Goal: Information Seeking & Learning: Learn about a topic

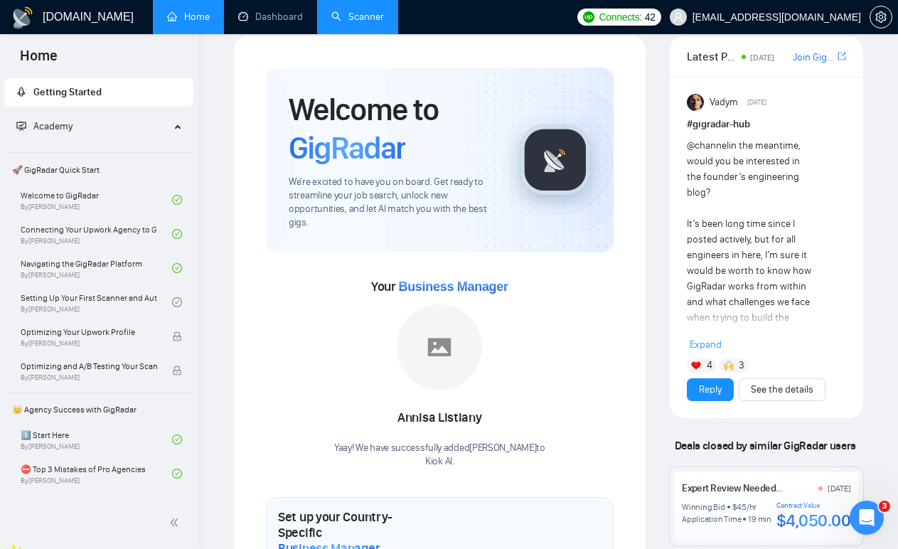
click at [362, 20] on link "Scanner" at bounding box center [357, 17] width 53 height 12
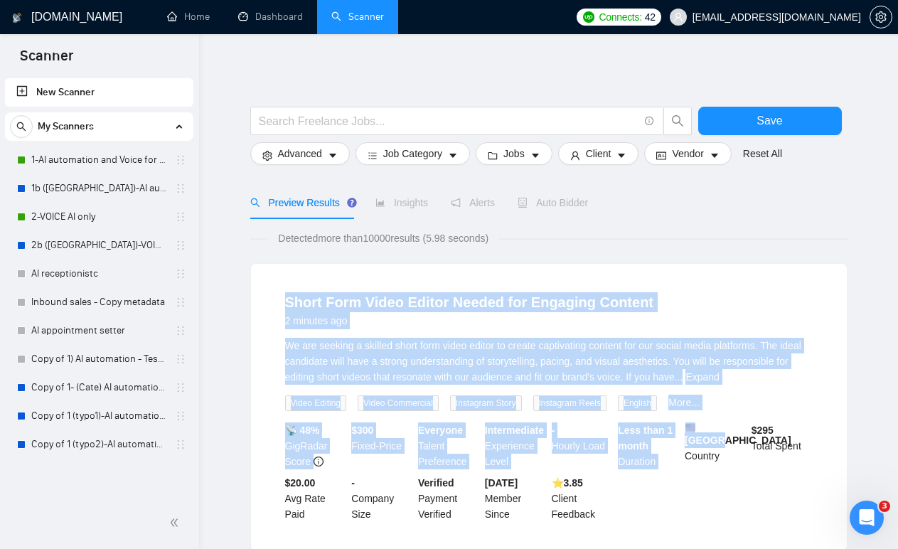
drag, startPoint x: 679, startPoint y: 264, endPoint x: 715, endPoint y: 435, distance: 175.1
click at [715, 435] on div "Short Form Video Editor Needed for Engaging Content 2 minutes ago We are seekin…" at bounding box center [549, 407] width 596 height 286
click at [690, 356] on span "We are seeking a skilled short form video editor to create captivating content …" at bounding box center [543, 361] width 516 height 43
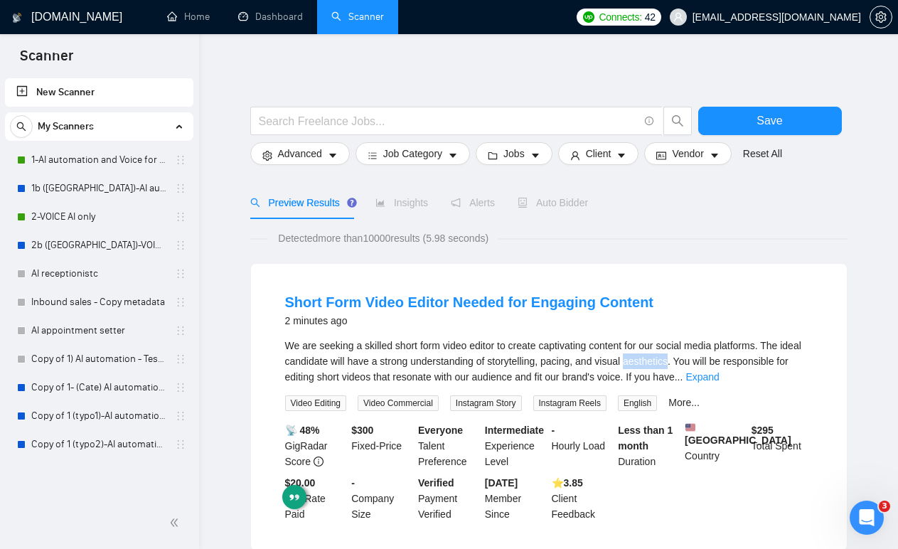
click at [690, 356] on span "We are seeking a skilled short form video editor to create captivating content …" at bounding box center [543, 361] width 516 height 43
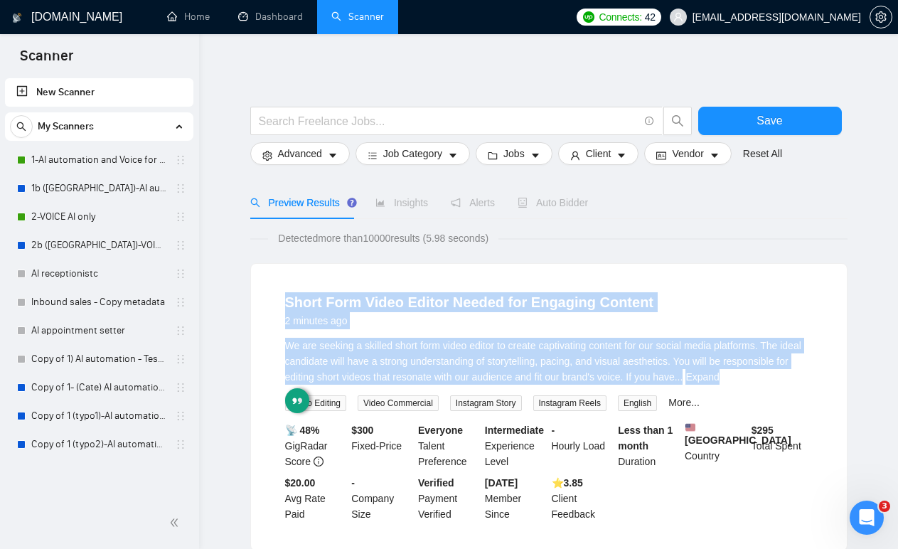
drag, startPoint x: 690, startPoint y: 356, endPoint x: 680, endPoint y: 289, distance: 67.5
click at [681, 289] on li "Short Form Video Editor Needed for Engaging Content 2 minutes ago We are seekin…" at bounding box center [548, 407] width 561 height 252
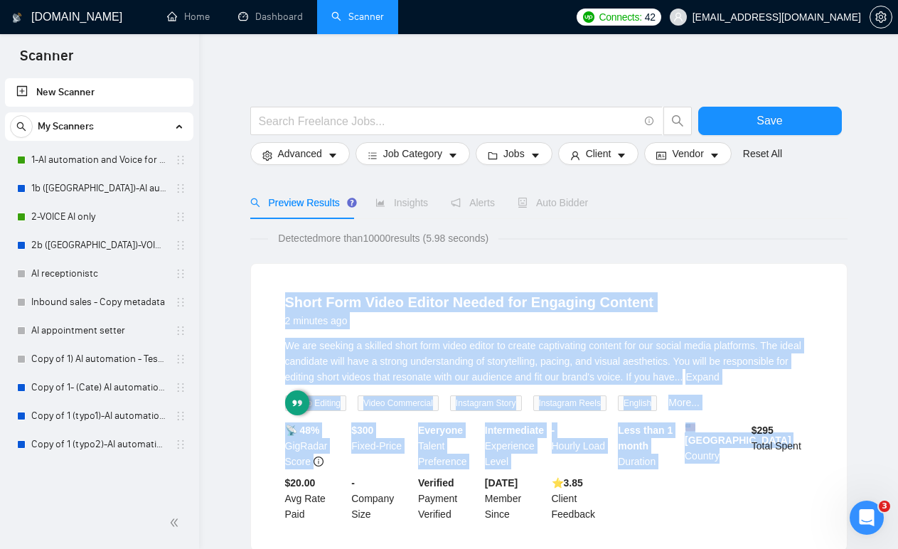
drag, startPoint x: 640, startPoint y: 240, endPoint x: 743, endPoint y: 488, distance: 269.2
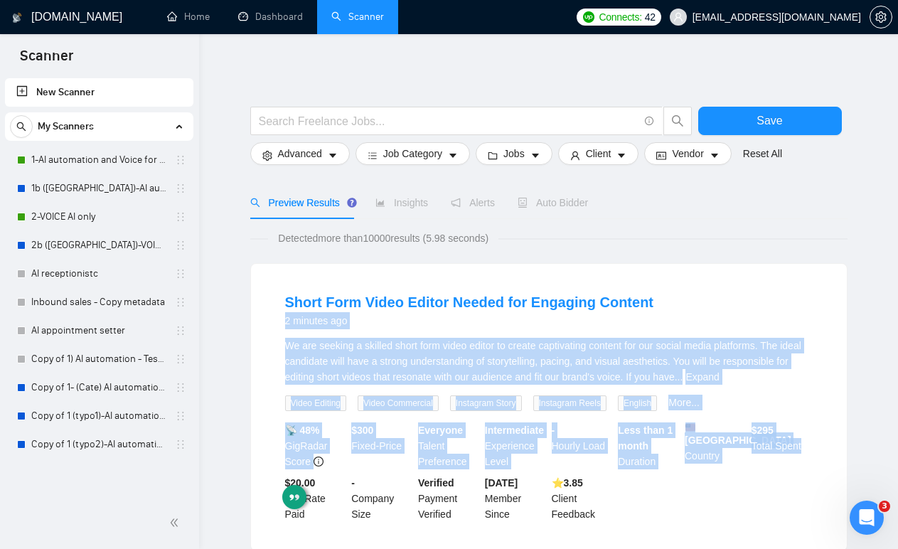
drag, startPoint x: 765, startPoint y: 520, endPoint x: 698, endPoint y: 279, distance: 249.3
click at [699, 282] on li "Short Form Video Editor Needed for Engaging Content 2 minutes ago We are seekin…" at bounding box center [548, 407] width 561 height 252
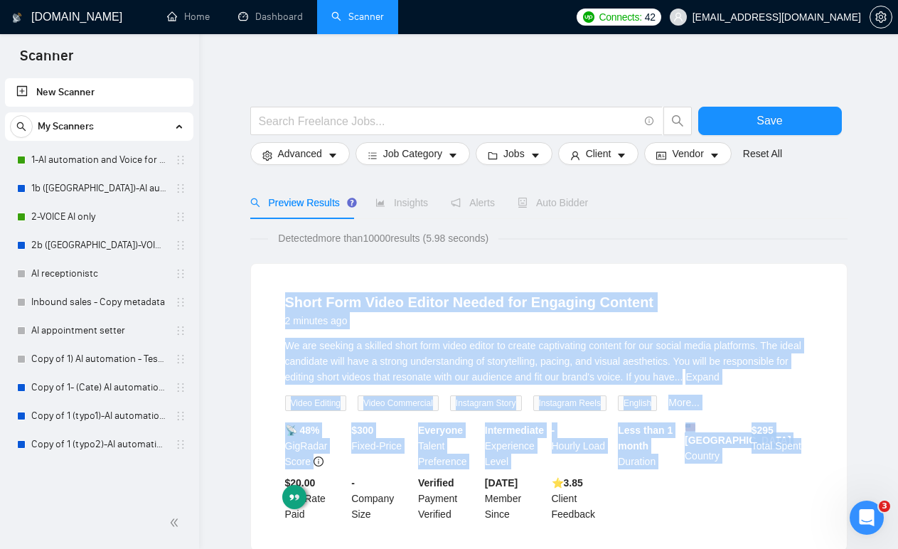
drag, startPoint x: 674, startPoint y: 276, endPoint x: 754, endPoint y: 487, distance: 225.8
click at [750, 486] on div "Short Form Video Editor Needed for Engaging Content 2 minutes ago We are seekin…" at bounding box center [549, 407] width 596 height 286
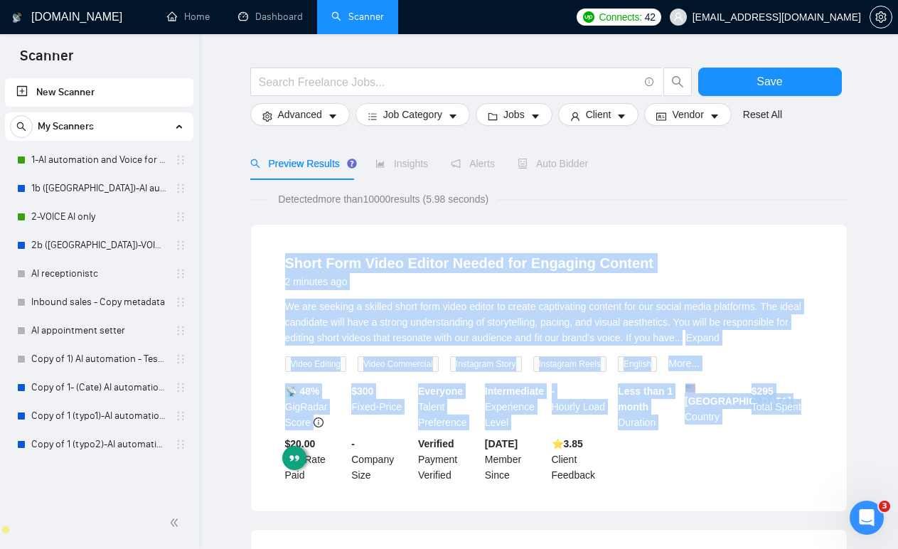
scroll to position [62, 0]
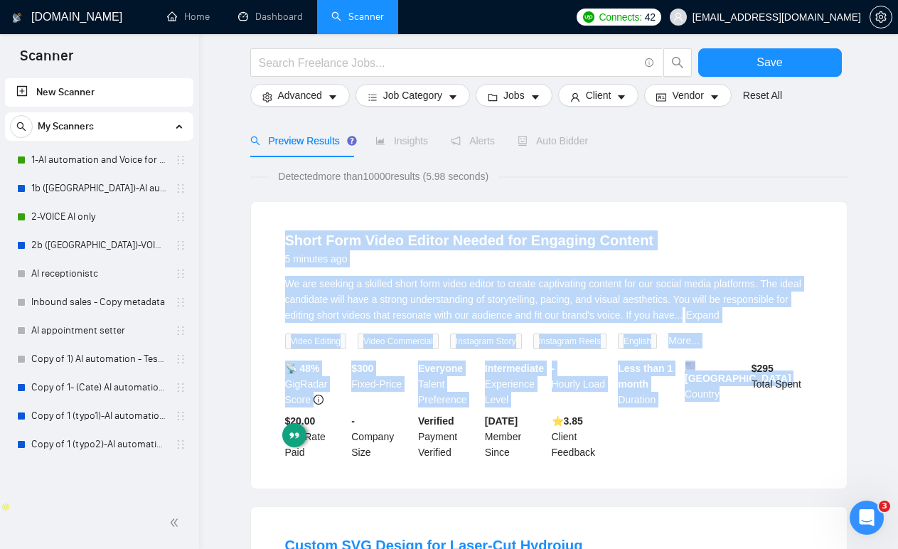
drag, startPoint x: 679, startPoint y: 193, endPoint x: 718, endPoint y: 501, distance: 310.9
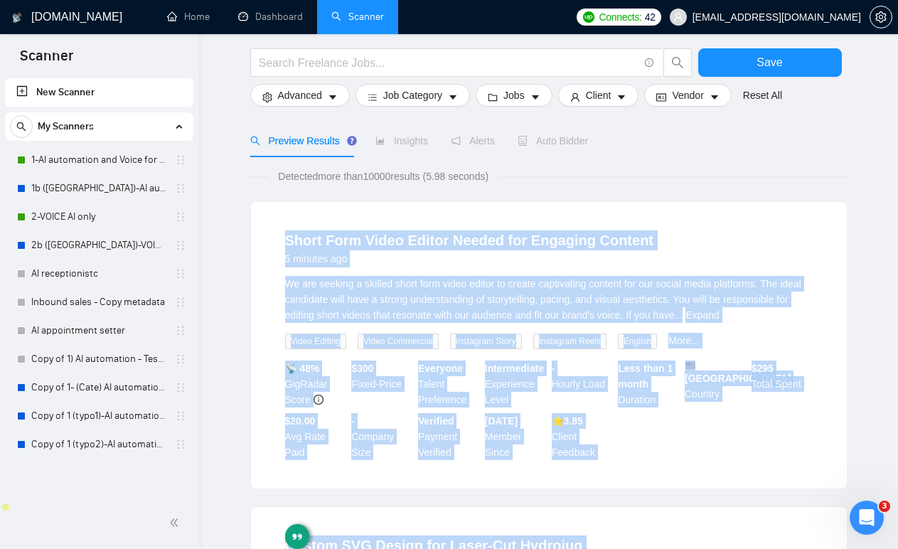
click at [733, 460] on div "📡 48% GigRadar Score $ 300 Fixed-Price Everyone Talent Preference Intermediate …" at bounding box center [548, 409] width 533 height 99
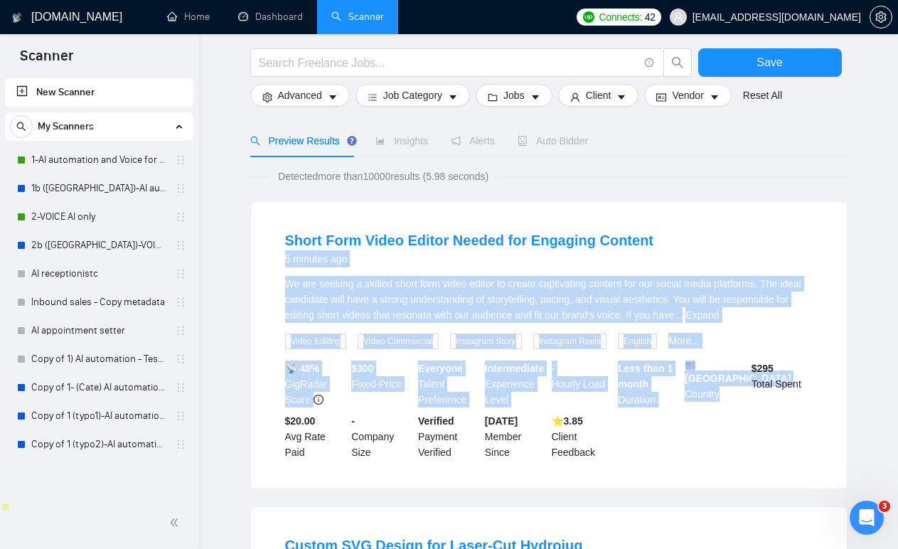
drag, startPoint x: 733, startPoint y: 466, endPoint x: 721, endPoint y: 217, distance: 249.7
click at [721, 219] on li "Short Form Video Editor Needed for Engaging Content 5 minutes ago We are seekin…" at bounding box center [548, 345] width 561 height 252
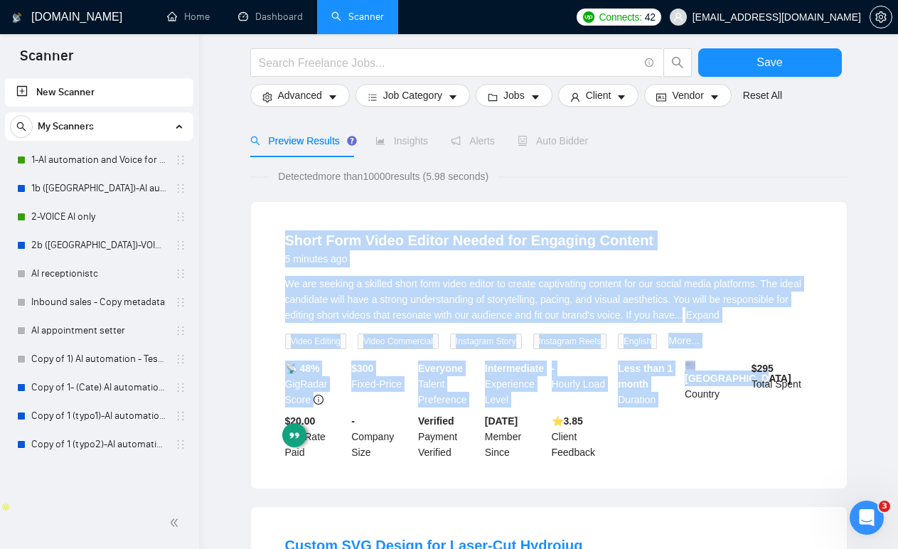
drag, startPoint x: 696, startPoint y: 222, endPoint x: 701, endPoint y: 406, distance: 184.2
click at [701, 406] on li "Short Form Video Editor Needed for Engaging Content 5 minutes ago We are seekin…" at bounding box center [548, 345] width 561 height 252
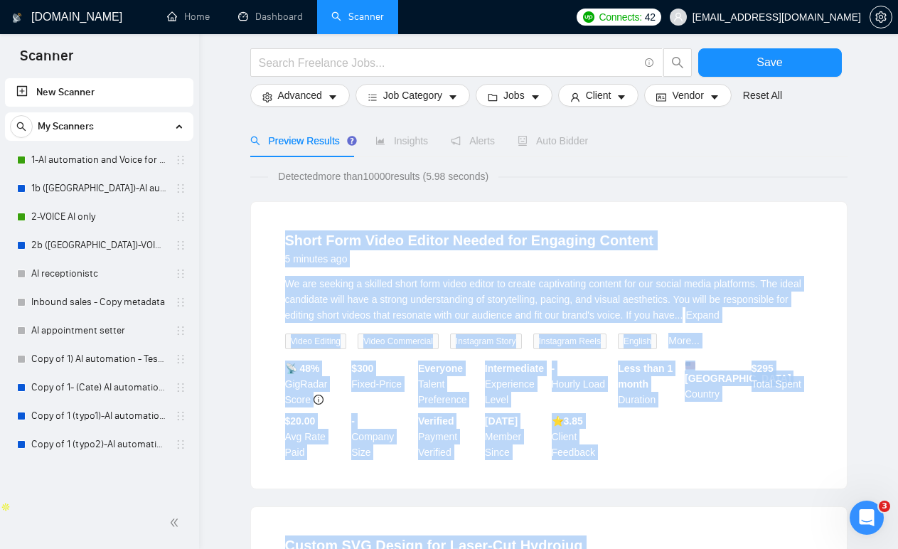
drag, startPoint x: 677, startPoint y: 199, endPoint x: 709, endPoint y: 525, distance: 327.7
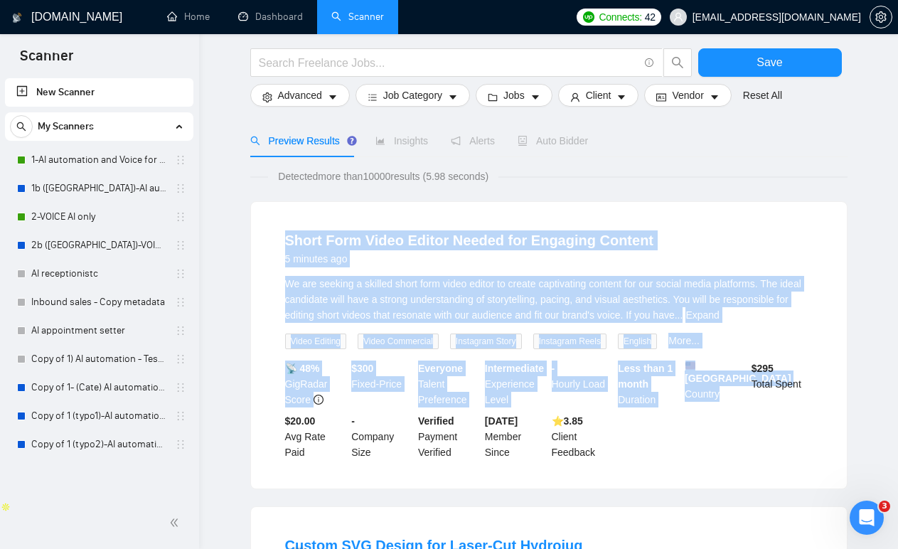
drag, startPoint x: 728, startPoint y: 473, endPoint x: 720, endPoint y: 190, distance: 283.7
drag, startPoint x: 699, startPoint y: 201, endPoint x: 742, endPoint y: 493, distance: 294.5
click at [740, 489] on div "Short Form Video Editor Needed for Engaging Content 5 minutes ago We are seekin…" at bounding box center [548, 345] width 597 height 288
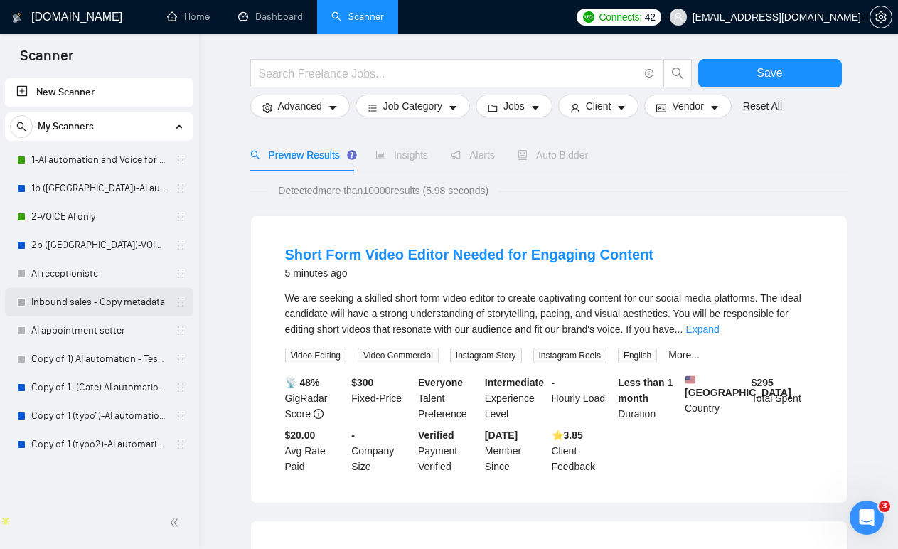
scroll to position [51, 0]
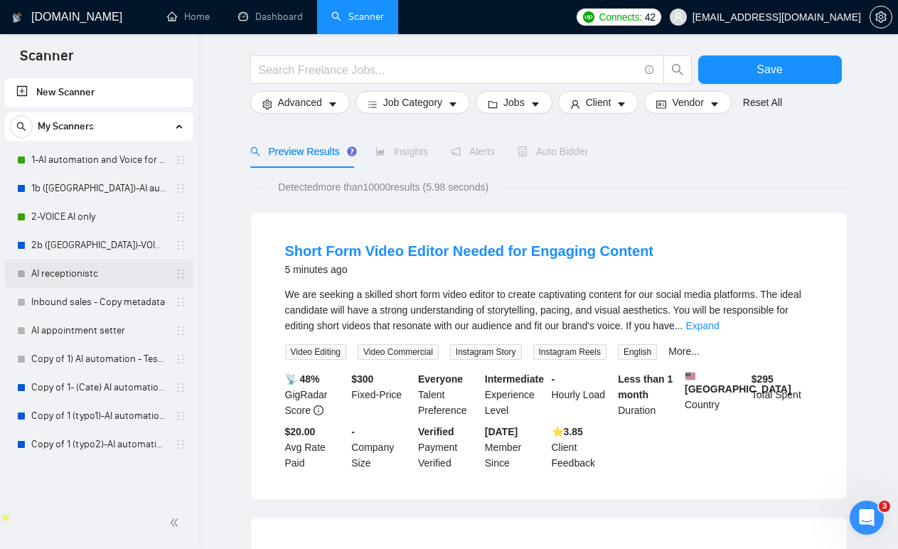
click at [104, 273] on link "AI receptionistc" at bounding box center [98, 273] width 135 height 28
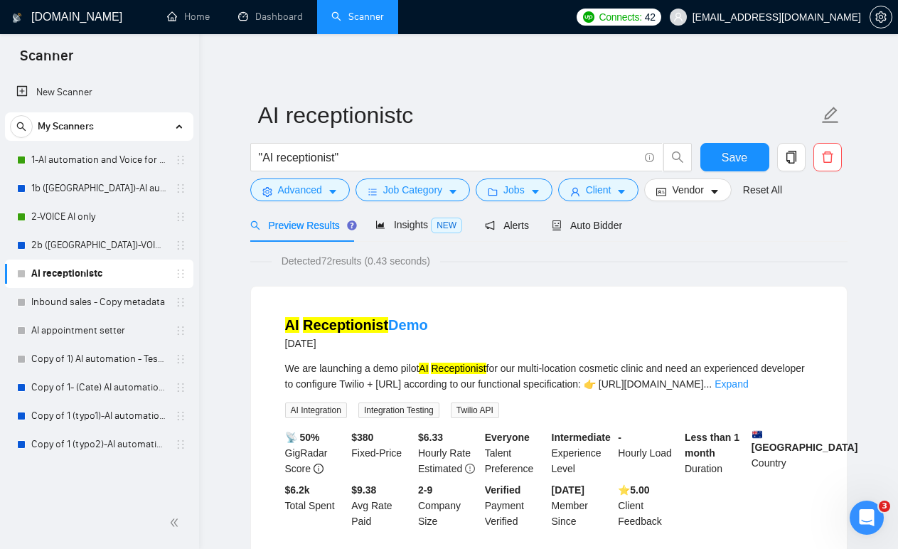
click at [586, 224] on span "Auto Bidder" at bounding box center [586, 225] width 70 height 11
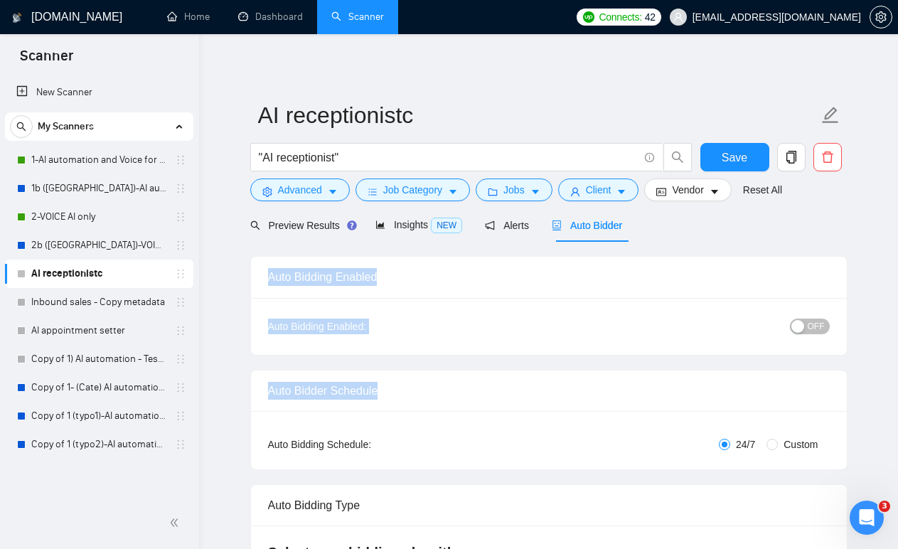
drag, startPoint x: 690, startPoint y: 235, endPoint x: 682, endPoint y: 444, distance: 209.1
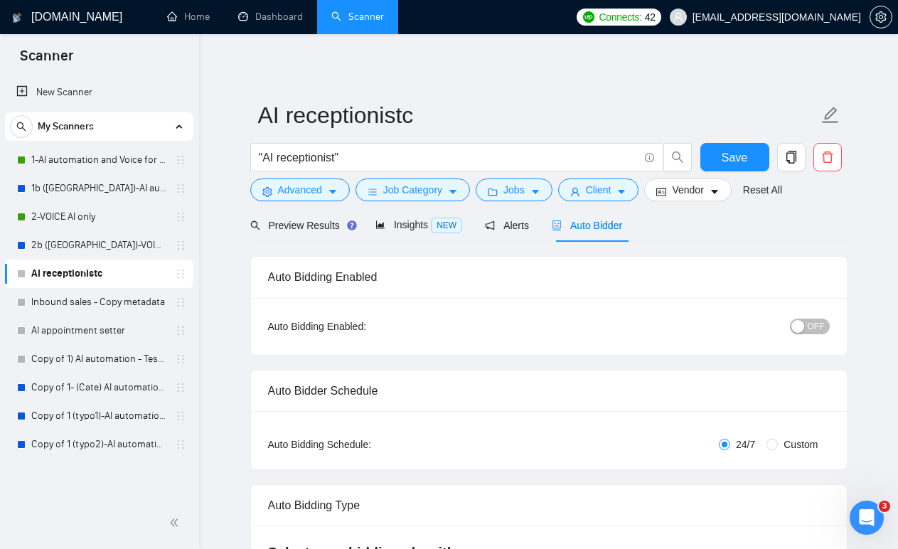
click at [437, 226] on span "NEW" at bounding box center [446, 225] width 31 height 16
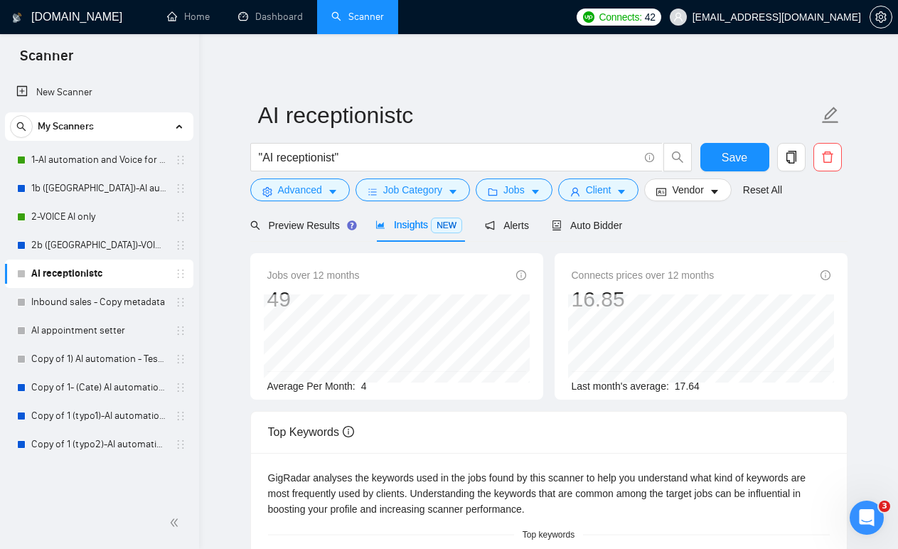
click at [534, 345] on div "Jobs over 12 months 49 Aug 2025 11 Average Per Month: 4" at bounding box center [396, 326] width 293 height 146
drag, startPoint x: 64, startPoint y: 96, endPoint x: 134, endPoint y: 370, distance: 282.5
click at [420, 190] on span "Job Category" at bounding box center [412, 190] width 59 height 16
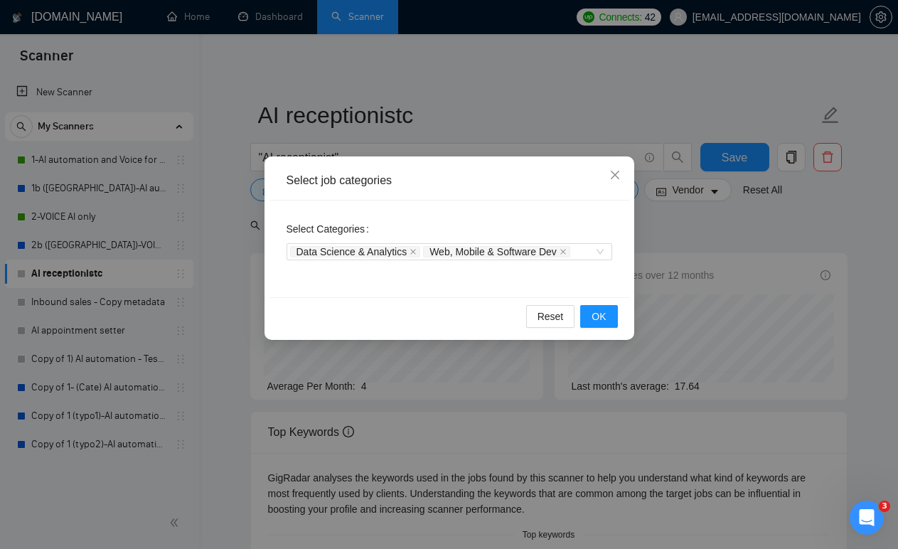
click at [475, 120] on div "Select job categories Select Categories Data Science & Analytics Web, Mobile & …" at bounding box center [449, 274] width 898 height 549
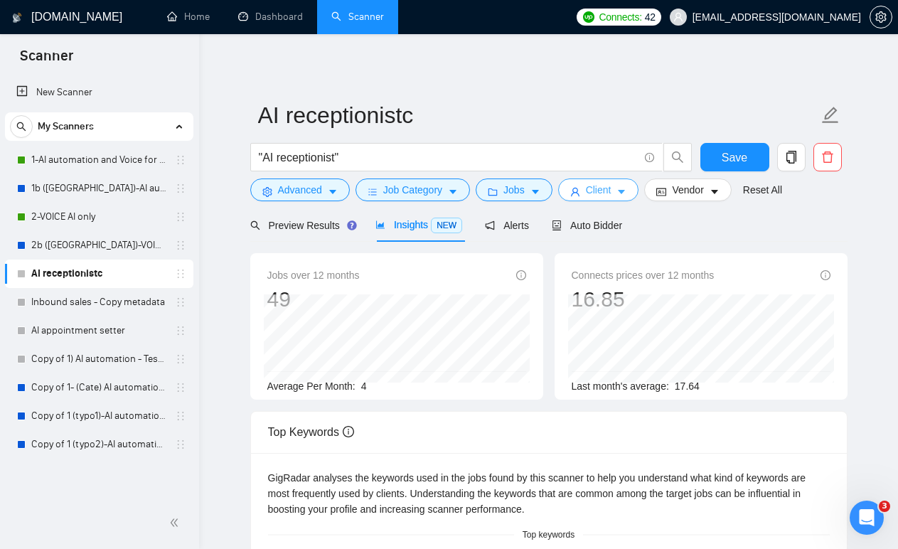
click at [589, 197] on button "Client" at bounding box center [598, 189] width 81 height 23
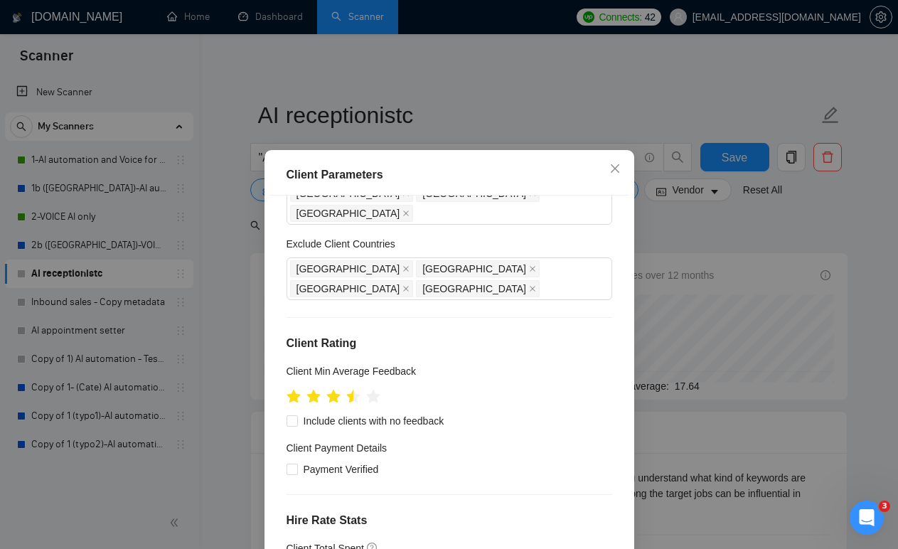
scroll to position [205, 0]
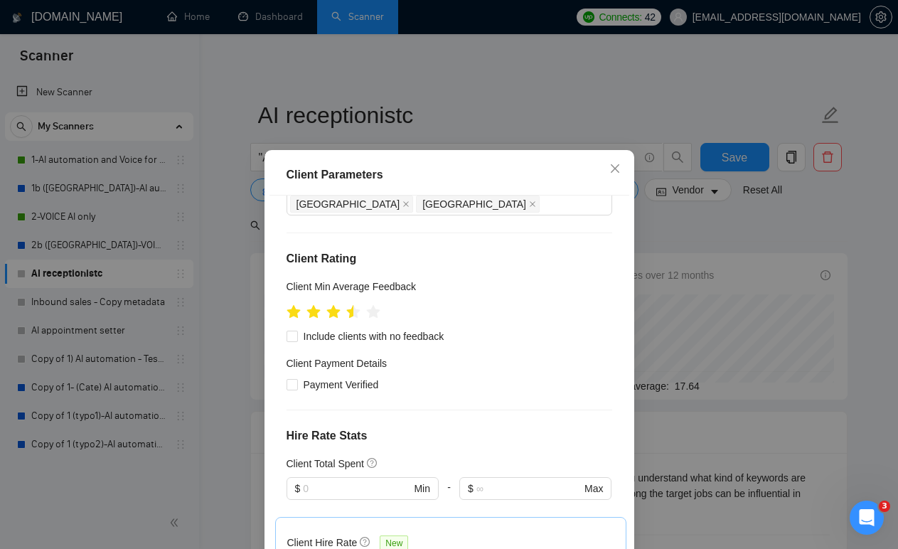
click at [565, 102] on div "Client Parameters Client Location Include Client Countries United States United…" at bounding box center [449, 274] width 898 height 549
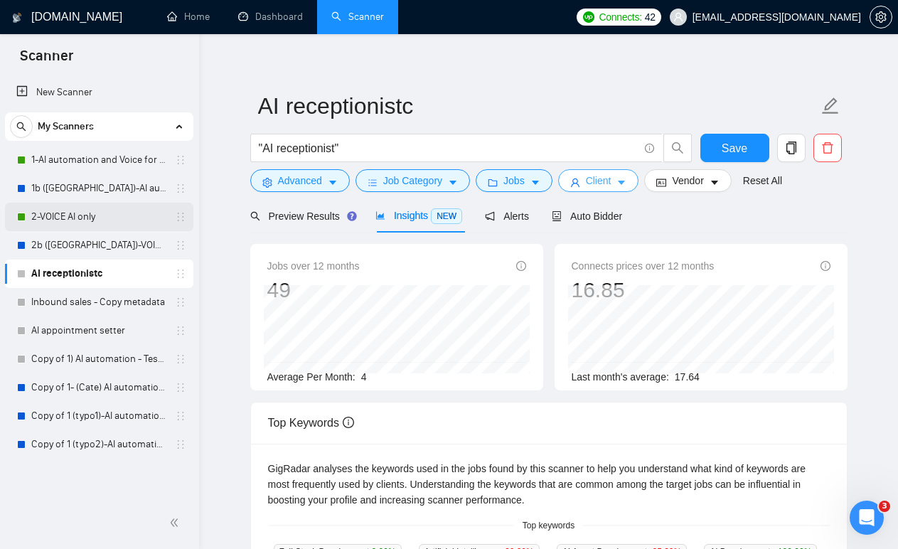
scroll to position [0, 0]
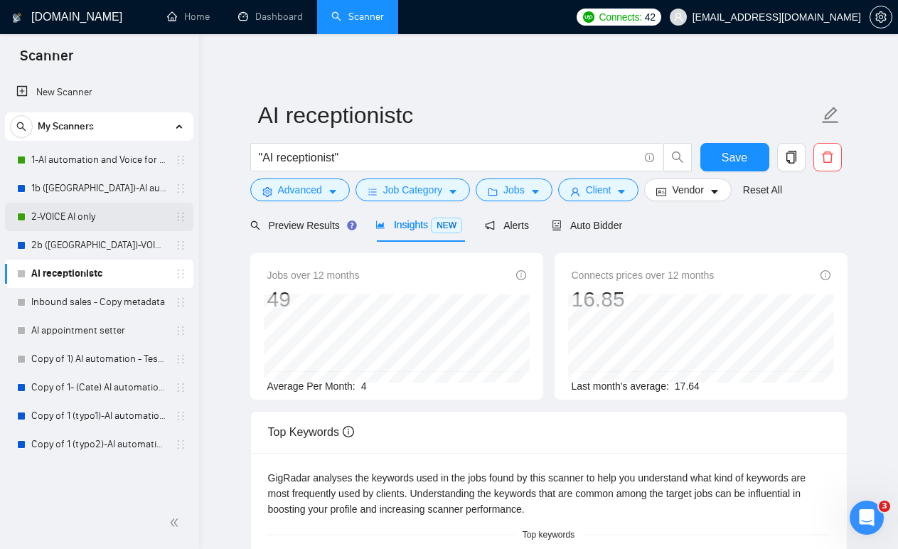
click at [117, 222] on link "2-VOICE AI only" at bounding box center [98, 217] width 135 height 28
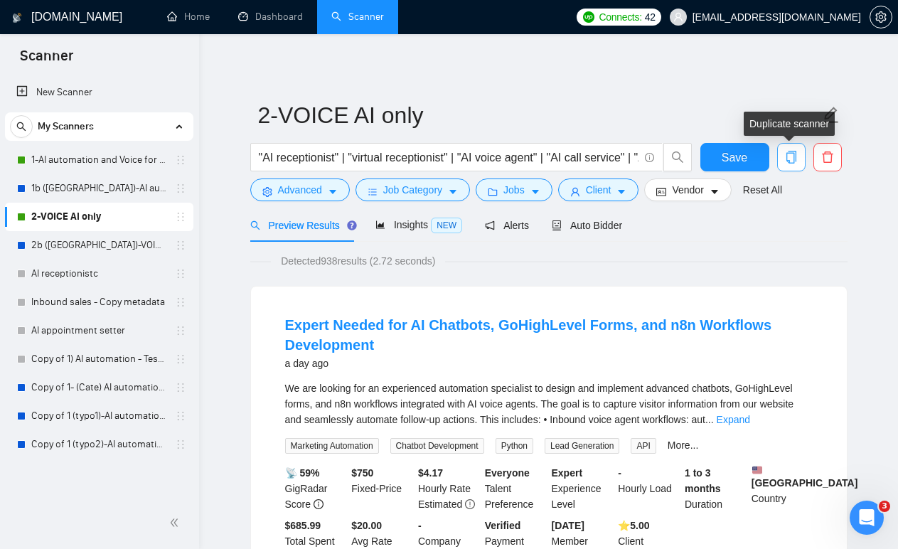
click at [790, 163] on icon "copy" at bounding box center [790, 157] width 10 height 13
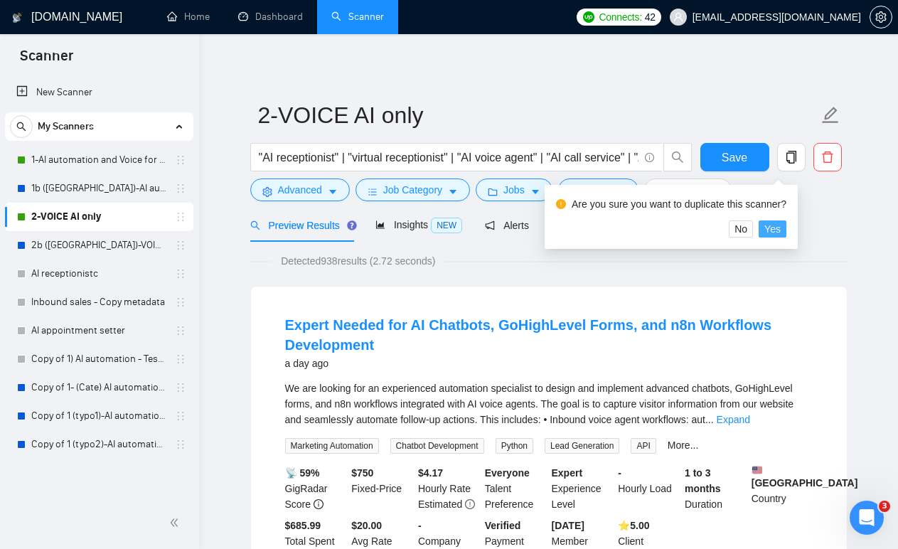
click at [780, 230] on span "Yes" at bounding box center [772, 229] width 16 height 16
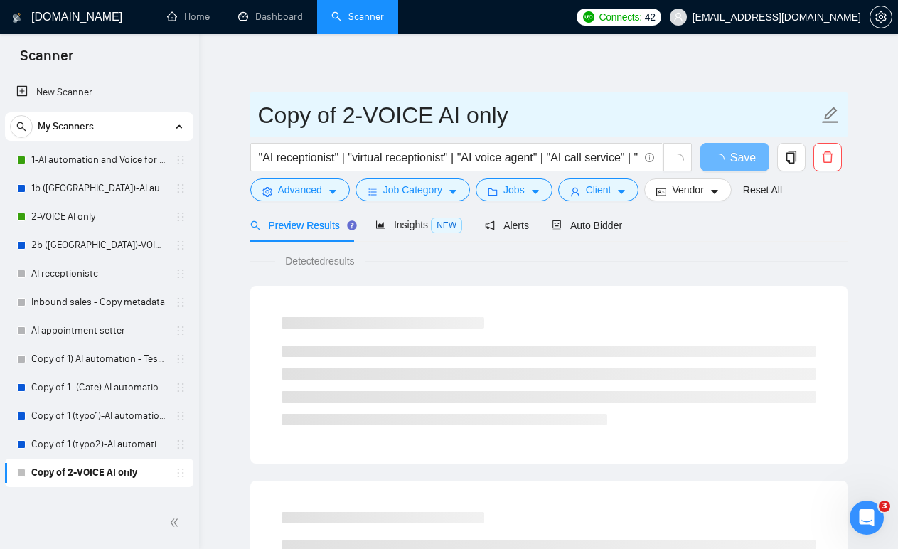
click at [333, 114] on input "Copy of 2-VOICE AI only" at bounding box center [538, 115] width 560 height 36
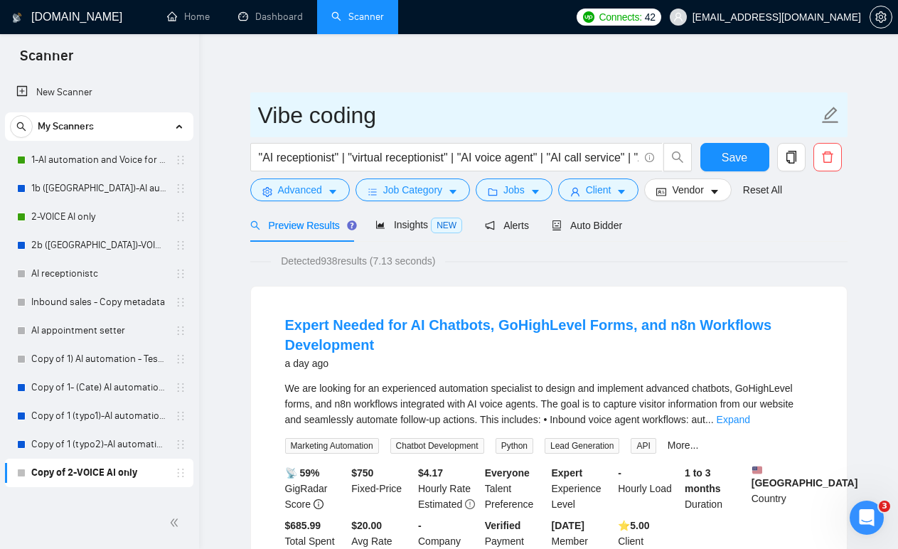
type input "Vibe coding"
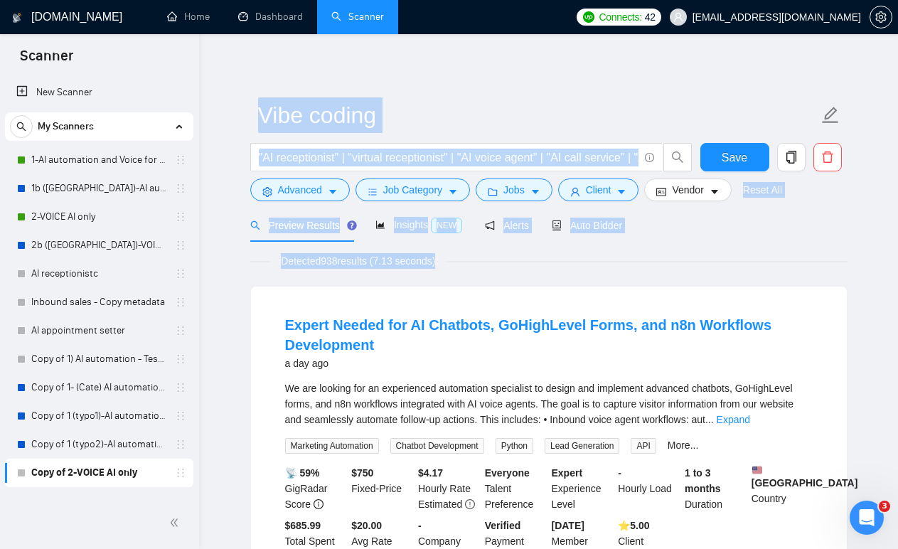
drag, startPoint x: 458, startPoint y: 90, endPoint x: 505, endPoint y: 290, distance: 205.1
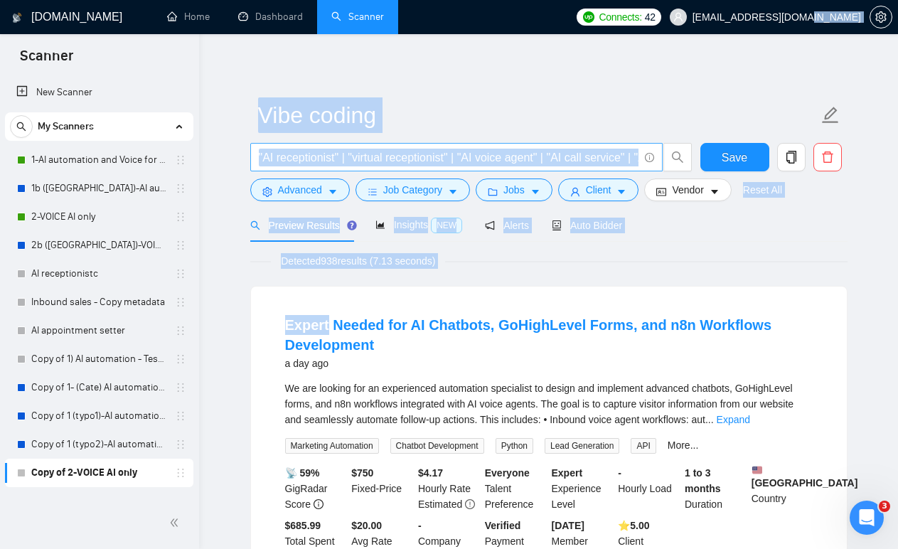
drag, startPoint x: 505, startPoint y: 282, endPoint x: 515, endPoint y: 145, distance: 137.5
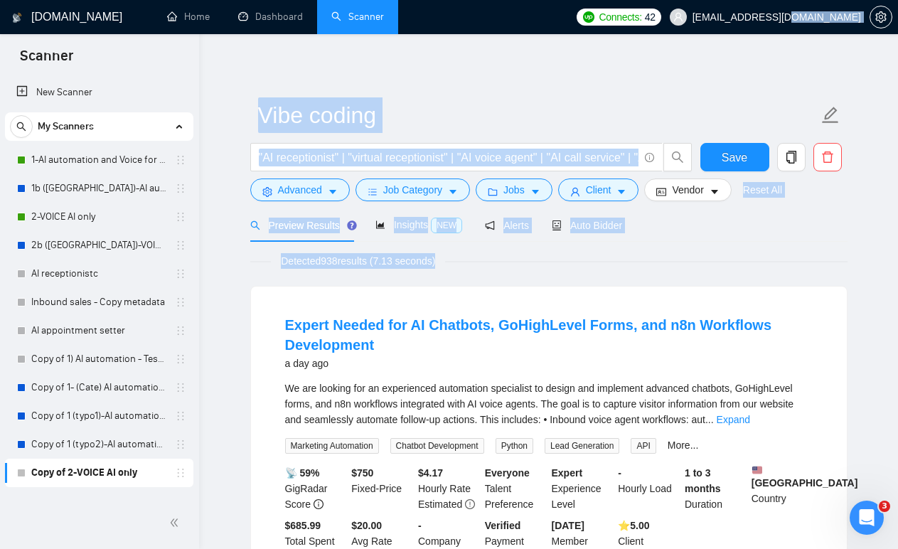
drag, startPoint x: 475, startPoint y: 87, endPoint x: 517, endPoint y: 266, distance: 183.9
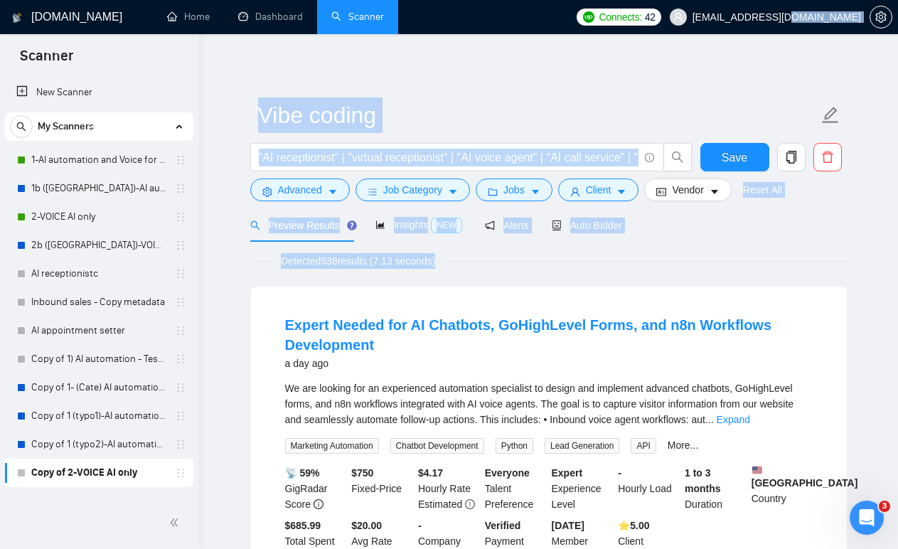
drag, startPoint x: 434, startPoint y: 81, endPoint x: 503, endPoint y: 271, distance: 202.1
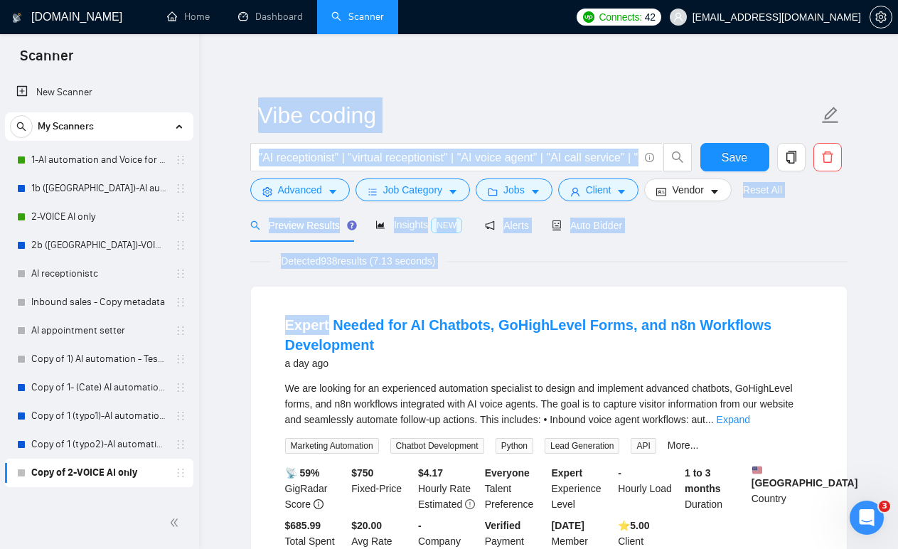
drag, startPoint x: 500, startPoint y: 271, endPoint x: 473, endPoint y: 82, distance: 190.4
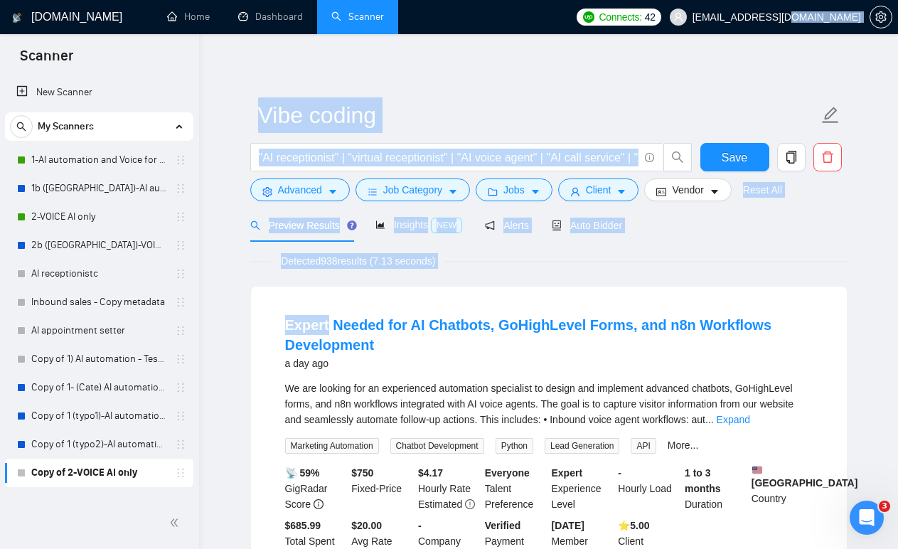
drag, startPoint x: 497, startPoint y: 274, endPoint x: 514, endPoint y: 87, distance: 187.7
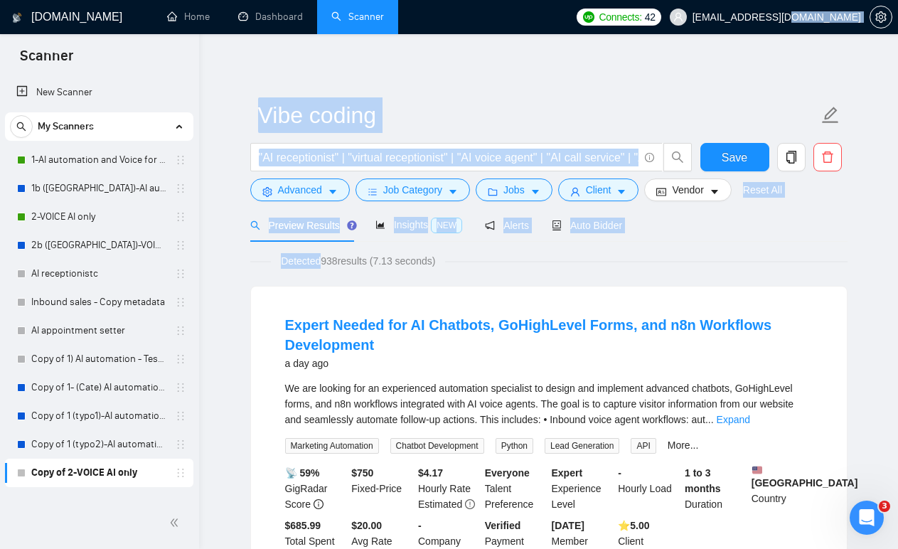
drag, startPoint x: 490, startPoint y: 83, endPoint x: 513, endPoint y: 262, distance: 179.8
click at [513, 262] on div "Detected 938 results (7.13 seconds)" at bounding box center [548, 261] width 597 height 16
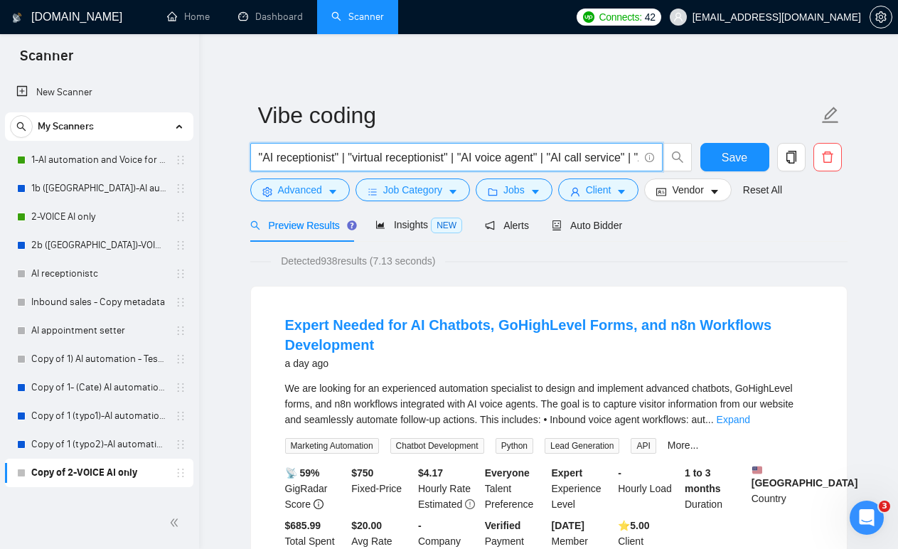
click at [573, 158] on input ""AI receptionist" | "virtual receptionist" | "AI voice agent" | "AI call servic…" at bounding box center [449, 158] width 380 height 18
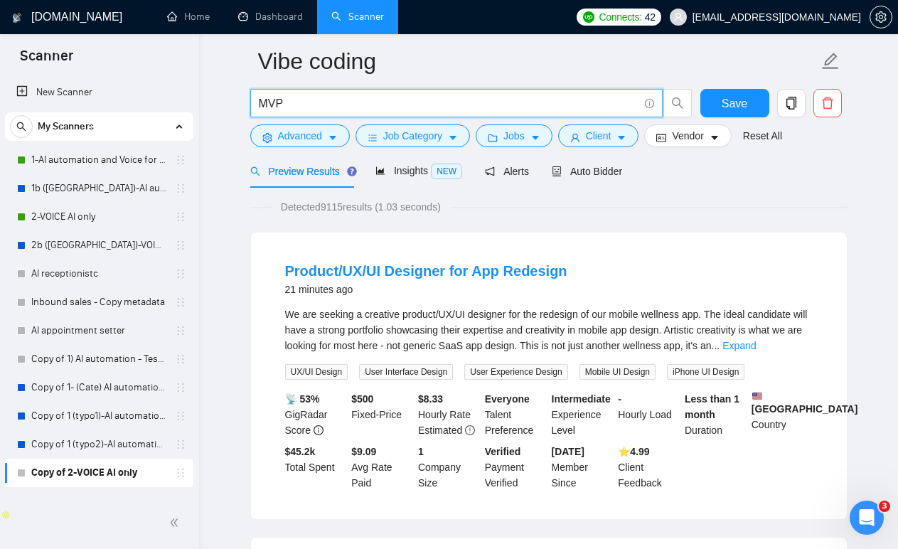
scroll to position [56, 0]
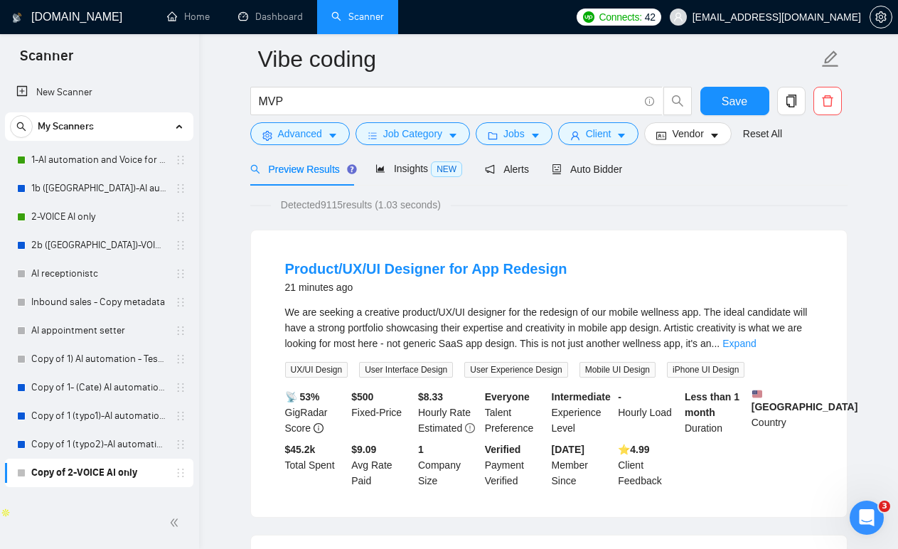
click at [559, 321] on div "We are seeking a creative product/UX/UI designer for the redesign of our mobile…" at bounding box center [548, 327] width 527 height 47
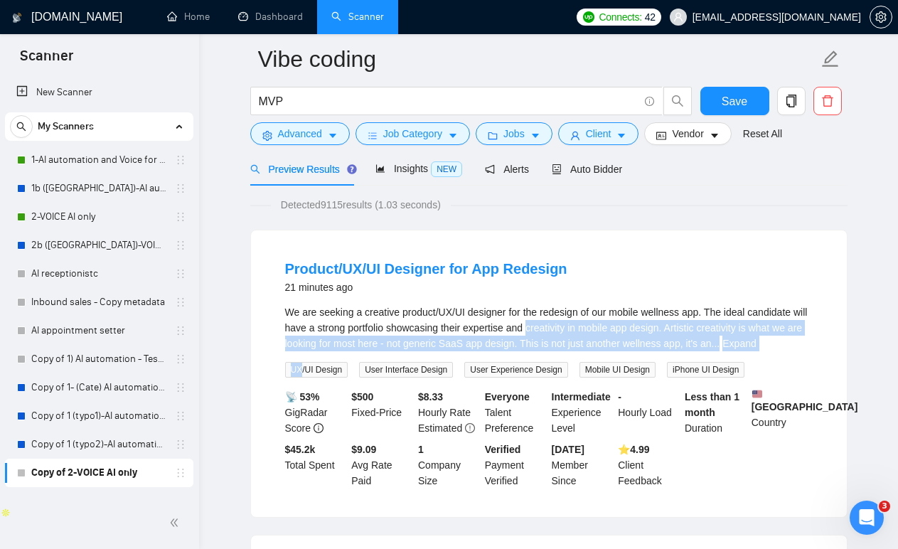
drag, startPoint x: 559, startPoint y: 321, endPoint x: 797, endPoint y: 365, distance: 242.7
click at [796, 366] on div "We are seeking a creative product/UX/UI designer for the redesign of our mobile…" at bounding box center [548, 340] width 527 height 73
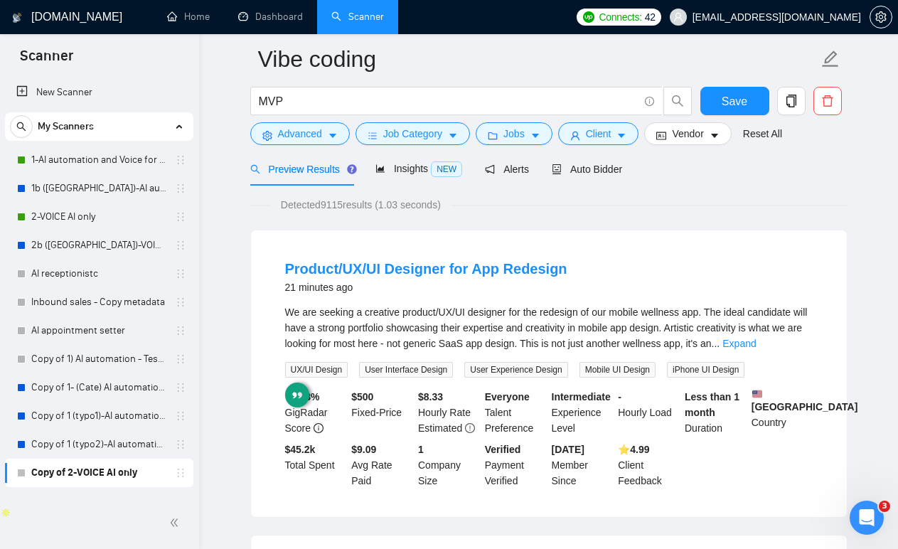
click at [801, 272] on div "Product/UX/UI Designer for App Redesign 21 minutes ago" at bounding box center [548, 277] width 527 height 37
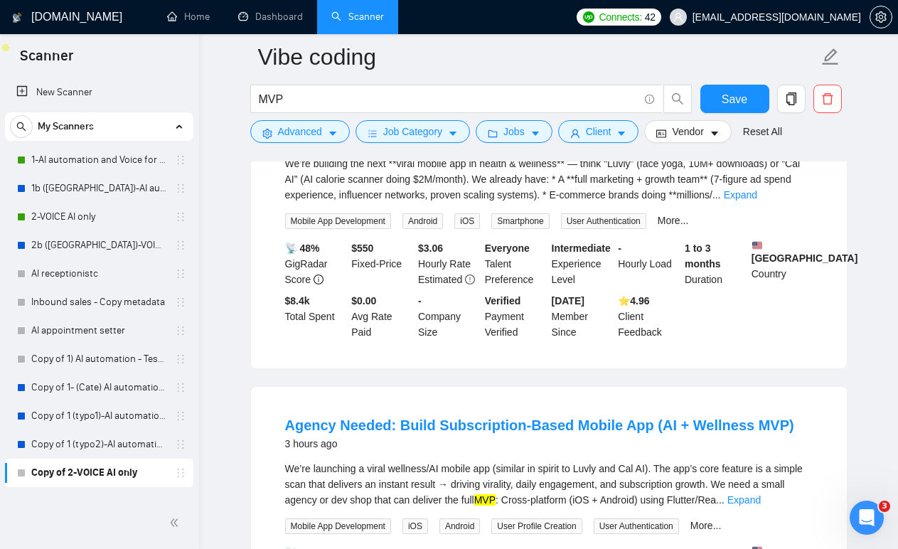
scroll to position [687, 0]
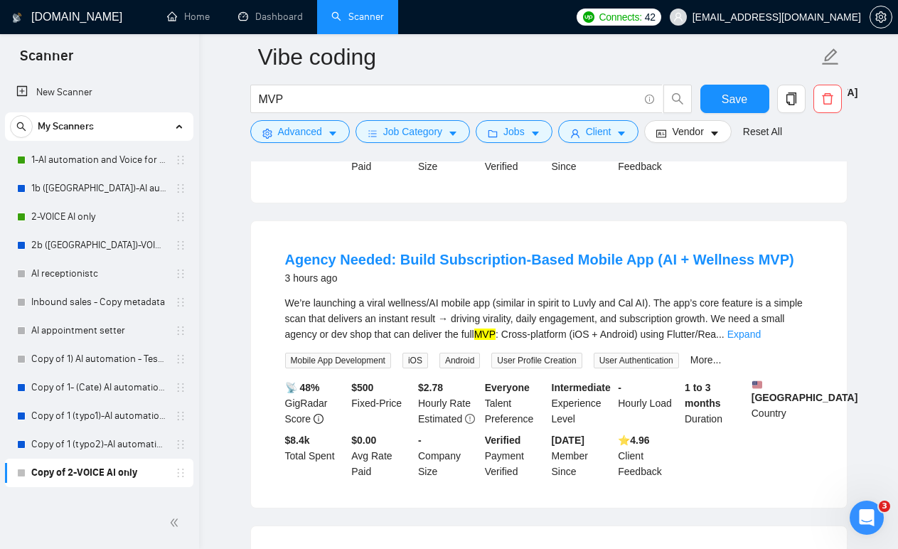
click at [510, 314] on div "We’re launching a viral wellness/AI mobile app (similar in spirit to Luvly and …" at bounding box center [548, 318] width 527 height 47
drag, startPoint x: 510, startPoint y: 314, endPoint x: 642, endPoint y: 313, distance: 132.2
click at [642, 313] on div "We’re launching a viral wellness/AI mobile app (similar in spirit to Luvly and …" at bounding box center [548, 318] width 527 height 47
click at [672, 309] on div "We’re launching a viral wellness/AI mobile app (similar in spirit to Luvly and …" at bounding box center [548, 318] width 527 height 47
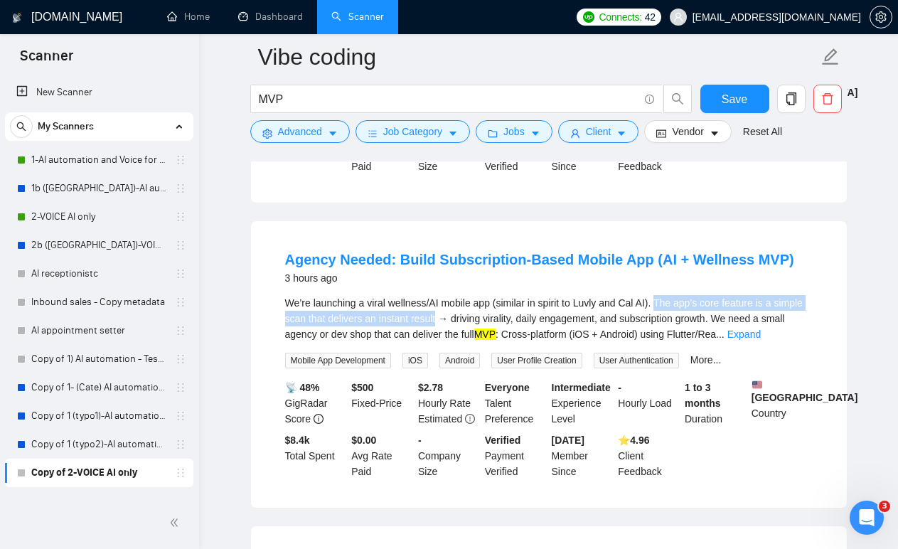
drag, startPoint x: 672, startPoint y: 309, endPoint x: 461, endPoint y: 328, distance: 211.2
click at [461, 328] on div "We’re launching a viral wellness/AI mobile app (similar in spirit to Luvly and …" at bounding box center [548, 318] width 527 height 47
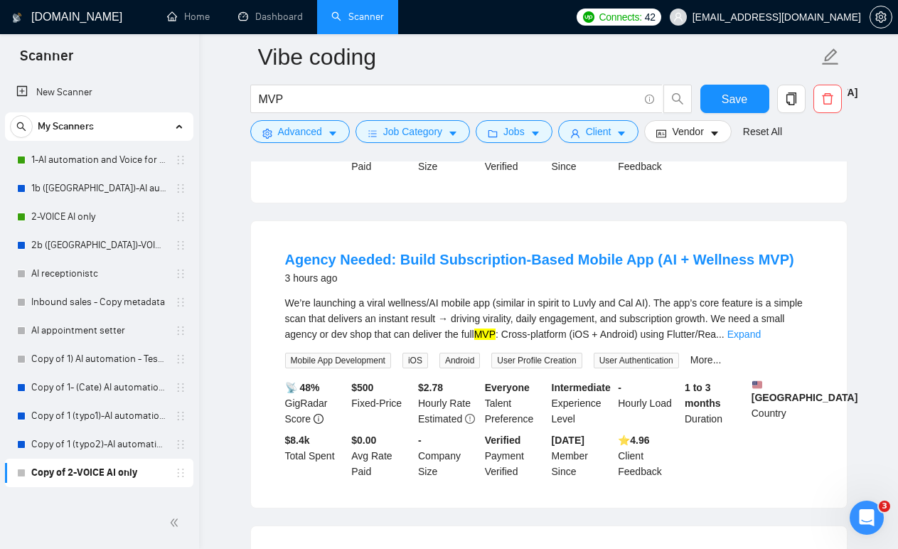
click at [407, 328] on div "We’re launching a viral wellness/AI mobile app (similar in spirit to Luvly and …" at bounding box center [548, 318] width 527 height 47
click at [499, 330] on div "We’re launching a viral wellness/AI mobile app (similar in spirit to Luvly and …" at bounding box center [548, 318] width 527 height 47
drag, startPoint x: 499, startPoint y: 330, endPoint x: 507, endPoint y: 330, distance: 7.8
click at [507, 330] on div "We’re launching a viral wellness/AI mobile app (similar in spirit to Luvly and …" at bounding box center [548, 318] width 527 height 47
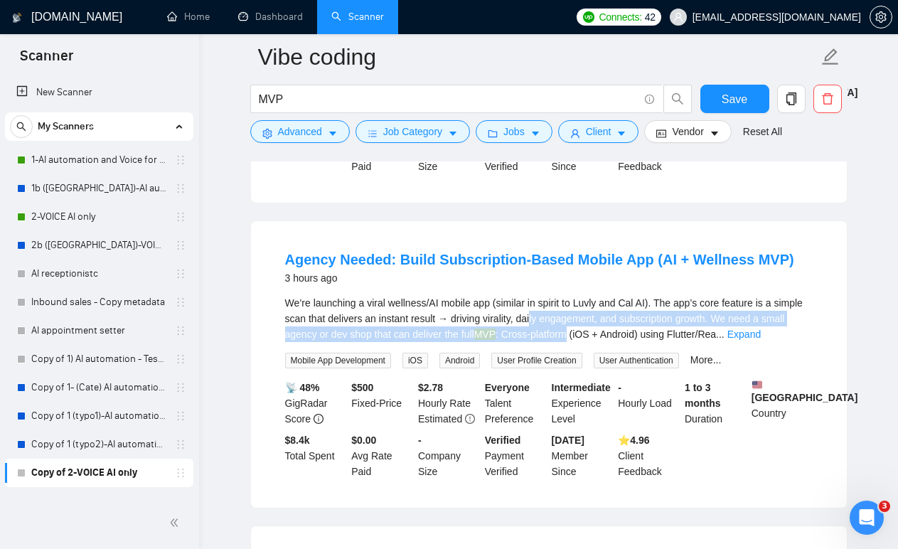
drag, startPoint x: 571, startPoint y: 331, endPoint x: 605, endPoint y: 338, distance: 34.7
click at [605, 338] on div "We’re launching a viral wellness/AI mobile app (similar in spirit to Luvly and …" at bounding box center [548, 318] width 527 height 47
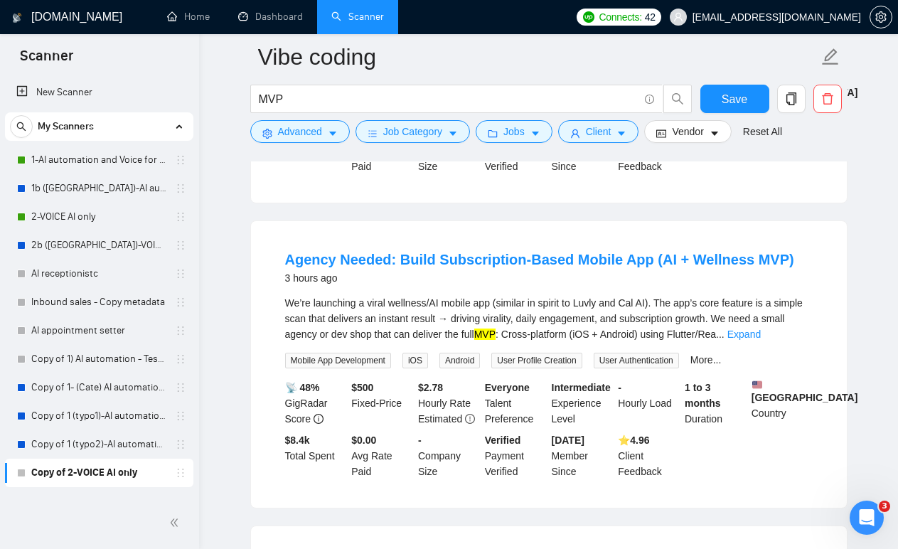
click at [515, 318] on div "We’re launching a viral wellness/AI mobile app (similar in spirit to Luvly and …" at bounding box center [548, 318] width 527 height 47
click at [296, 342] on div "We’re launching a viral wellness/AI mobile app (similar in spirit to Luvly and …" at bounding box center [548, 318] width 527 height 47
drag, startPoint x: 296, startPoint y: 343, endPoint x: 448, endPoint y: 342, distance: 151.4
click at [448, 342] on div "We’re launching a viral wellness/AI mobile app (similar in spirit to Luvly and …" at bounding box center [548, 318] width 527 height 47
click at [468, 342] on div "We’re launching a viral wellness/AI mobile app (similar in spirit to Luvly and …" at bounding box center [548, 318] width 527 height 47
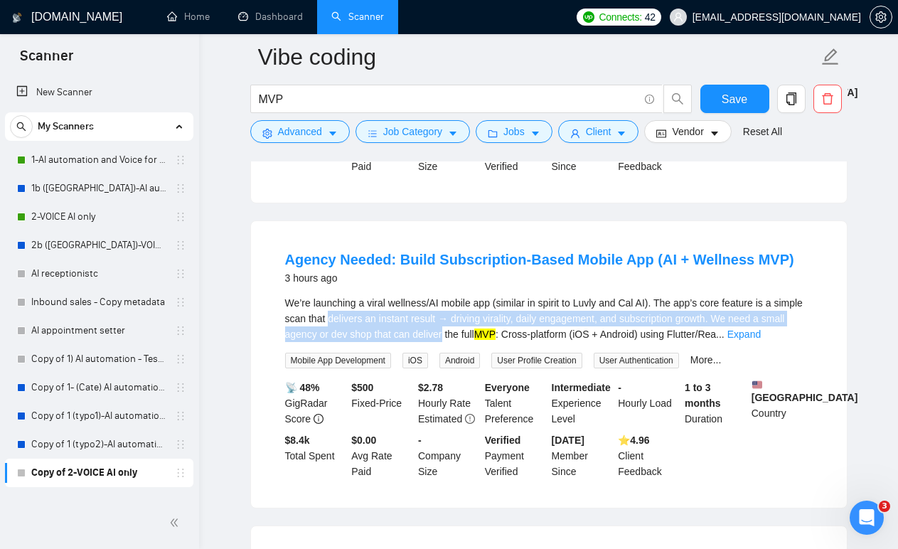
drag, startPoint x: 468, startPoint y: 343, endPoint x: 391, endPoint y: 337, distance: 77.7
click at [391, 336] on div "We’re launching a viral wellness/AI mobile app (similar in spirit to Luvly and …" at bounding box center [548, 318] width 527 height 47
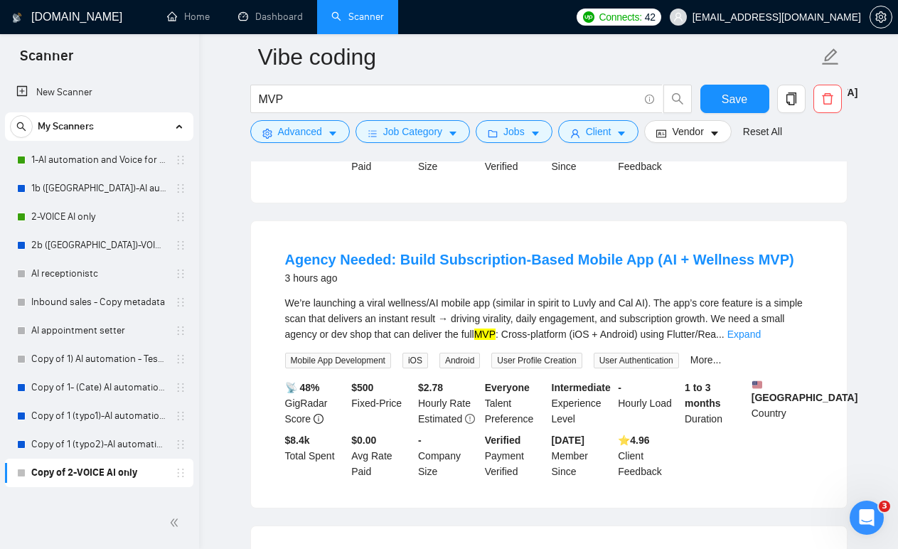
click at [542, 342] on div "We’re launching a viral wellness/AI mobile app (similar in spirit to Luvly and …" at bounding box center [548, 318] width 527 height 47
click at [760, 340] on link "Expand" at bounding box center [743, 333] width 33 height 11
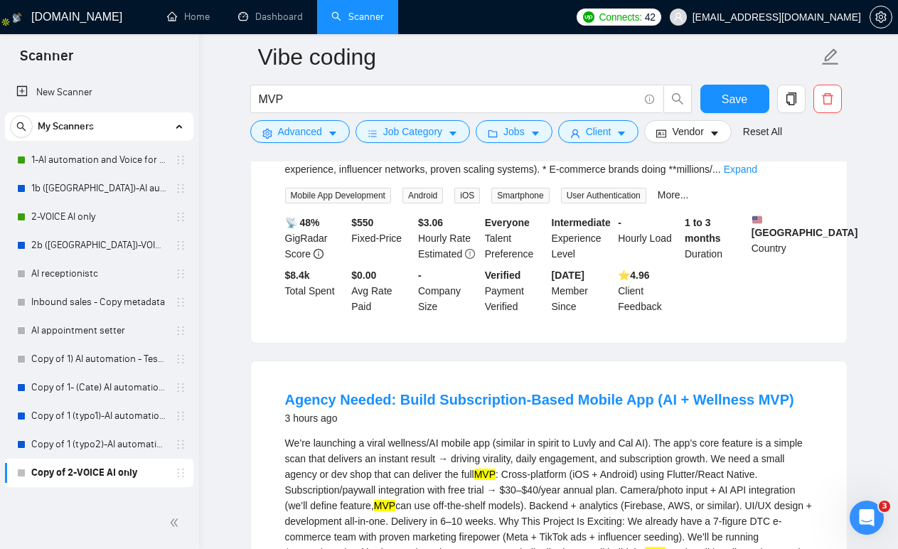
scroll to position [542, 0]
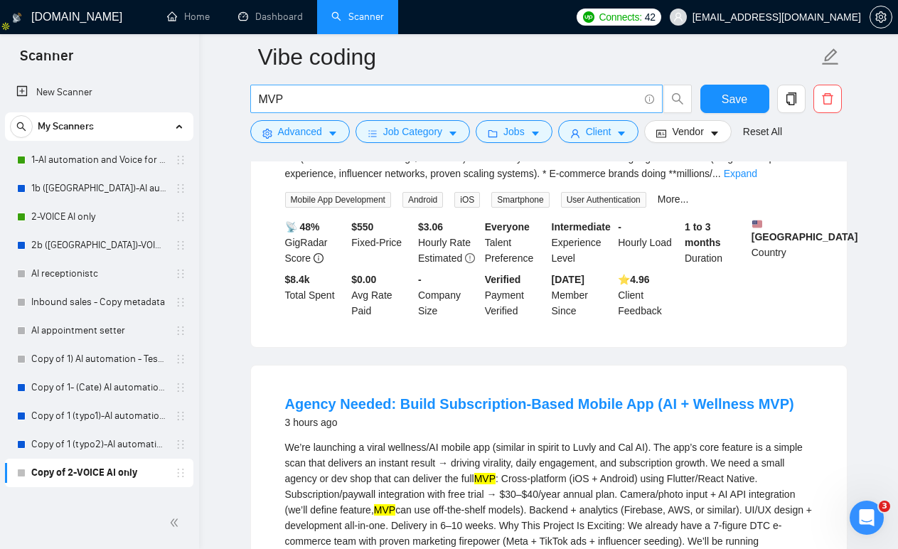
click at [318, 108] on span "MVP" at bounding box center [456, 99] width 412 height 28
click at [316, 102] on input "MVP" at bounding box center [449, 99] width 380 height 18
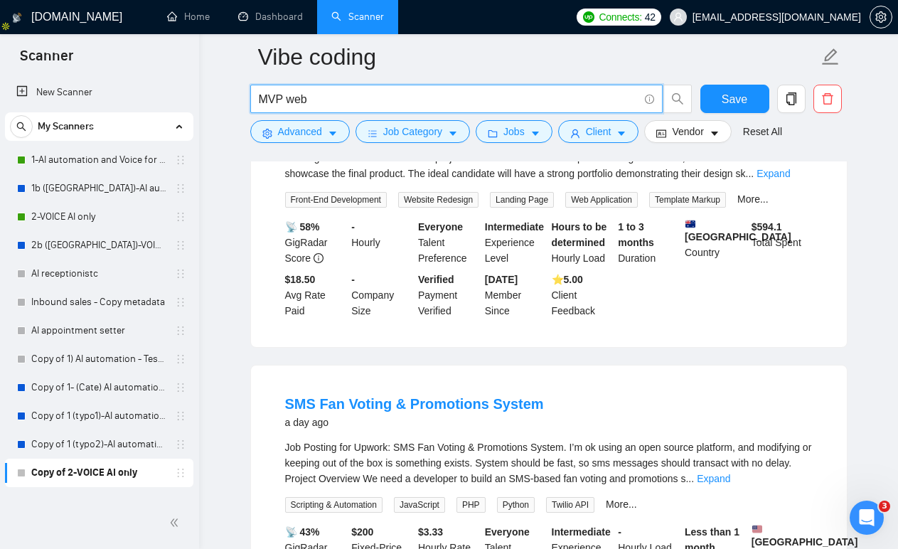
click at [277, 95] on input "MVP web" at bounding box center [449, 99] width 380 height 18
paste input "("AI Automation" | Automat* | Automation | n8n | make.com | make )"
click at [303, 105] on input "("AI Automation" | Automat* | Automation | n8n | make.com | make )" at bounding box center [449, 99] width 380 height 18
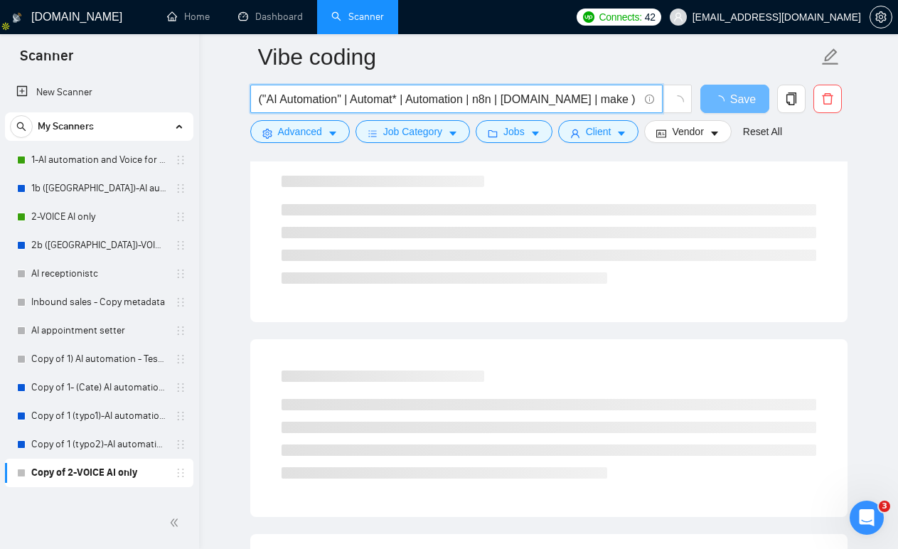
drag, startPoint x: 303, startPoint y: 105, endPoint x: 271, endPoint y: 104, distance: 31.3
click at [271, 104] on input "("AI Automation" | Automat* | Automation | n8n | make.com | make )" at bounding box center [449, 99] width 380 height 18
type input "("MVP" | "minimum viable product" )"
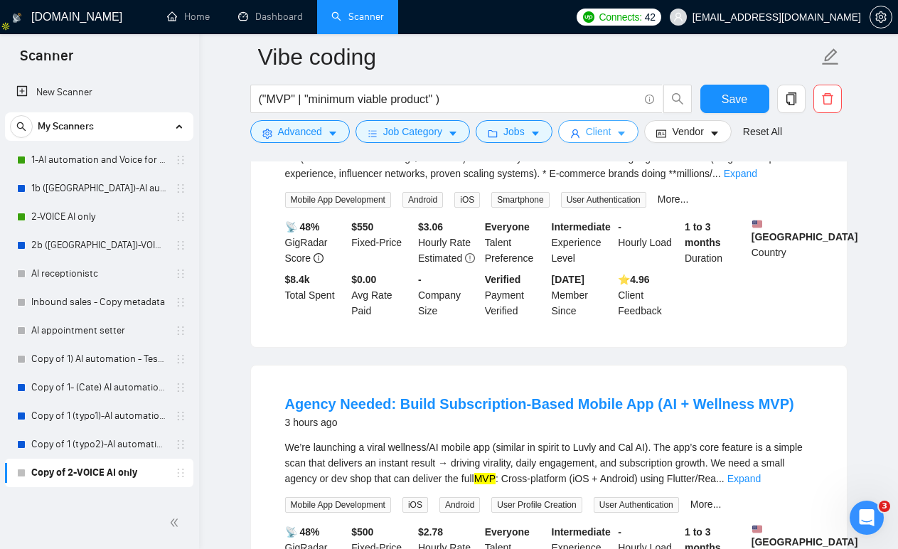
click at [625, 134] on icon "caret-down" at bounding box center [621, 134] width 10 height 10
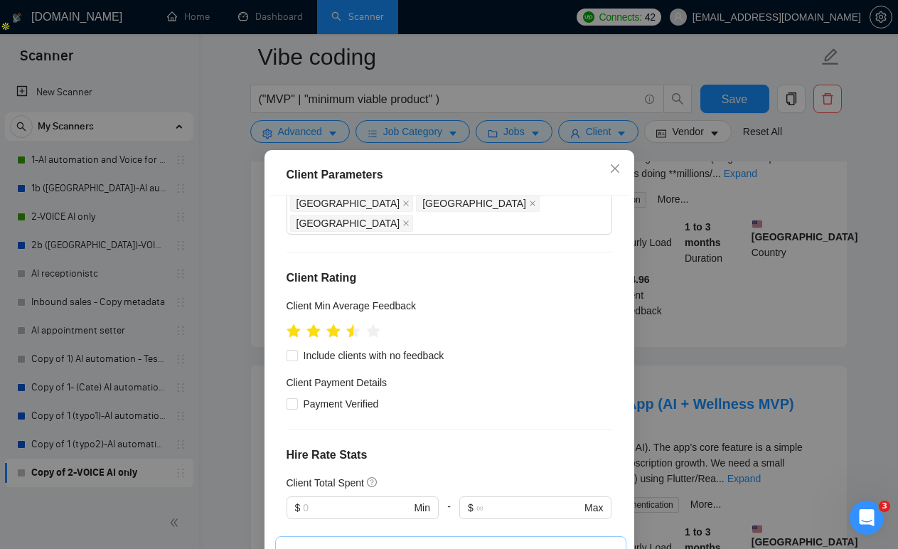
scroll to position [0, 0]
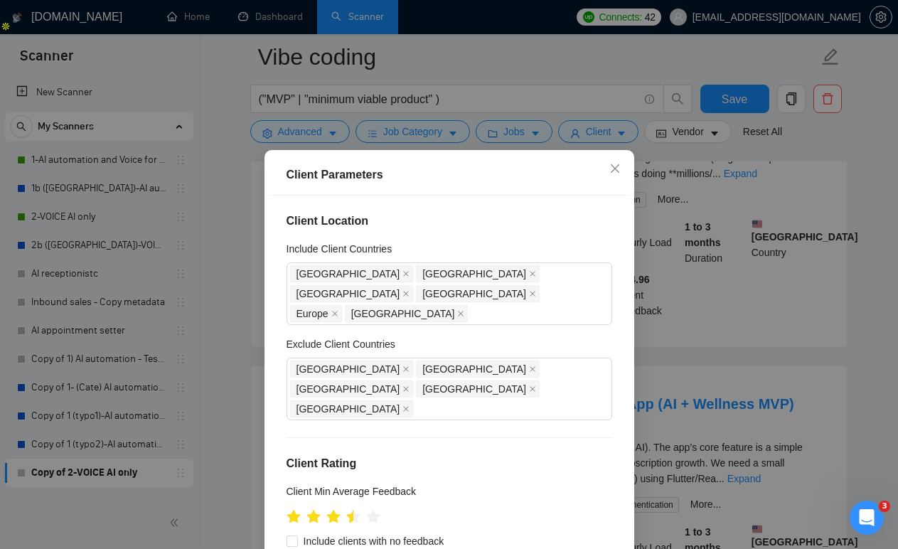
click at [532, 53] on div "Client Parameters Client Location Include Client Countries United States United…" at bounding box center [449, 274] width 898 height 549
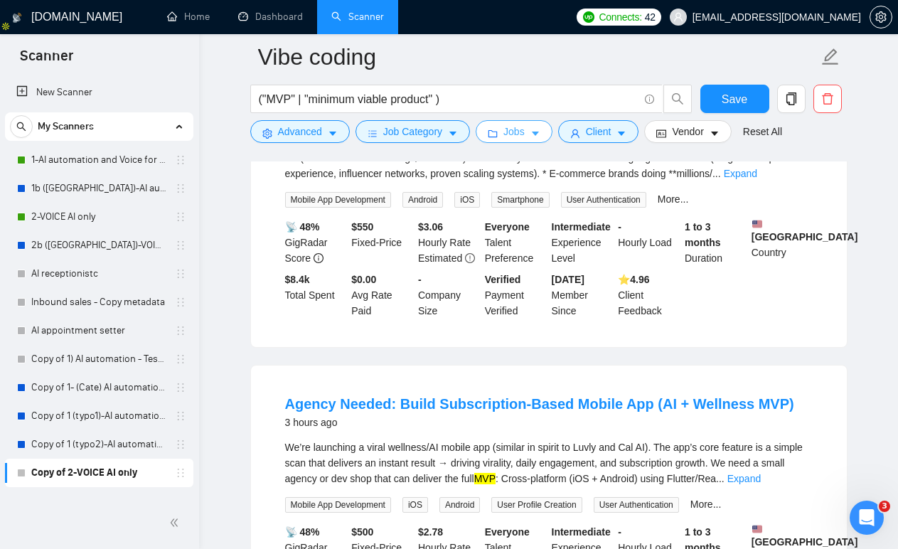
click at [534, 134] on button "Jobs" at bounding box center [513, 131] width 77 height 23
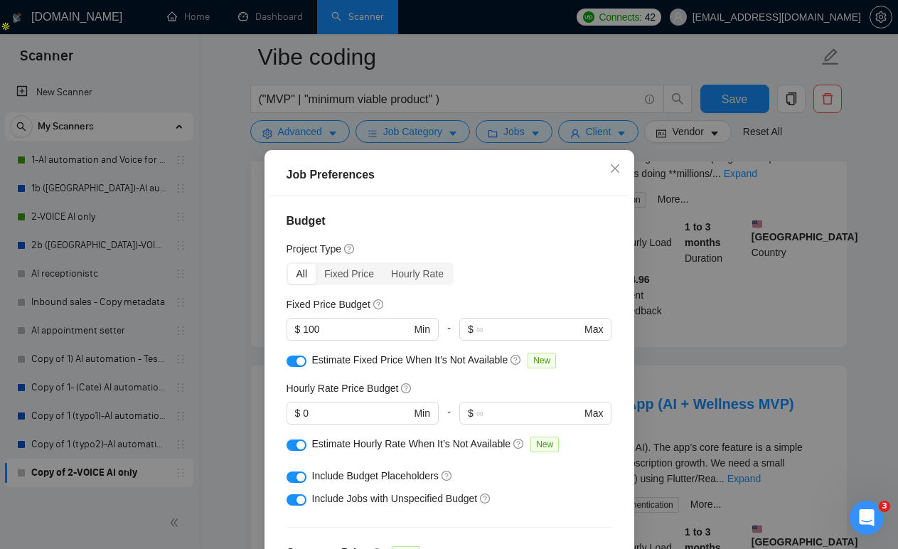
click at [520, 65] on div "Job Preferences Budget Project Type All Fixed Price Hourly Rate Fixed Price Bud…" at bounding box center [449, 274] width 898 height 549
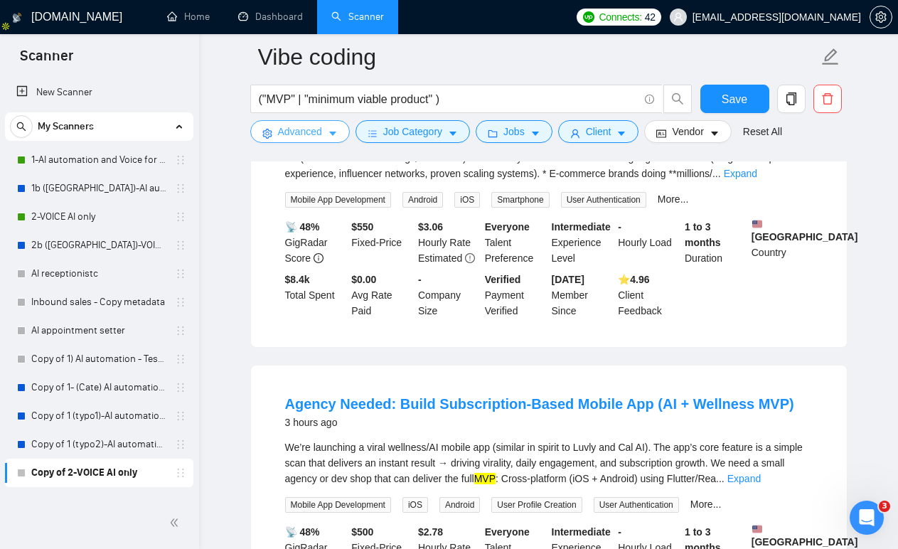
click at [335, 132] on icon "caret-down" at bounding box center [332, 134] width 7 height 4
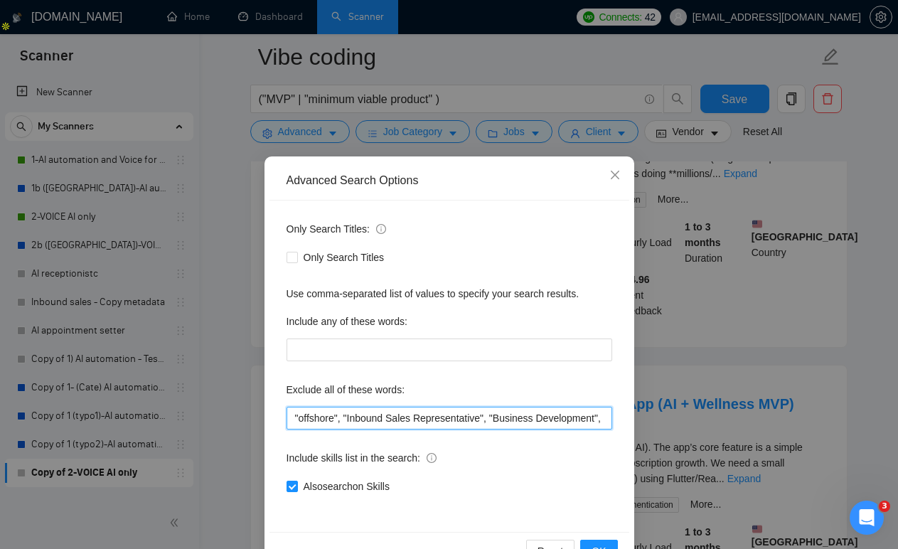
click at [402, 411] on input ""offshore", "Inbound Sales Representative", "Business Development", "Social Med…" at bounding box center [448, 418] width 325 height 23
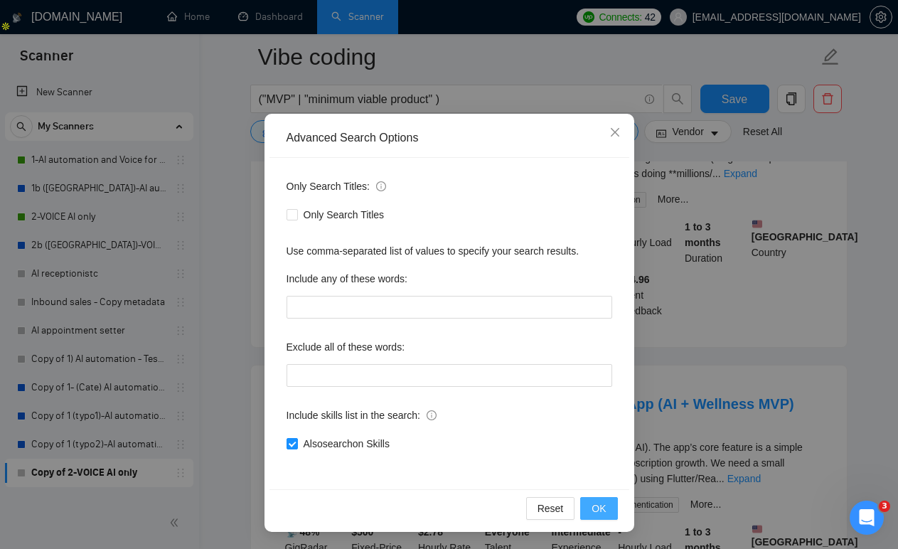
click at [608, 505] on button "OK" at bounding box center [598, 508] width 37 height 23
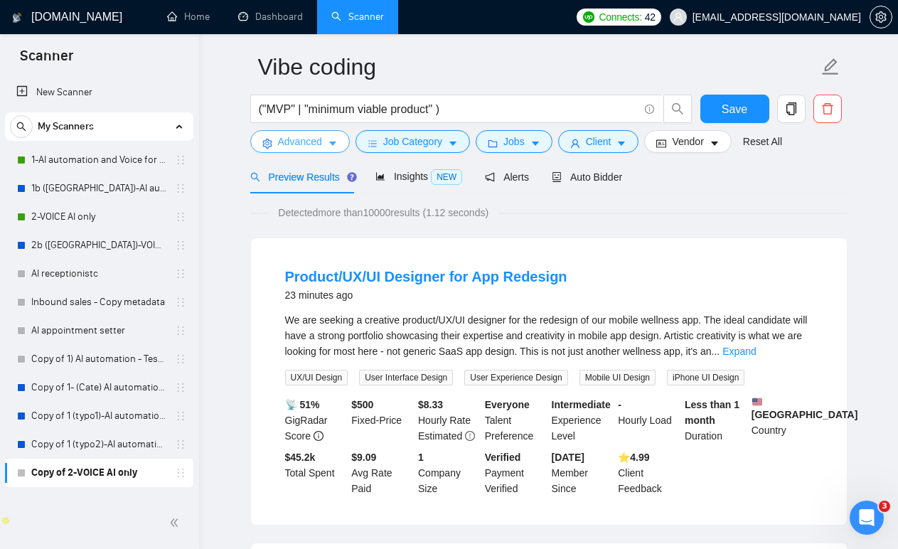
scroll to position [0, 0]
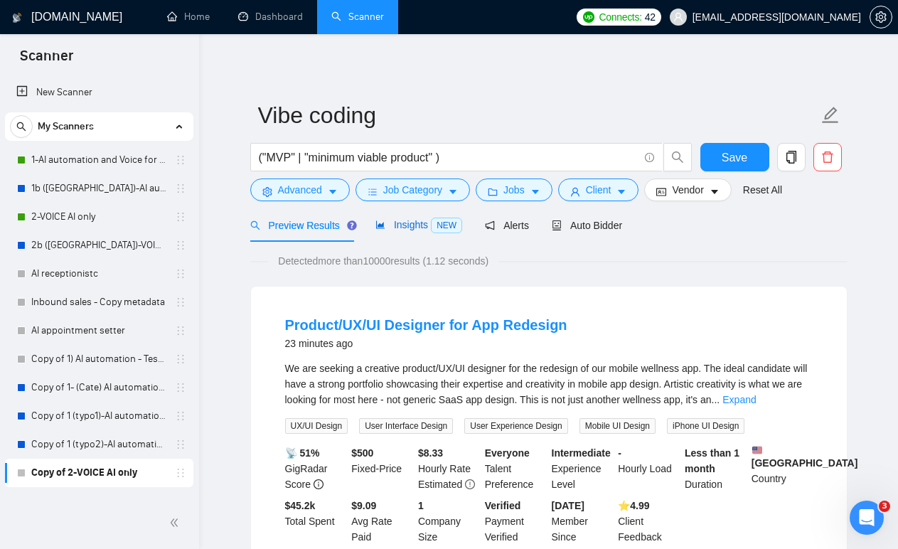
click at [440, 226] on span "NEW" at bounding box center [446, 225] width 31 height 16
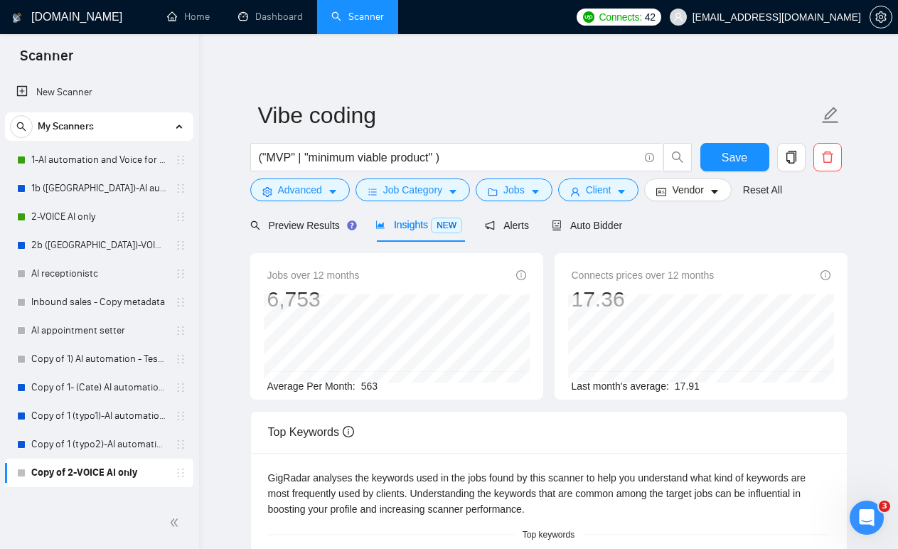
click at [549, 318] on div "Connects prices over 12 months 17.36 Last month's average: 17.91" at bounding box center [701, 326] width 304 height 146
click at [298, 225] on span "Preview Results" at bounding box center [301, 225] width 102 height 11
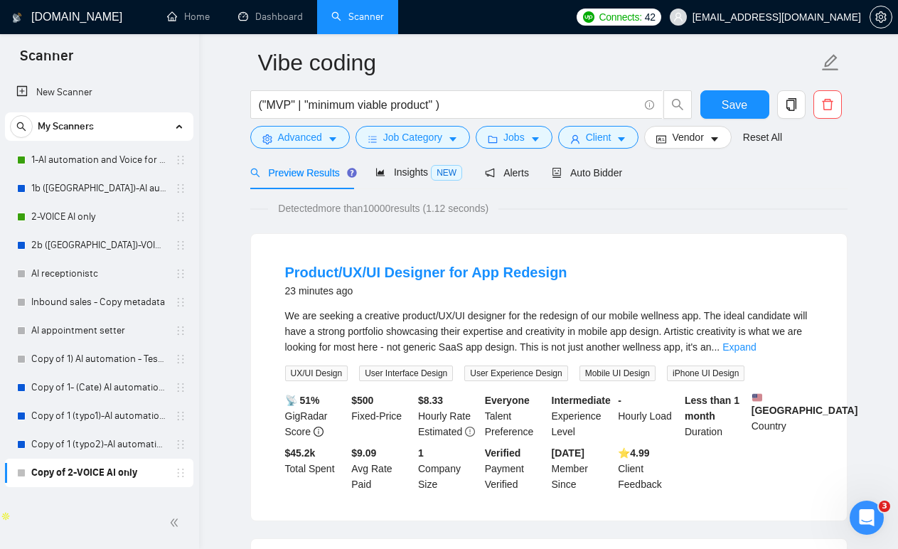
scroll to position [107, 0]
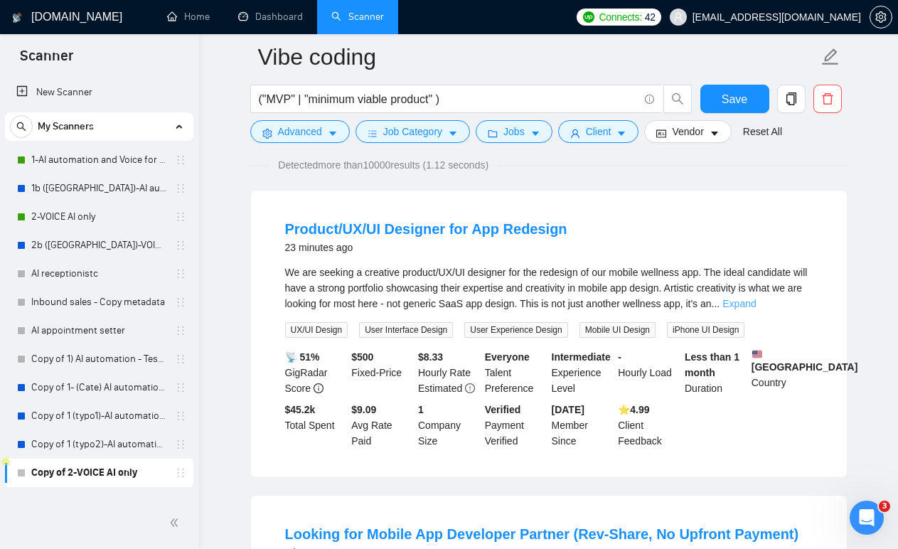
click at [755, 305] on link "Expand" at bounding box center [738, 303] width 33 height 11
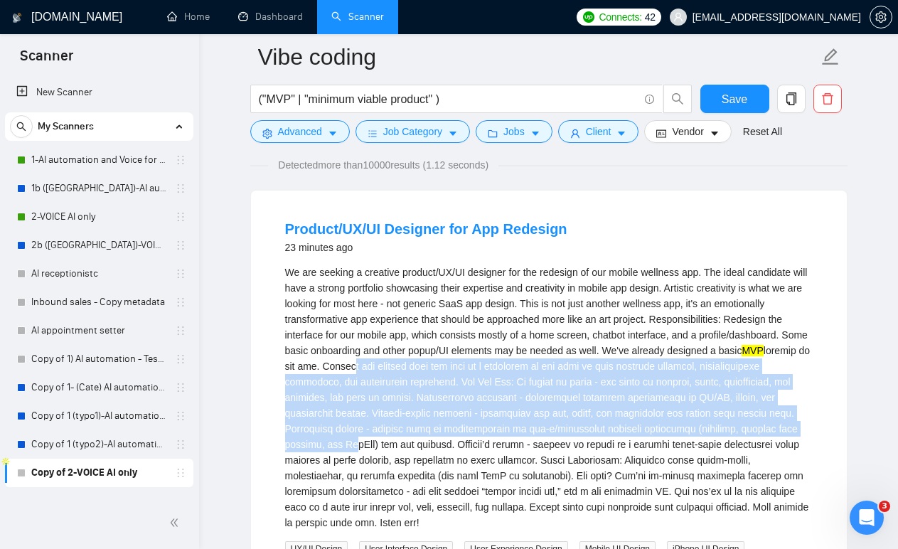
drag, startPoint x: 502, startPoint y: 365, endPoint x: 551, endPoint y: 447, distance: 95.3
click at [549, 446] on div "We are seeking a creative product/UX/UI designer for the redesign of our mobile…" at bounding box center [548, 397] width 527 height 266
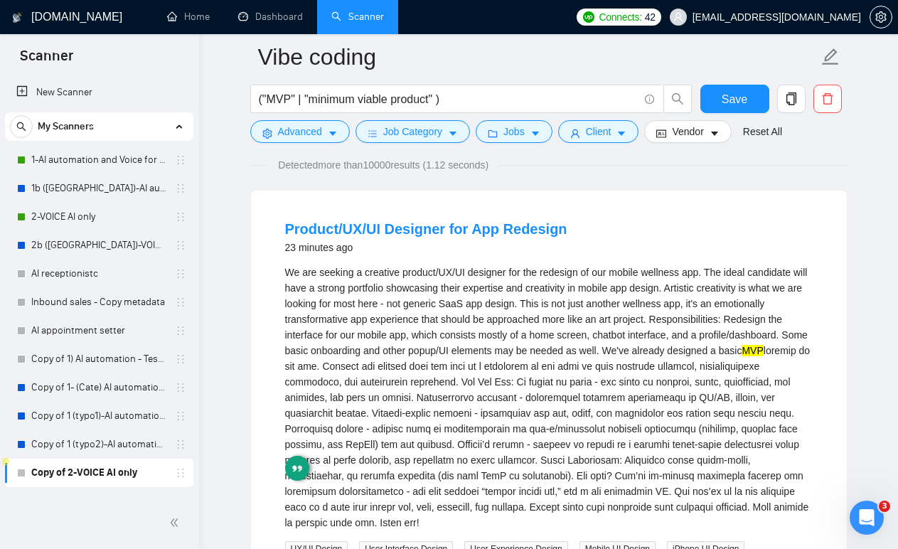
click at [561, 419] on div "We are seeking a creative product/UX/UI designer for the redesign of our mobile…" at bounding box center [548, 397] width 527 height 266
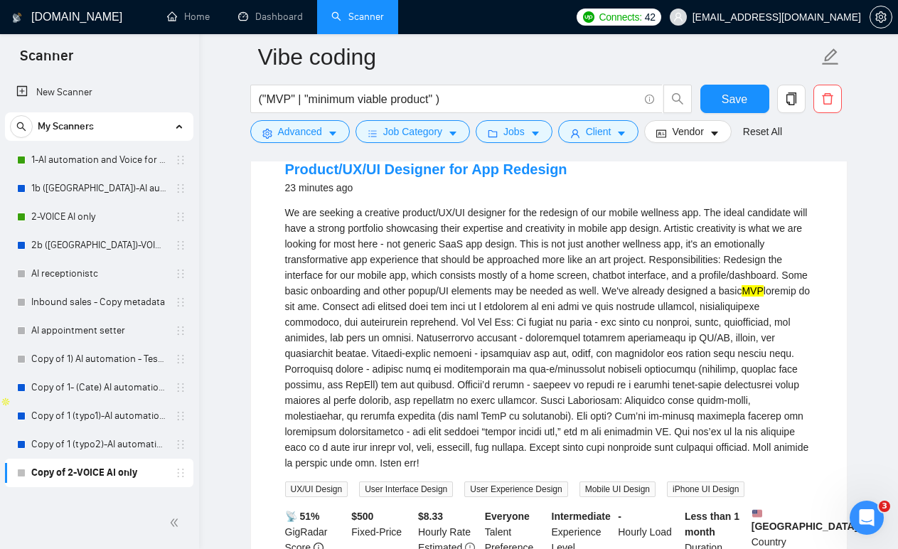
scroll to position [173, 0]
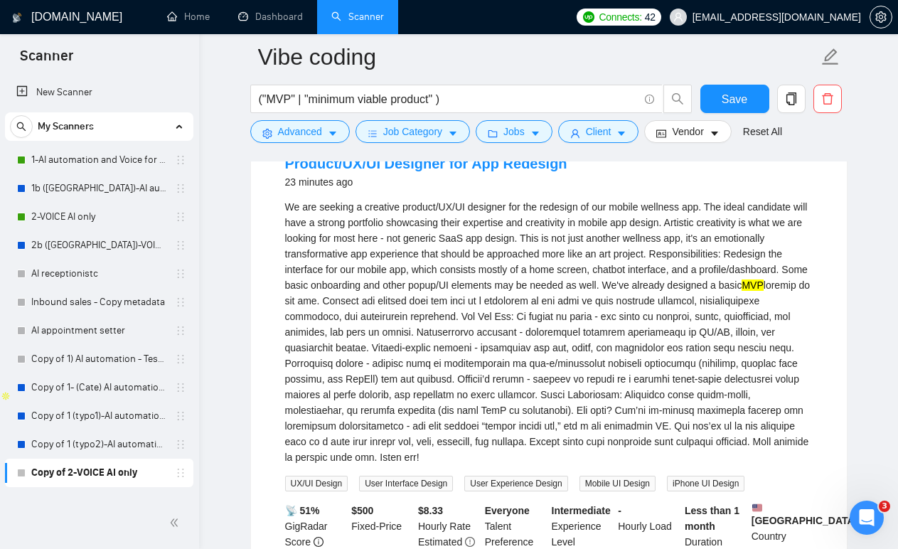
click at [539, 350] on div "We are seeking a creative product/UX/UI designer for the redesign of our mobile…" at bounding box center [548, 332] width 527 height 266
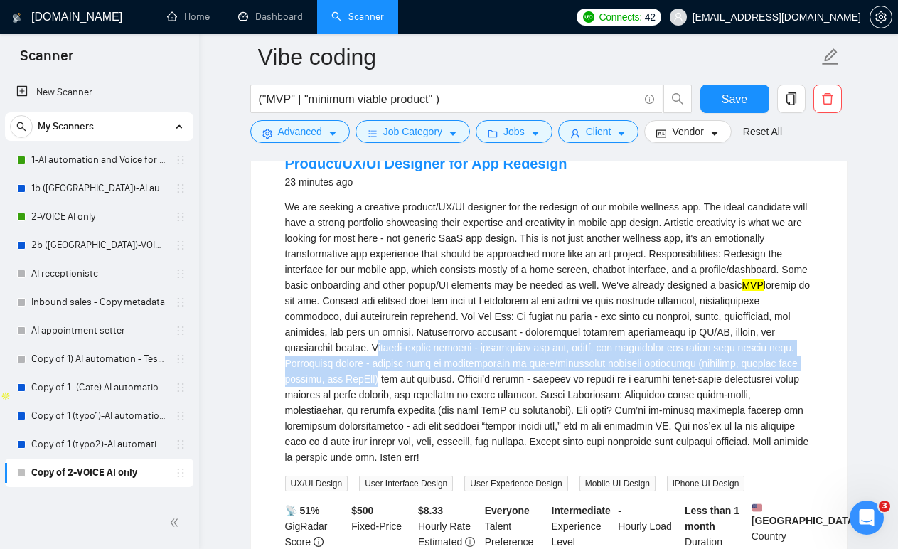
drag, startPoint x: 539, startPoint y: 350, endPoint x: 557, endPoint y: 373, distance: 29.3
click at [557, 373] on div "We are seeking a creative product/UX/UI designer for the redesign of our mobile…" at bounding box center [548, 332] width 527 height 266
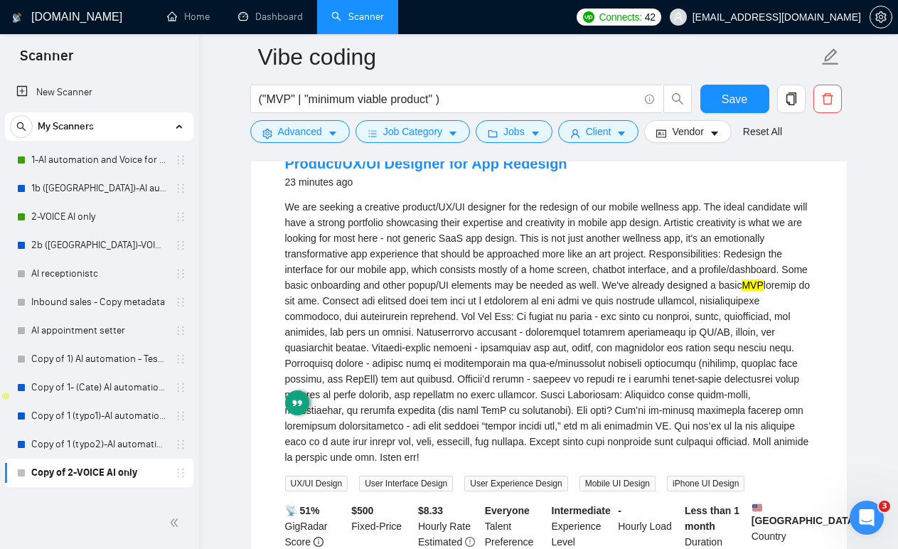
click at [579, 392] on div "We are seeking a creative product/UX/UI designer for the redesign of our mobile…" at bounding box center [548, 332] width 527 height 266
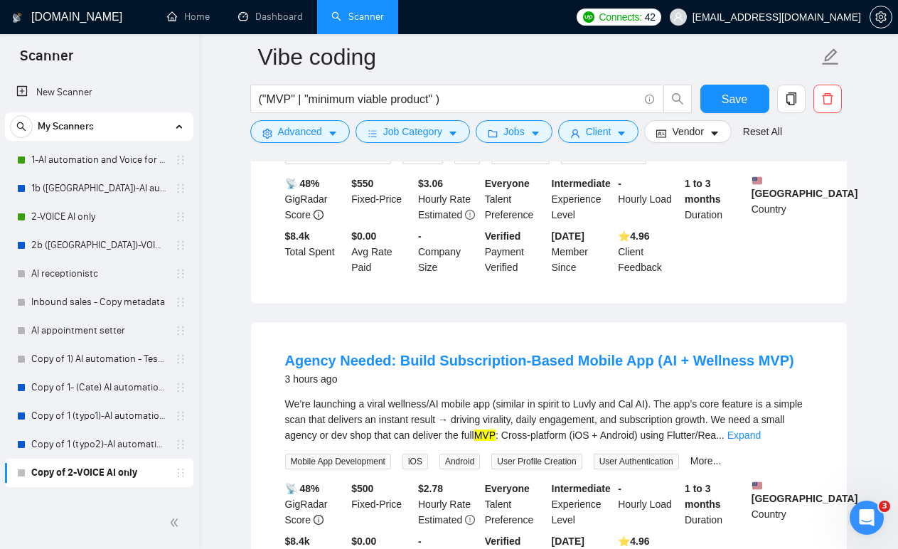
scroll to position [864, 0]
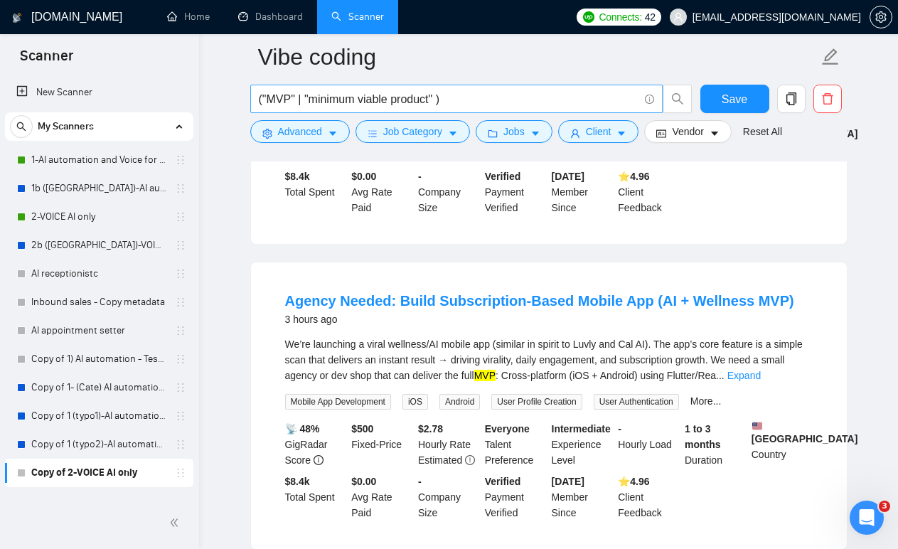
click at [469, 102] on input "("MVP" | "minimum viable product" )" at bounding box center [449, 99] width 380 height 18
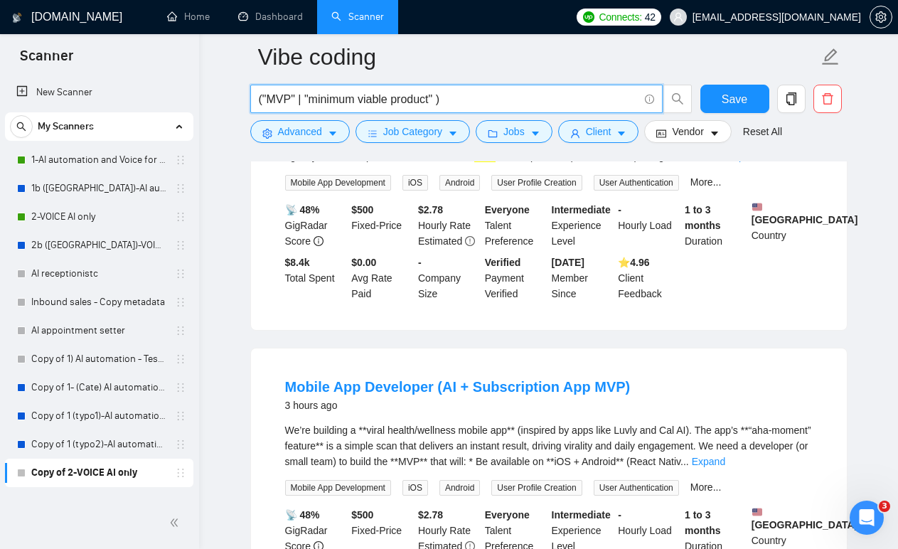
click at [478, 104] on input "("MVP" | "minimum viable product" )" at bounding box center [449, 99] width 380 height 18
paste input "( GPT | "AI agent" |"
click at [467, 101] on input "("MVP" | "minimum viable product" ) ( GPT | "AI agent" |" at bounding box center [449, 99] width 380 height 18
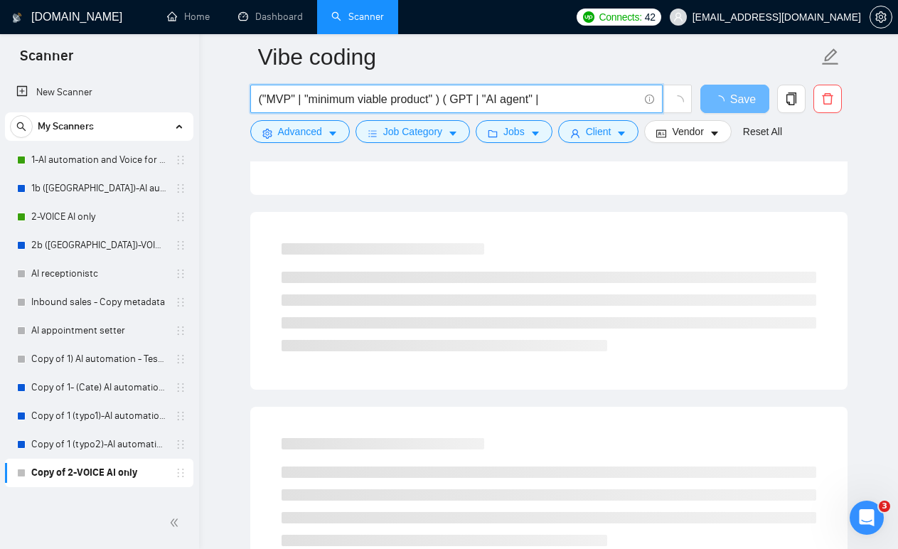
drag, startPoint x: 467, startPoint y: 101, endPoint x: 539, endPoint y: 100, distance: 71.8
click at [539, 100] on input "("MVP" | "minimum viable product" ) ( GPT | "AI agent" |" at bounding box center [449, 99] width 380 height 18
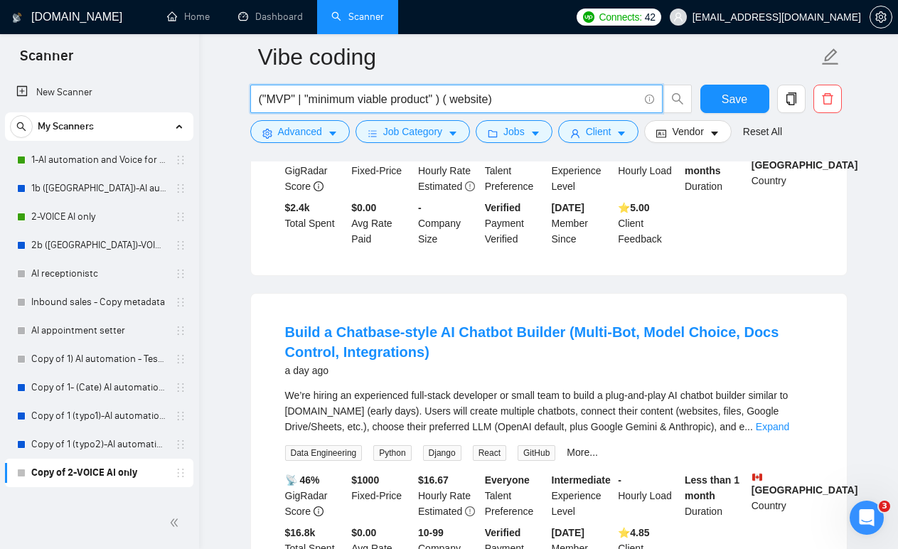
scroll to position [1035, 0]
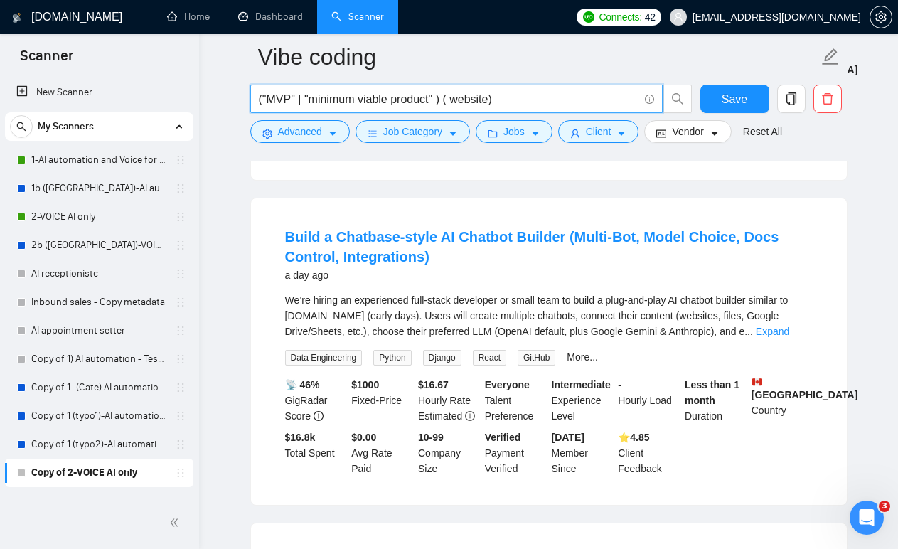
type input "("MVP" | "minimum viable product" ) ( website)"
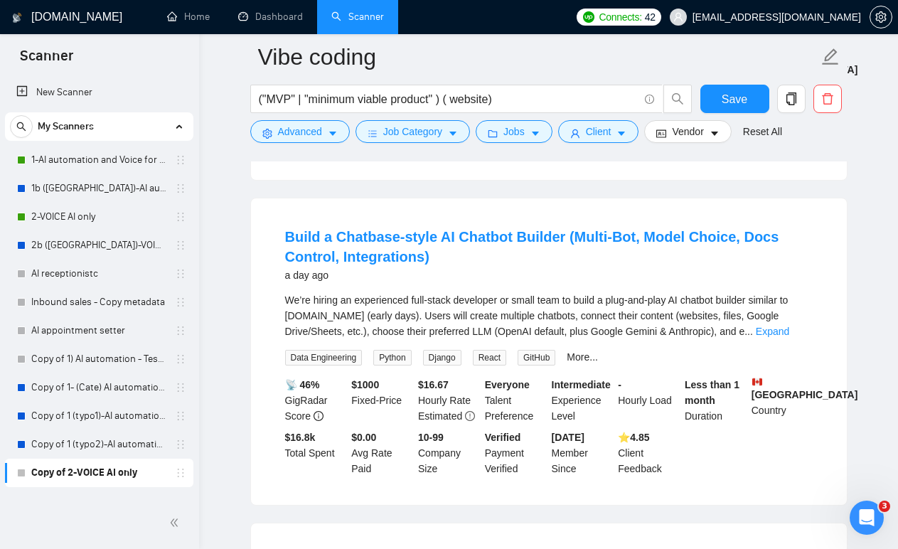
click at [314, 316] on div "We’re hiring an experienced full-stack developer or small team to build a plug-…" at bounding box center [548, 315] width 527 height 47
drag, startPoint x: 314, startPoint y: 316, endPoint x: 349, endPoint y: 318, distance: 34.9
click at [349, 318] on div "We’re hiring an experienced full-stack developer or small team to build a plug-…" at bounding box center [548, 315] width 527 height 47
click at [428, 311] on div "We’re hiring an experienced full-stack developer or small team to build a plug-…" at bounding box center [548, 315] width 527 height 47
drag, startPoint x: 428, startPoint y: 311, endPoint x: 565, endPoint y: 315, distance: 137.2
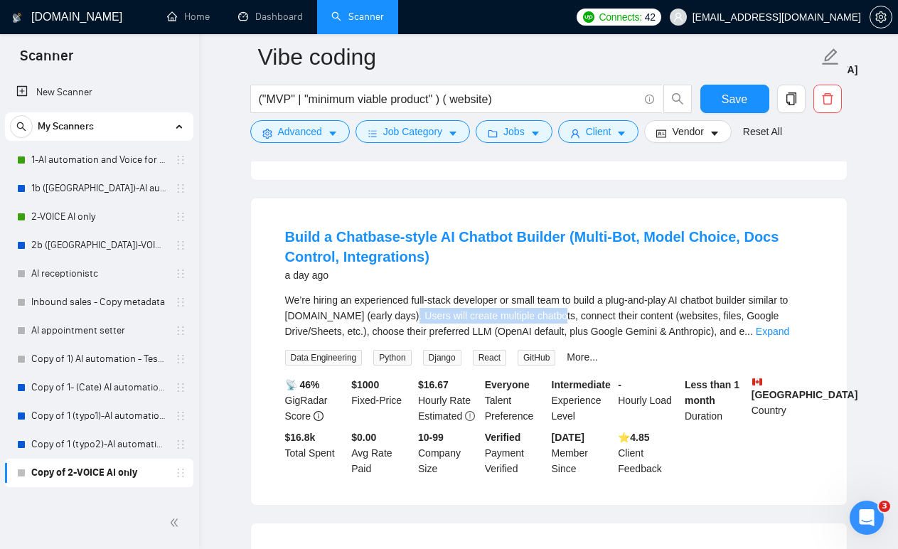
click at [565, 315] on div "We’re hiring an experienced full-stack developer or small team to build a plug-…" at bounding box center [548, 315] width 527 height 47
click at [604, 305] on div "We’re hiring an experienced full-stack developer or small team to build a plug-…" at bounding box center [548, 315] width 527 height 47
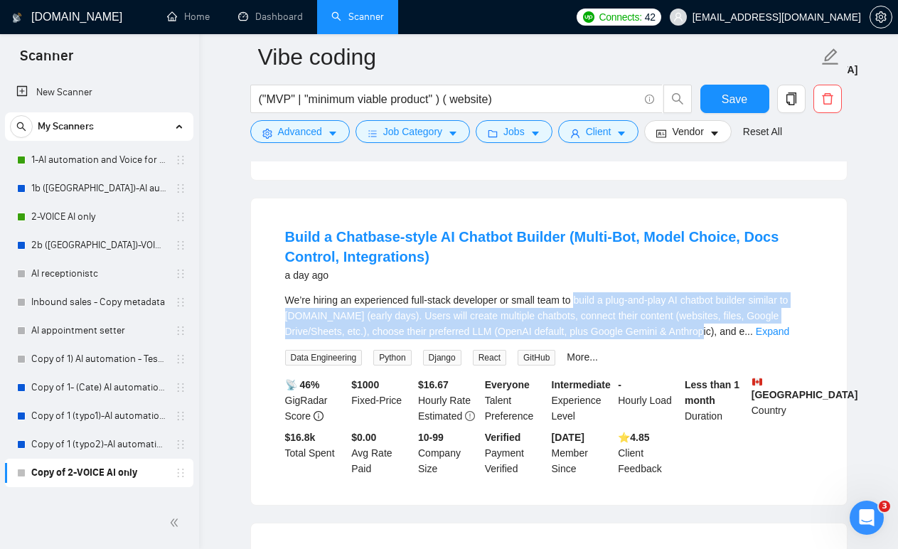
drag, startPoint x: 604, startPoint y: 305, endPoint x: 709, endPoint y: 336, distance: 109.1
click at [708, 336] on div "We’re hiring an experienced full-stack developer or small team to build a plug-…" at bounding box center [548, 315] width 527 height 47
click at [611, 332] on div "We’re hiring an experienced full-stack developer or small team to build a plug-…" at bounding box center [548, 315] width 527 height 47
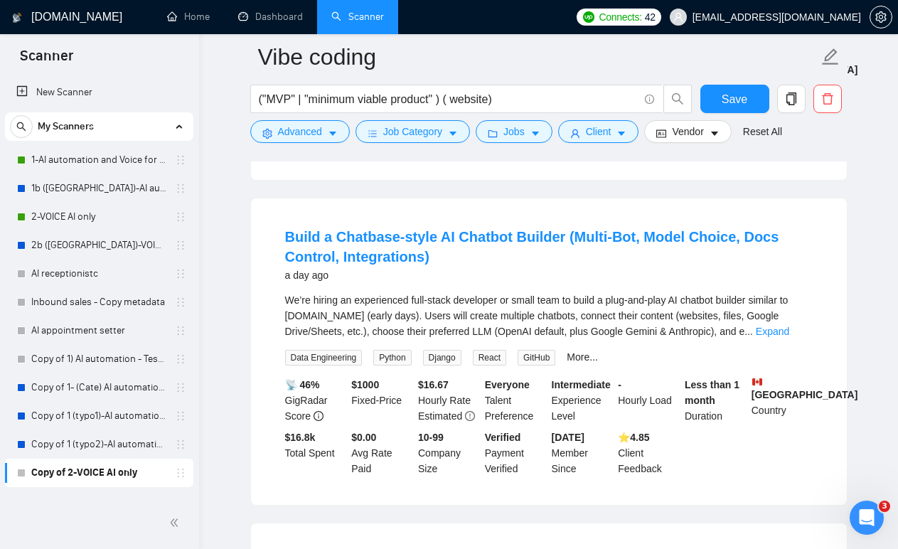
click at [386, 331] on div "We’re hiring an experienced full-stack developer or small team to build a plug-…" at bounding box center [548, 315] width 527 height 47
drag, startPoint x: 386, startPoint y: 331, endPoint x: 598, endPoint y: 335, distance: 211.8
click at [598, 335] on div "We’re hiring an experienced full-stack developer or small team to build a plug-…" at bounding box center [548, 315] width 527 height 47
click at [549, 326] on div "We’re hiring an experienced full-stack developer or small team to build a plug-…" at bounding box center [548, 315] width 527 height 47
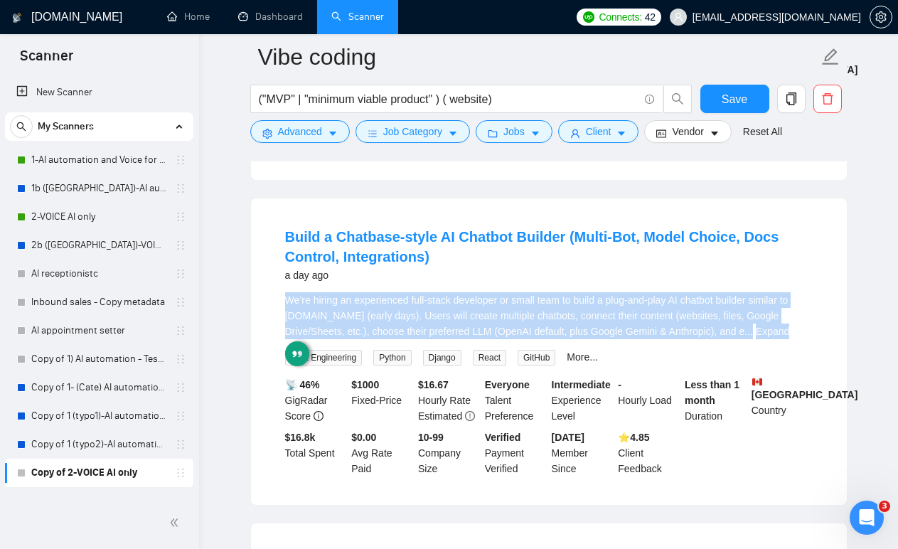
click at [549, 326] on div "We’re hiring an experienced full-stack developer or small team to build a plug-…" at bounding box center [548, 315] width 527 height 47
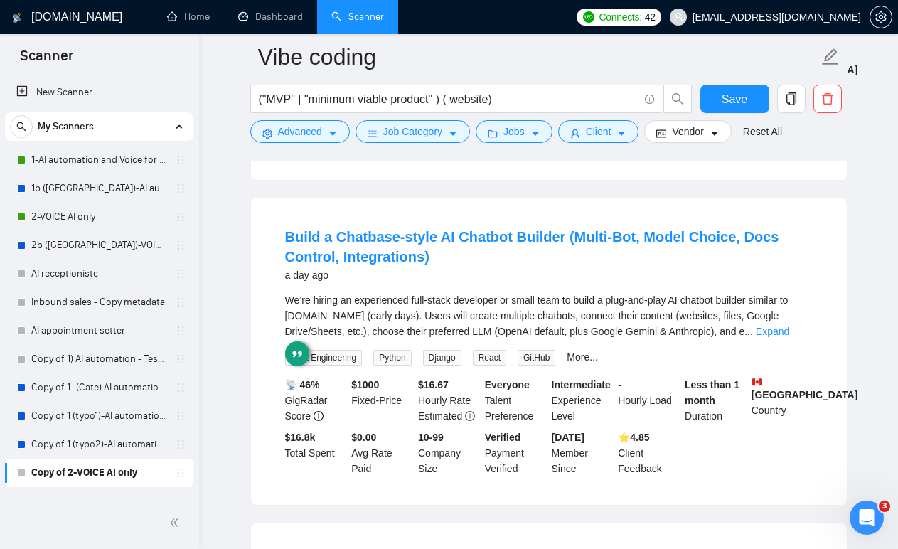
click at [624, 326] on div "We’re hiring an experienced full-stack developer or small team to build a plug-…" at bounding box center [548, 315] width 527 height 47
click at [785, 330] on link "Expand" at bounding box center [771, 330] width 33 height 11
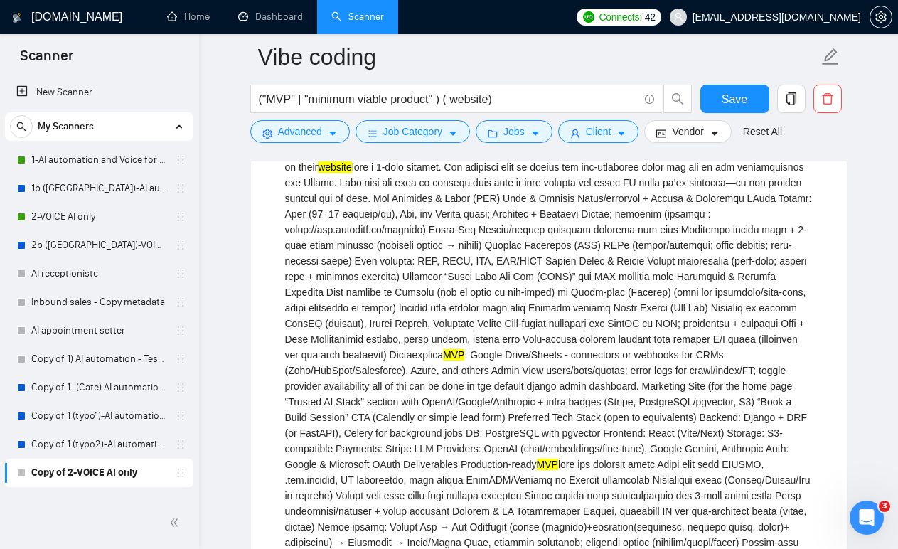
scroll to position [1216, 0]
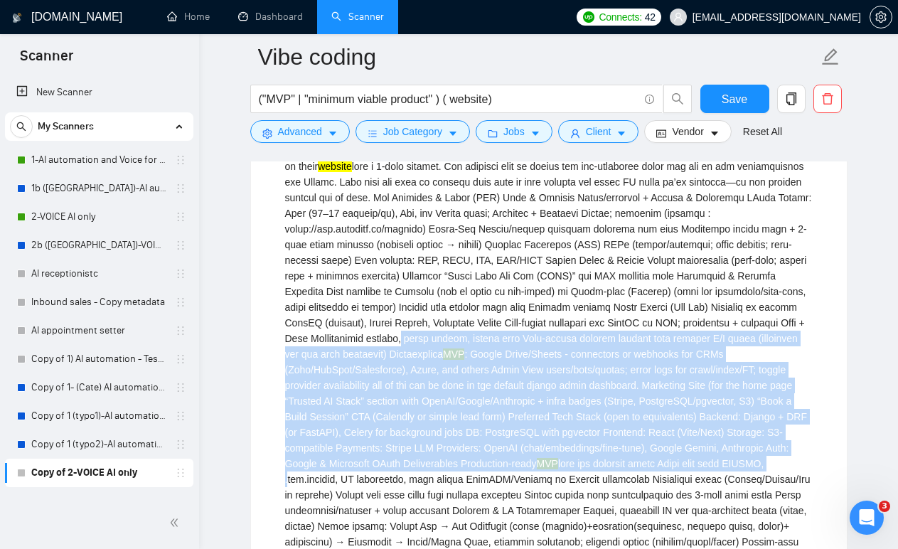
drag, startPoint x: 533, startPoint y: 340, endPoint x: 575, endPoint y: 487, distance: 152.3
click at [575, 485] on div "We’re hiring an experienced full-stack developer or small team to build a plug-…" at bounding box center [548, 424] width 527 height 625
click at [562, 462] on div "We’re hiring an experienced full-stack developer or small team to build a plug-…" at bounding box center [548, 424] width 527 height 625
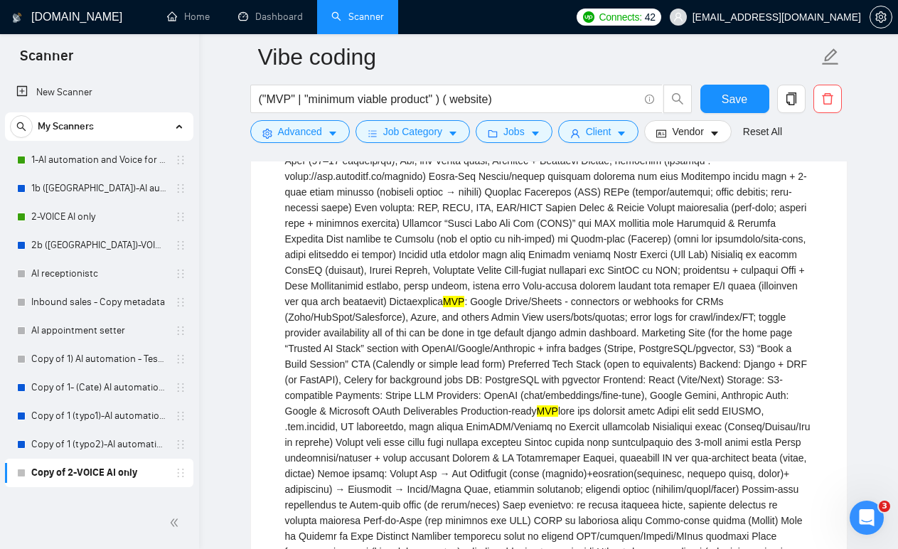
scroll to position [1288, 0]
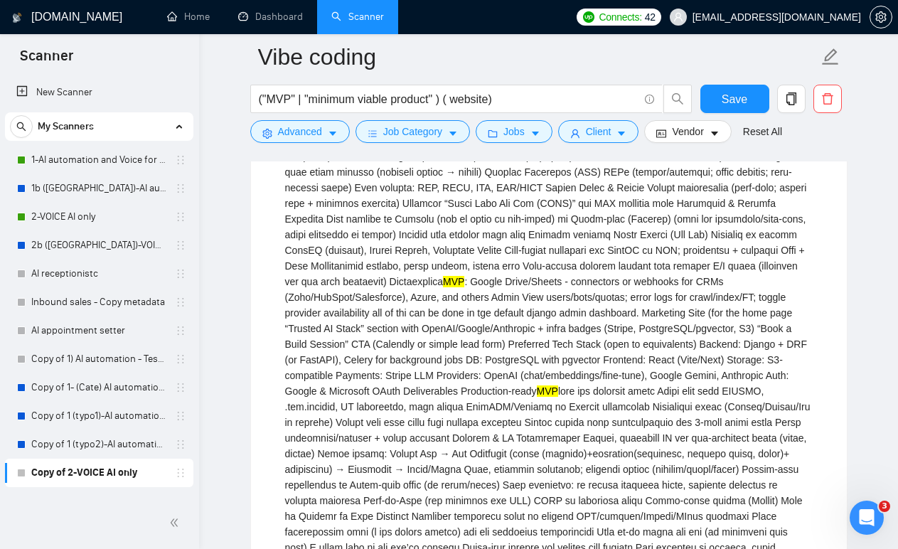
click at [438, 338] on div "We’re hiring an experienced full-stack developer or small team to build a plug-…" at bounding box center [548, 351] width 527 height 625
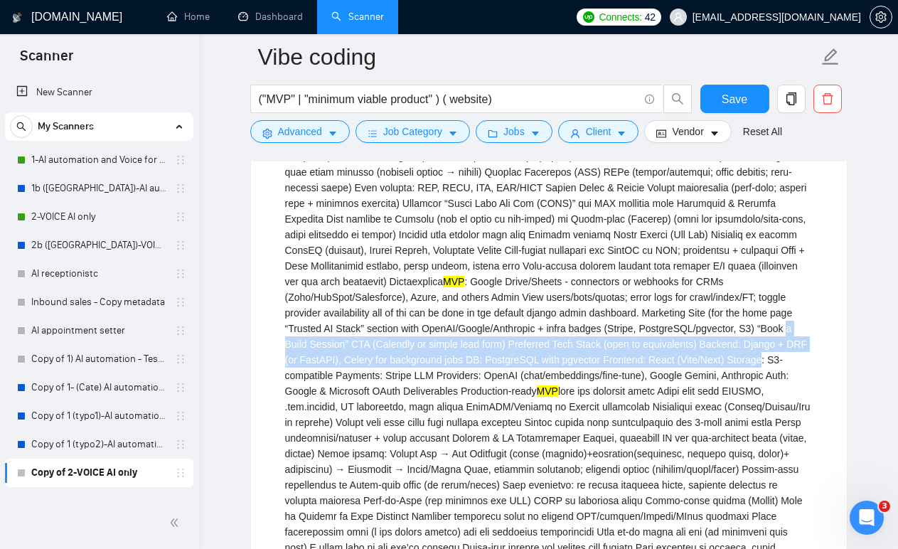
drag, startPoint x: 438, startPoint y: 338, endPoint x: 438, endPoint y: 379, distance: 41.2
click at [438, 379] on div "We’re hiring an experienced full-stack developer or small team to build a plug-…" at bounding box center [548, 351] width 527 height 625
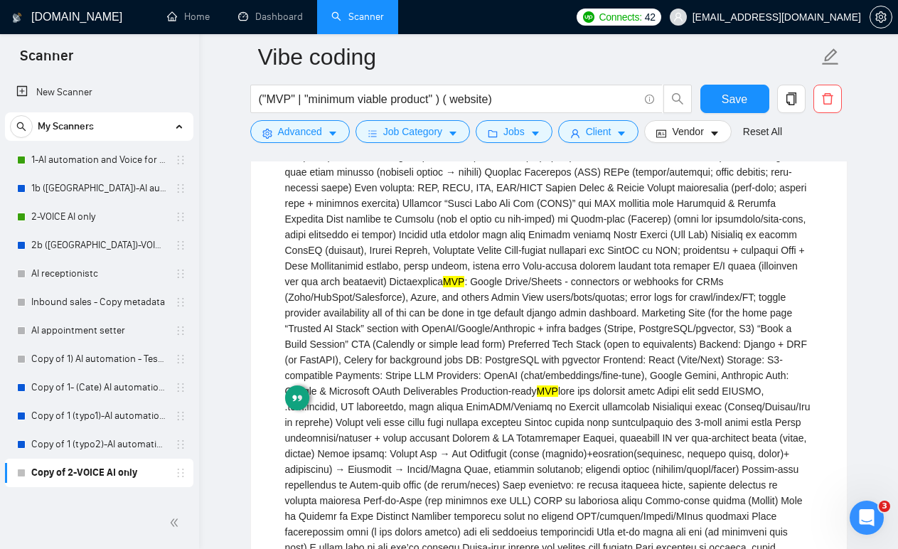
click at [446, 394] on div "We’re hiring an experienced full-stack developer or small team to build a plug-…" at bounding box center [548, 351] width 527 height 625
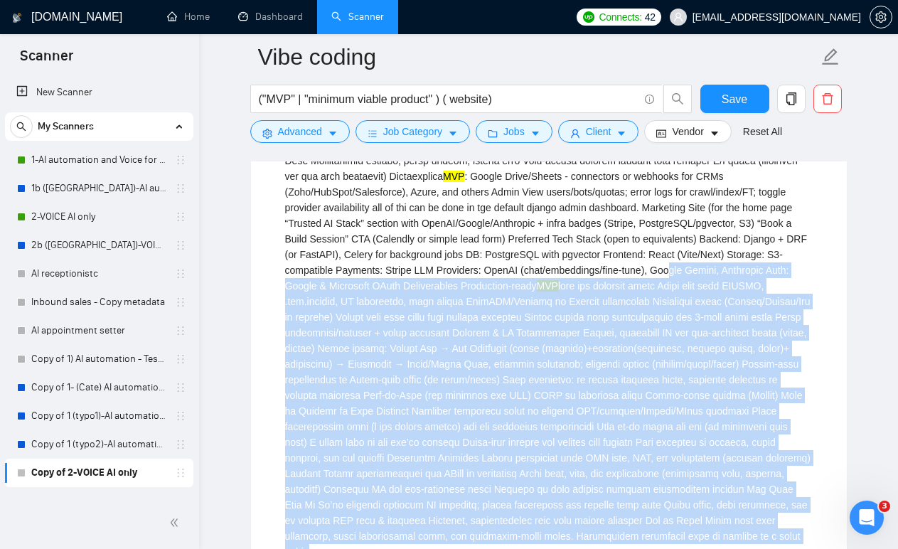
scroll to position [1472, 0]
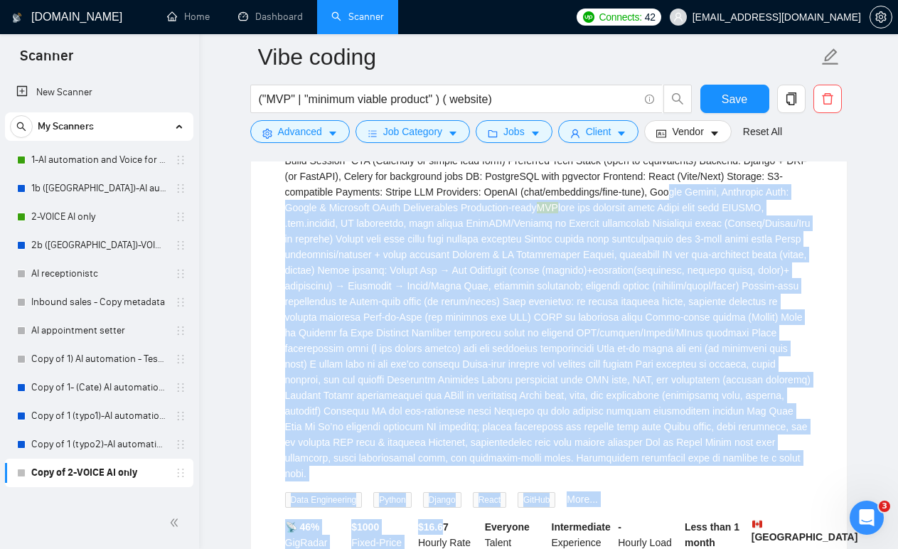
drag, startPoint x: 441, startPoint y: 449, endPoint x: 450, endPoint y: 527, distance: 78.0
click at [450, 527] on li "Build a Chatbase-style AI Chatbot Builder (Multi-Bot, Model Choice, Docs Contro…" at bounding box center [548, 204] width 561 height 851
click at [458, 290] on div "We’re hiring an experienced full-stack developer or small team to build a plug-…" at bounding box center [548, 168] width 527 height 625
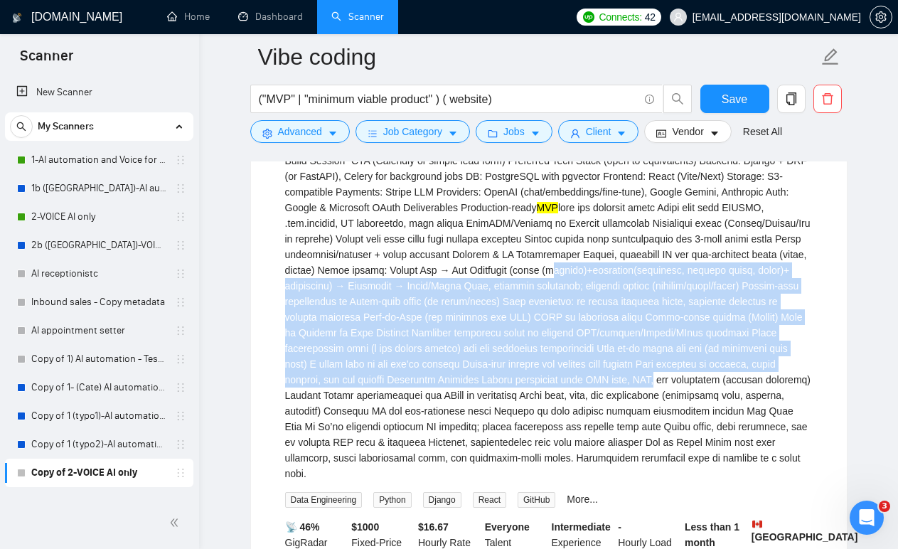
drag, startPoint x: 458, startPoint y: 290, endPoint x: 545, endPoint y: 406, distance: 144.7
click at [547, 406] on div "We’re hiring an experienced full-stack developer or small team to build a plug-…" at bounding box center [548, 168] width 527 height 625
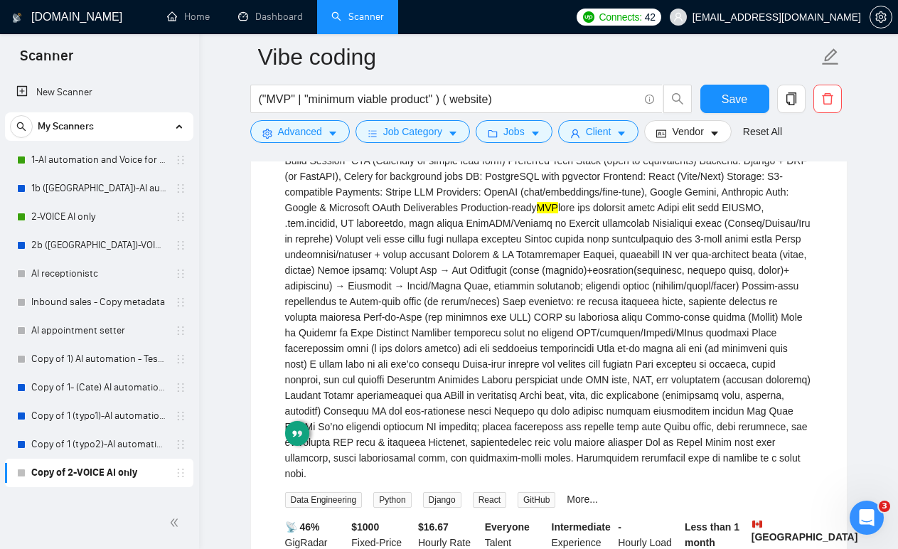
click at [478, 366] on div "We’re hiring an experienced full-stack developer or small team to build a plug-…" at bounding box center [548, 168] width 527 height 625
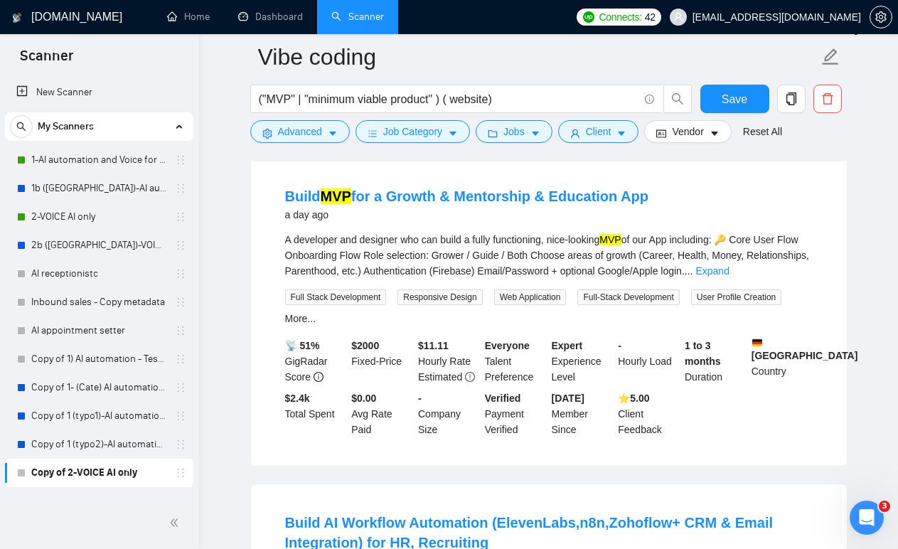
scroll to position [1979, 0]
click at [293, 255] on div "A developer and designer who can build a fully functioning, nice-looking MVP of…" at bounding box center [548, 255] width 527 height 47
drag, startPoint x: 293, startPoint y: 255, endPoint x: 437, endPoint y: 252, distance: 144.3
click at [437, 252] on div "A developer and designer who can build a fully functioning, nice-looking MVP of…" at bounding box center [548, 255] width 527 height 47
click at [478, 255] on div "A developer and designer who can build a fully functioning, nice-looking MVP of…" at bounding box center [548, 255] width 527 height 47
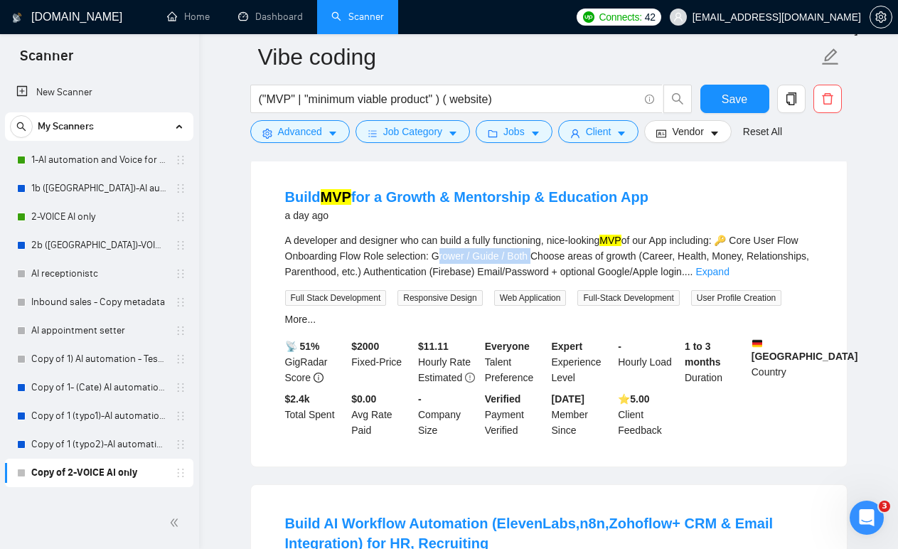
drag, startPoint x: 478, startPoint y: 255, endPoint x: 543, endPoint y: 254, distance: 64.7
click at [544, 254] on div "A developer and designer who can build a fully functioning, nice-looking MVP of…" at bounding box center [548, 255] width 527 height 47
click at [457, 274] on div "A developer and designer who can build a fully functioning, nice-looking MVP of…" at bounding box center [548, 255] width 527 height 47
drag, startPoint x: 457, startPoint y: 274, endPoint x: 618, endPoint y: 274, distance: 161.3
click at [618, 274] on div "A developer and designer who can build a fully functioning, nice-looking MVP of…" at bounding box center [548, 255] width 527 height 47
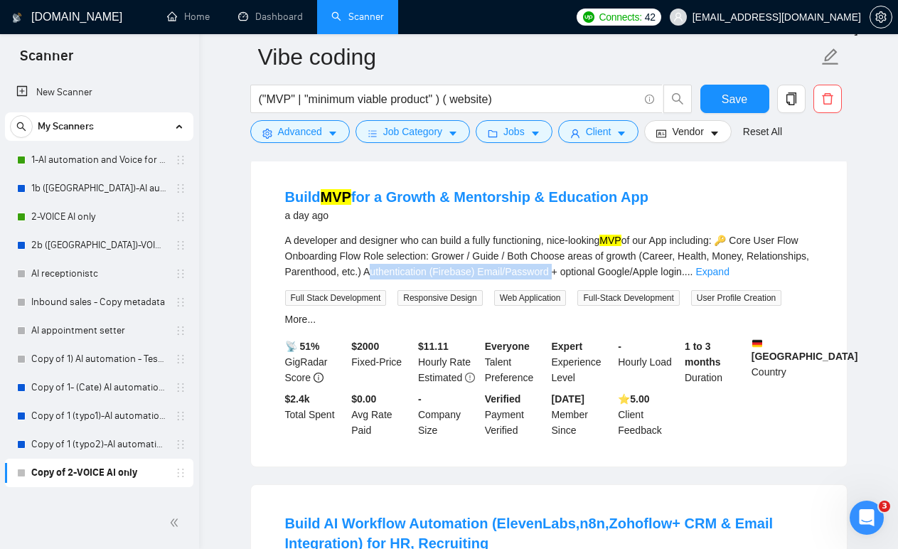
click at [614, 267] on div "A developer and designer who can build a fully functioning, nice-looking MVP of…" at bounding box center [548, 255] width 527 height 47
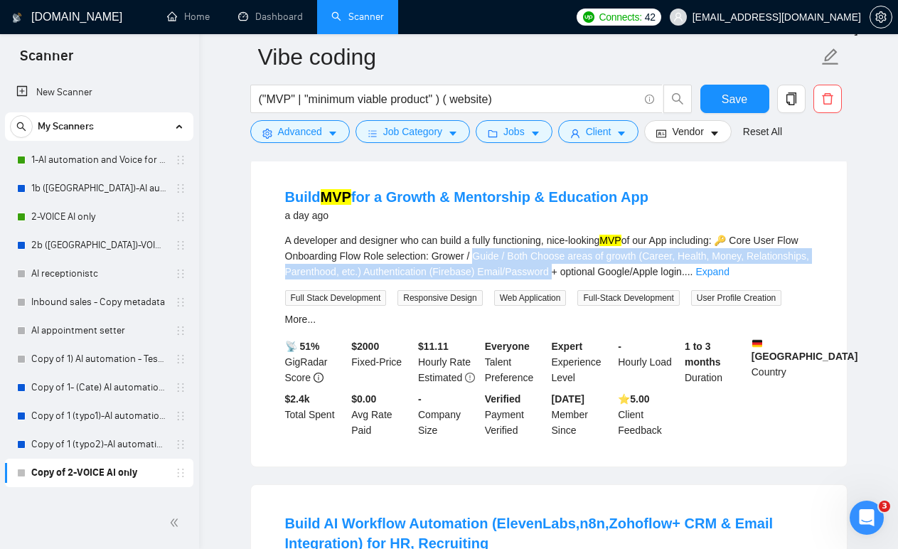
drag, startPoint x: 614, startPoint y: 267, endPoint x: 497, endPoint y: 261, distance: 117.4
click at [497, 261] on div "A developer and designer who can build a fully functioning, nice-looking MVP of…" at bounding box center [548, 255] width 527 height 47
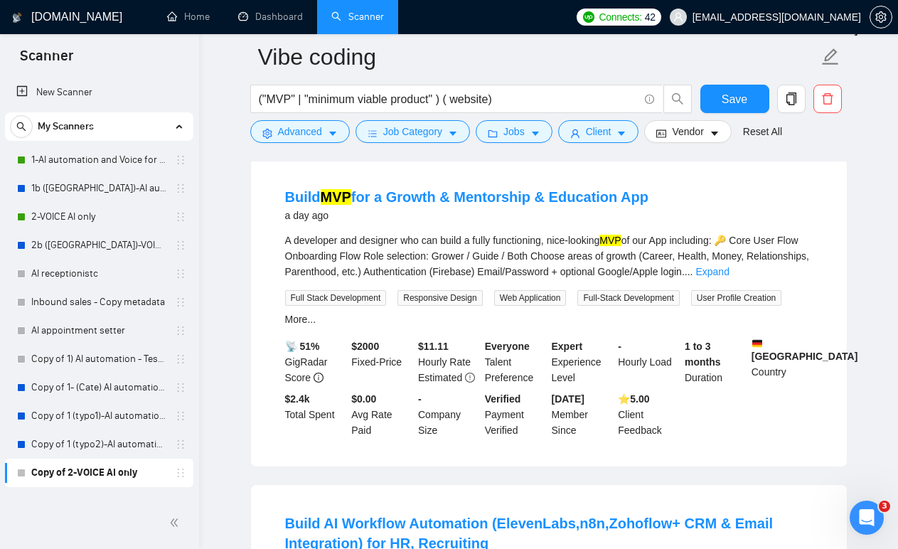
click at [609, 266] on div "A developer and designer who can build a fully functioning, nice-looking MVP of…" at bounding box center [548, 255] width 527 height 47
drag, startPoint x: 635, startPoint y: 271, endPoint x: 743, endPoint y: 271, distance: 108.0
click at [744, 271] on div "A developer and designer who can build a fully functioning, nice-looking MVP of…" at bounding box center [548, 255] width 527 height 47
click at [701, 268] on div "A developer and designer who can build a fully functioning, nice-looking MVP of…" at bounding box center [548, 255] width 527 height 47
click at [728, 271] on link "Expand" at bounding box center [711, 271] width 33 height 11
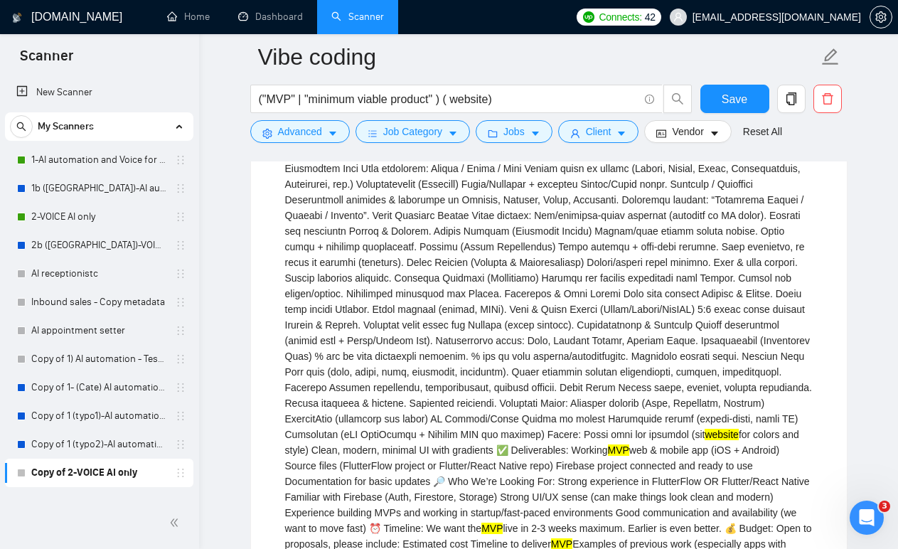
scroll to position [2074, 0]
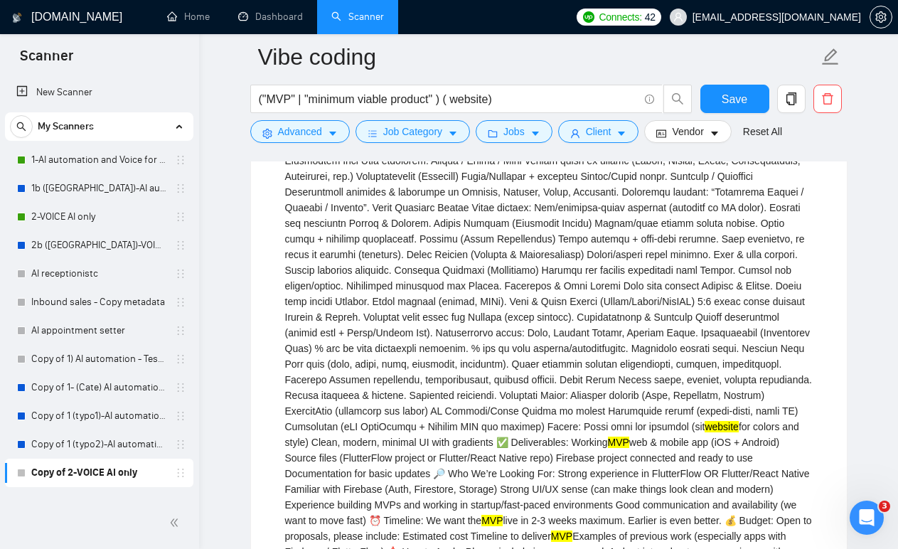
click at [464, 316] on div "A developer and designer who can build a fully functioning, nice-looking MVP we…" at bounding box center [548, 371] width 527 height 469
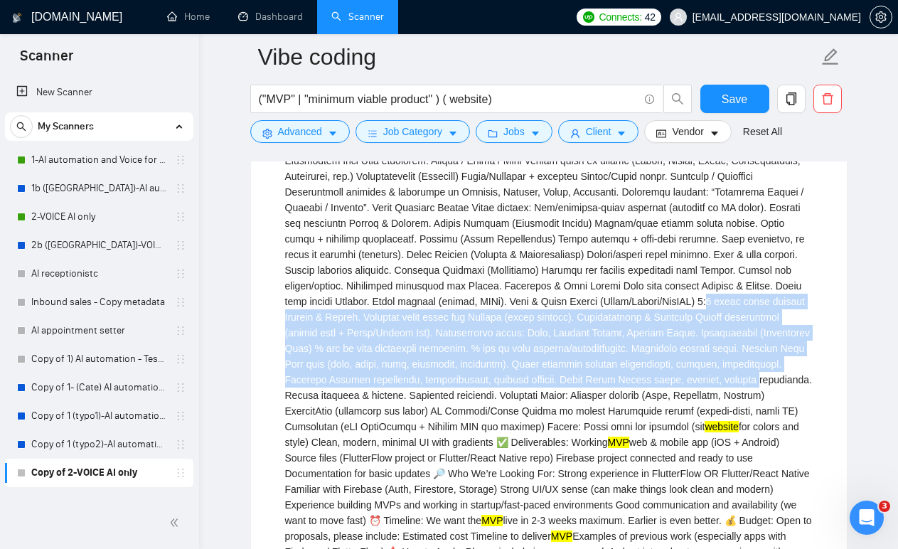
drag, startPoint x: 464, startPoint y: 316, endPoint x: 554, endPoint y: 414, distance: 132.8
click at [554, 409] on div "A developer and designer who can build a fully functioning, nice-looking MVP we…" at bounding box center [548, 371] width 527 height 469
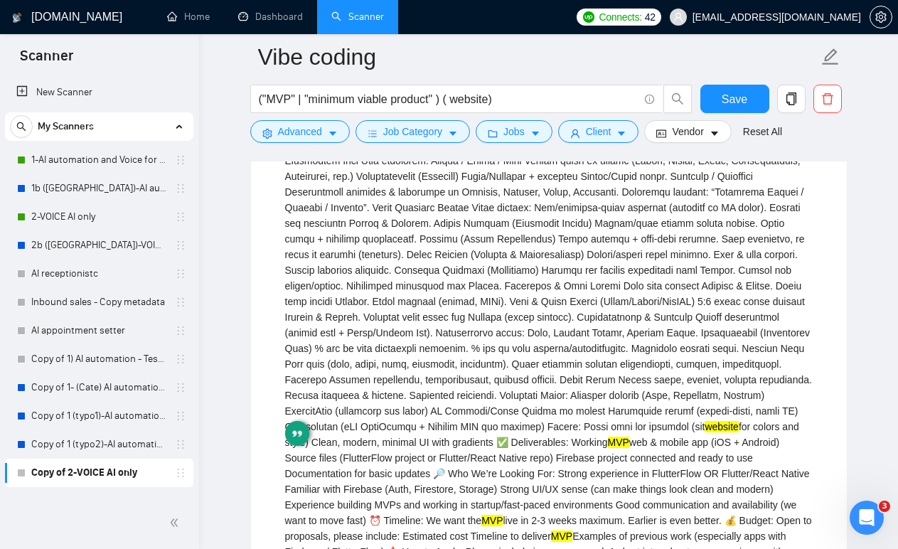
click at [500, 345] on div "A developer and designer who can build a fully functioning, nice-looking MVP we…" at bounding box center [548, 371] width 527 height 469
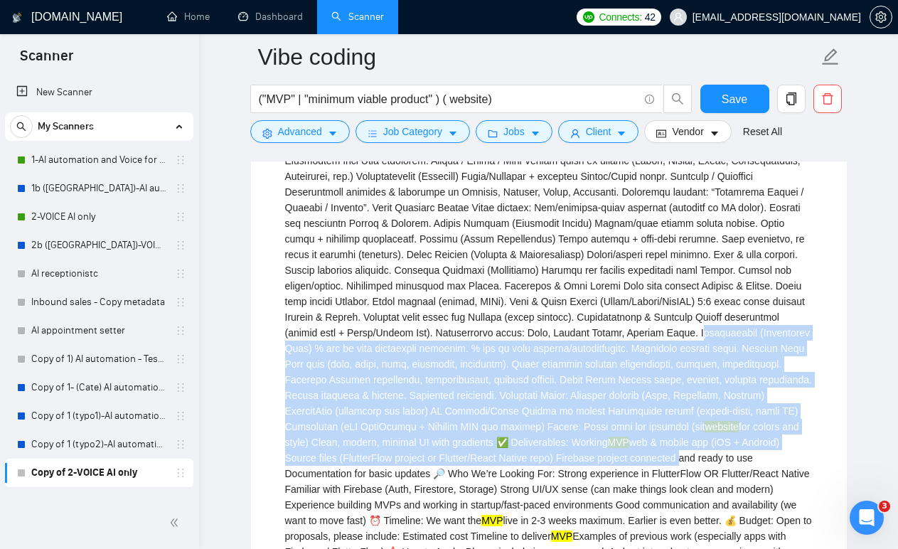
drag, startPoint x: 500, startPoint y: 345, endPoint x: 545, endPoint y: 484, distance: 145.6
click at [544, 486] on div "A developer and designer who can build a fully functioning, nice-looking MVP we…" at bounding box center [548, 371] width 527 height 469
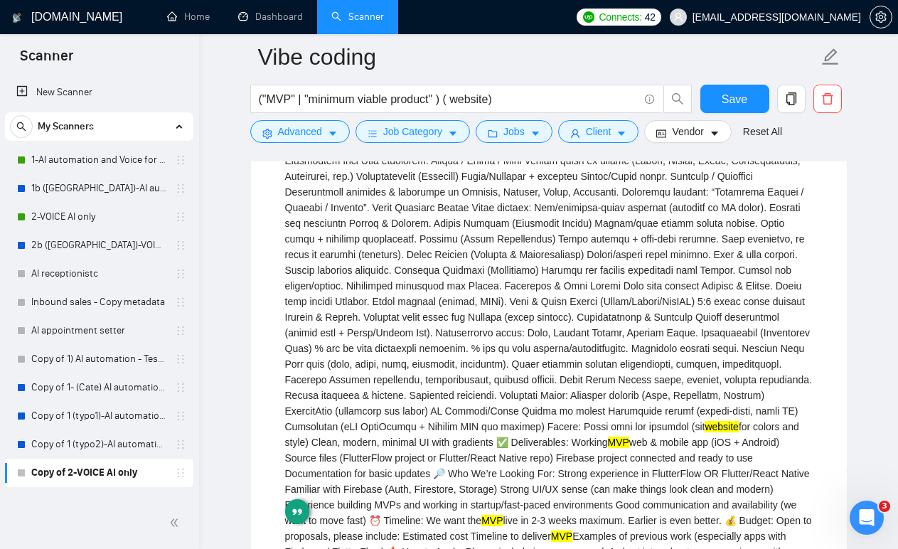
click at [574, 416] on div "A developer and designer who can build a fully functioning, nice-looking MVP we…" at bounding box center [548, 371] width 527 height 469
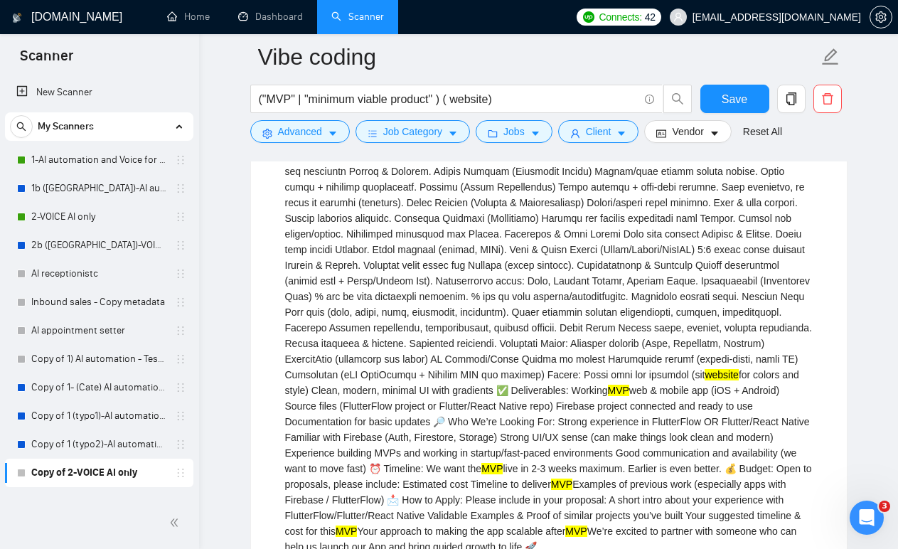
scroll to position [2228, 0]
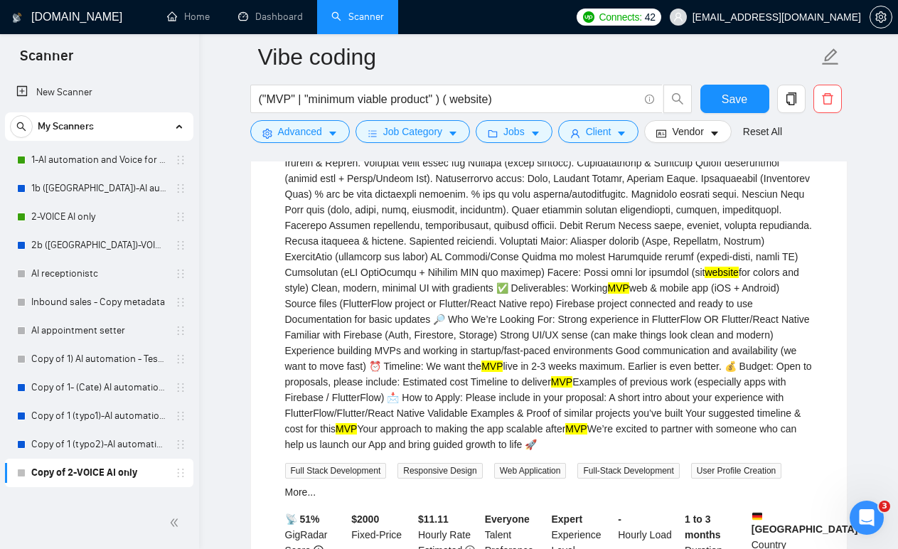
click at [421, 313] on div "A developer and designer who can build a fully functioning, nice-looking MVP we…" at bounding box center [548, 217] width 527 height 469
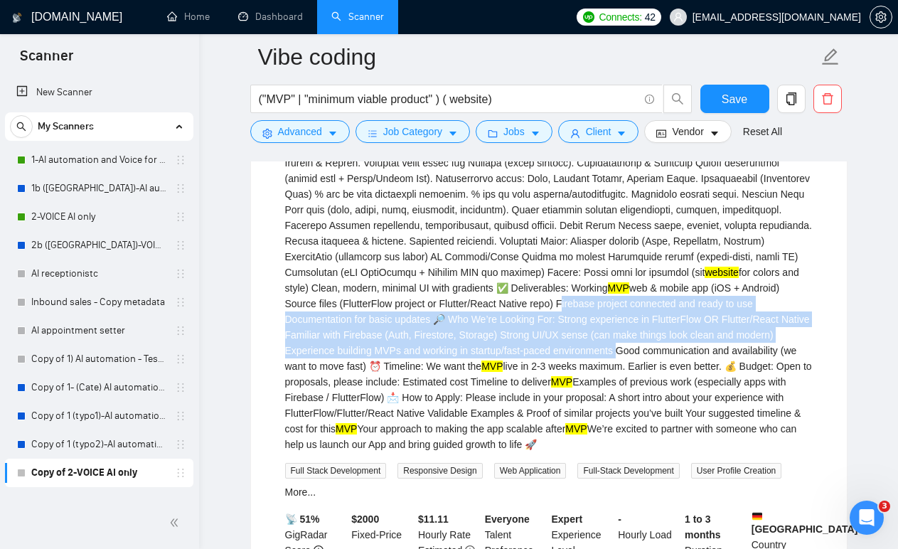
drag, startPoint x: 421, startPoint y: 313, endPoint x: 469, endPoint y: 365, distance: 70.9
click at [469, 365] on div "A developer and designer who can build a fully functioning, nice-looking MVP we…" at bounding box center [548, 217] width 527 height 469
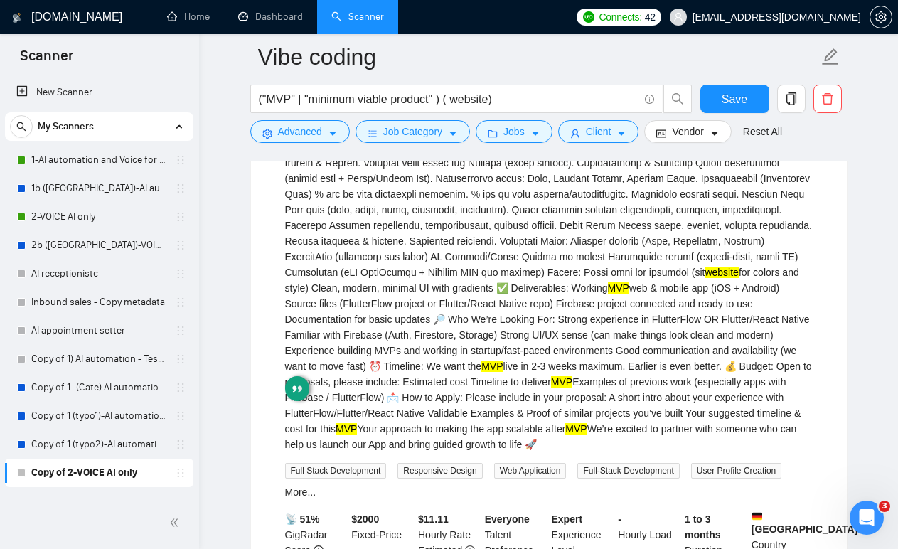
click at [505, 370] on div "A developer and designer who can build a fully functioning, nice-looking MVP we…" at bounding box center [548, 217] width 527 height 469
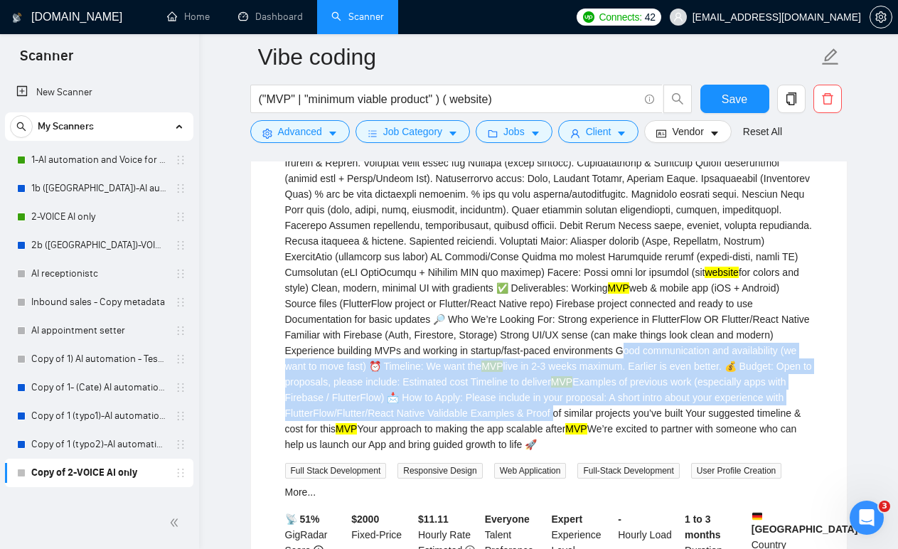
drag, startPoint x: 505, startPoint y: 370, endPoint x: 561, endPoint y: 452, distance: 99.7
click at [560, 448] on div "A developer and designer who can build a fully functioning, nice-looking MVP we…" at bounding box center [548, 217] width 527 height 469
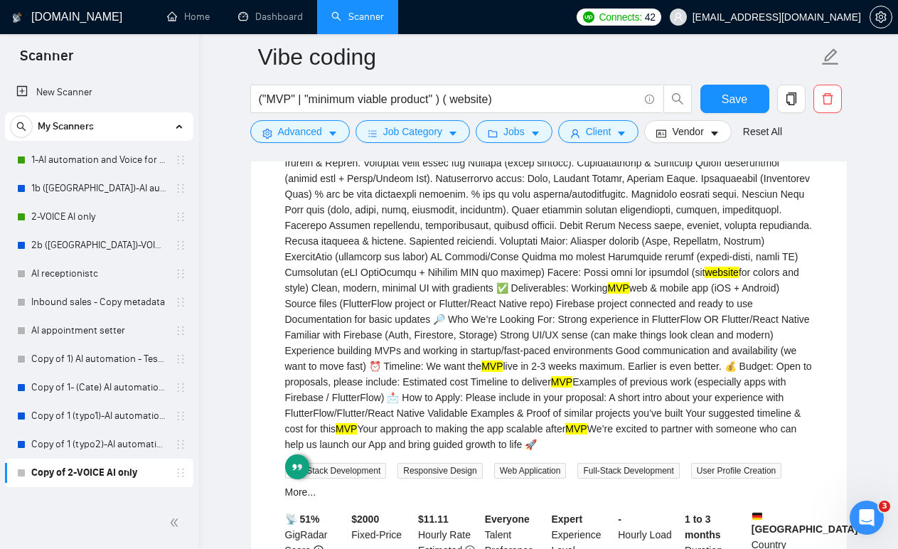
click at [538, 394] on div "A developer and designer who can build a fully functioning, nice-looking MVP we…" at bounding box center [548, 217] width 527 height 469
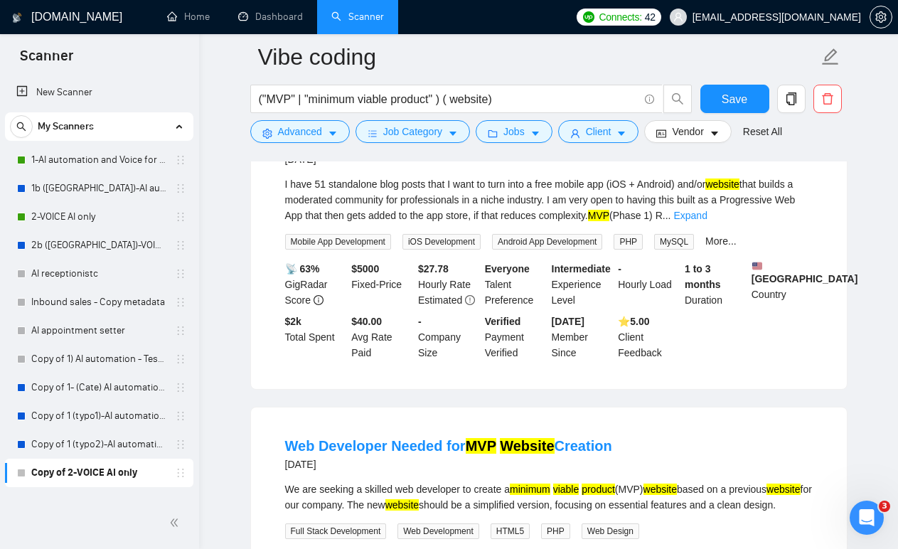
scroll to position [3123, 0]
click at [706, 222] on link "Expand" at bounding box center [689, 215] width 33 height 11
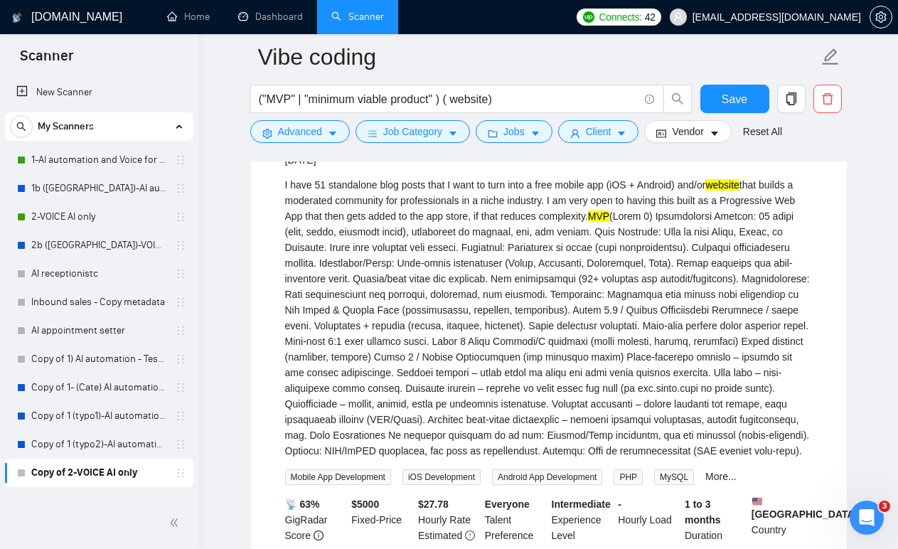
click at [560, 242] on div "I have 51 standalone blog posts that I want to turn into a free mobile app (iOS…" at bounding box center [548, 317] width 527 height 281
click at [561, 251] on div "I have 51 standalone blog posts that I want to turn into a free mobile app (iOS…" at bounding box center [548, 317] width 527 height 281
drag, startPoint x: 561, startPoint y: 251, endPoint x: 660, endPoint y: 257, distance: 98.2
click at [660, 257] on div "I have 51 standalone blog posts that I want to turn into a free mobile app (iOS…" at bounding box center [548, 317] width 527 height 281
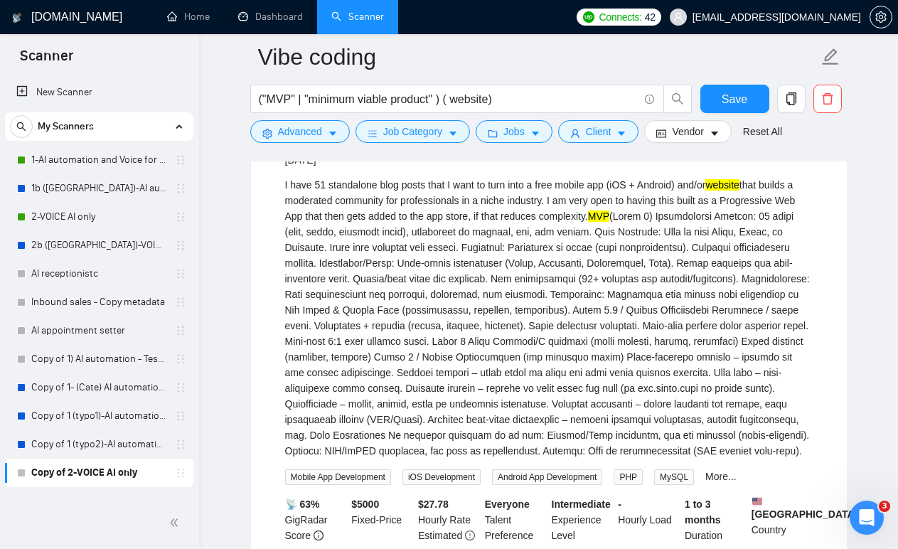
click at [405, 261] on div "I have 51 standalone blog posts that I want to turn into a free mobile app (iOS…" at bounding box center [548, 317] width 527 height 281
drag, startPoint x: 405, startPoint y: 261, endPoint x: 581, endPoint y: 259, distance: 176.3
click at [581, 259] on div "I have 51 standalone blog posts that I want to turn into a free mobile app (iOS…" at bounding box center [548, 317] width 527 height 281
click at [419, 301] on div "I have 51 standalone blog posts that I want to turn into a free mobile app (iOS…" at bounding box center [548, 317] width 527 height 281
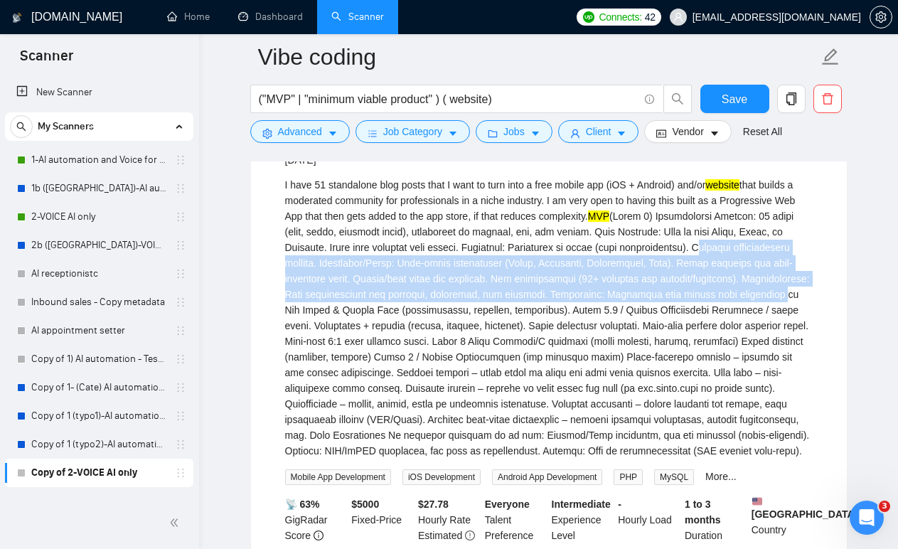
drag, startPoint x: 419, startPoint y: 301, endPoint x: 533, endPoint y: 341, distance: 121.1
click at [535, 343] on div "I have 51 standalone blog posts that I want to turn into a free mobile app (iOS…" at bounding box center [548, 317] width 527 height 281
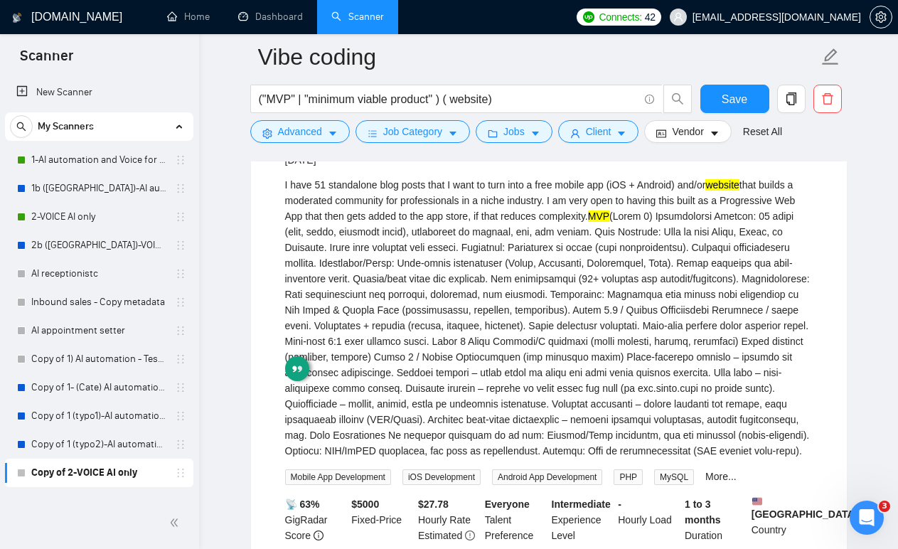
click at [462, 416] on div "I have 51 standalone blog posts that I want to turn into a free mobile app (iOS…" at bounding box center [548, 317] width 527 height 281
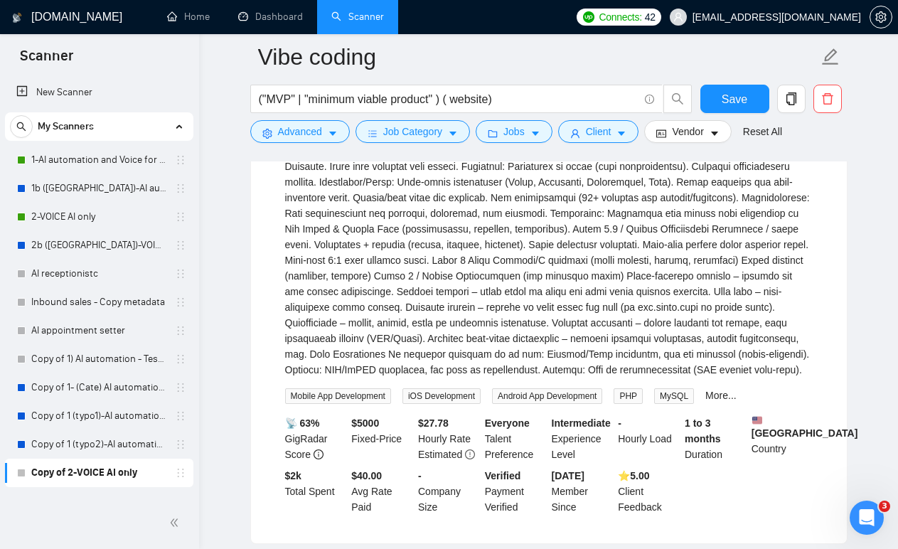
scroll to position [3207, 0]
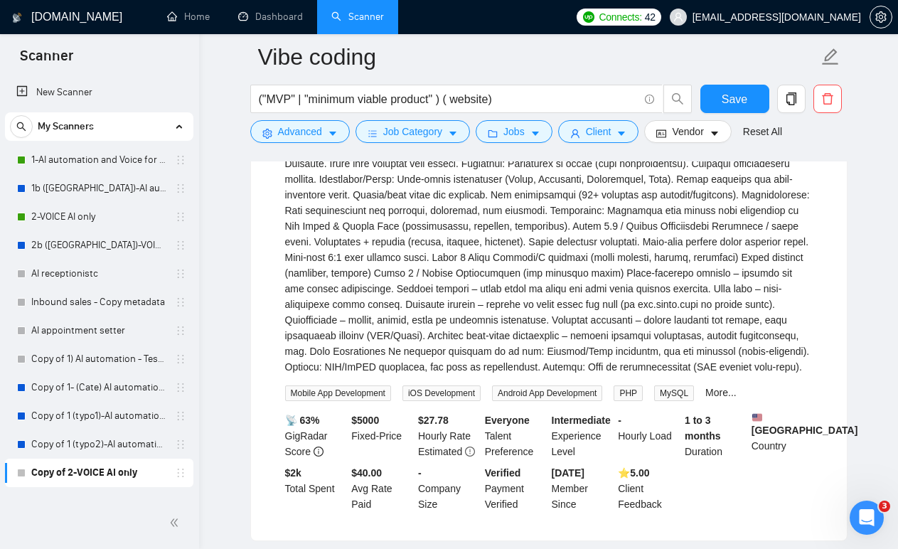
click at [358, 281] on div "I have 51 standalone blog posts that I want to turn into a free mobile app (iOS…" at bounding box center [548, 233] width 527 height 281
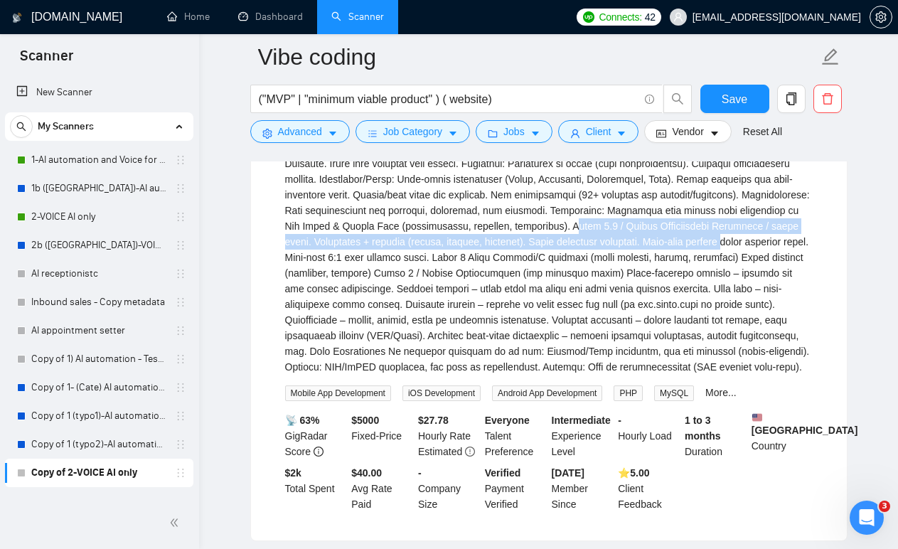
drag, startPoint x: 358, startPoint y: 281, endPoint x: 521, endPoint y: 296, distance: 163.5
click at [521, 296] on div "I have 51 standalone blog posts that I want to turn into a free mobile app (iOS…" at bounding box center [548, 233] width 527 height 281
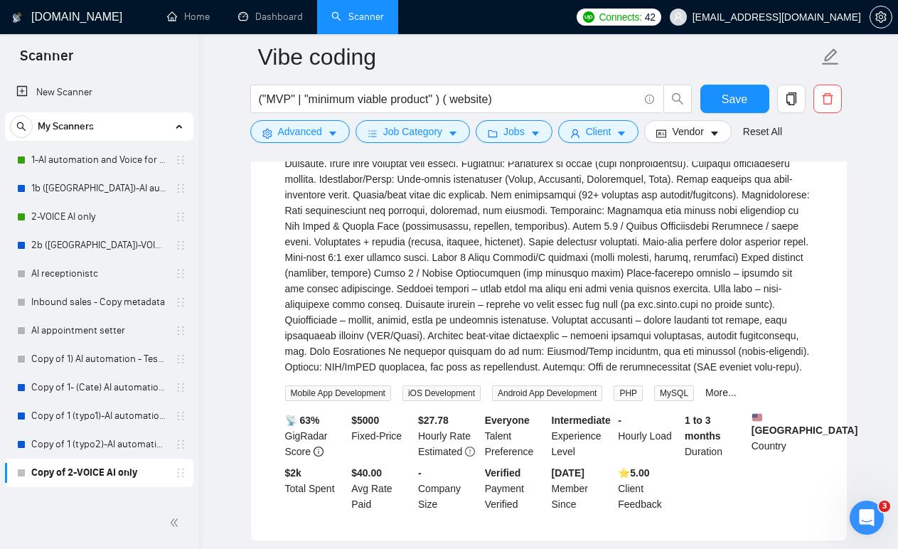
click at [296, 305] on div "I have 51 standalone blog posts that I want to turn into a free mobile app (iOS…" at bounding box center [548, 233] width 527 height 281
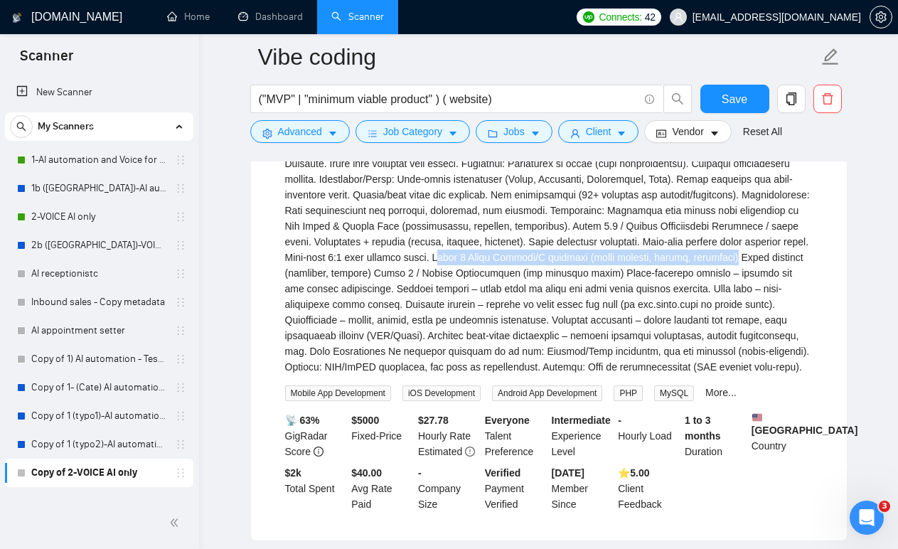
drag, startPoint x: 296, startPoint y: 305, endPoint x: 572, endPoint y: 309, distance: 275.8
click at [574, 310] on div "I have 51 standalone blog posts that I want to turn into a free mobile app (iOS…" at bounding box center [548, 233] width 527 height 281
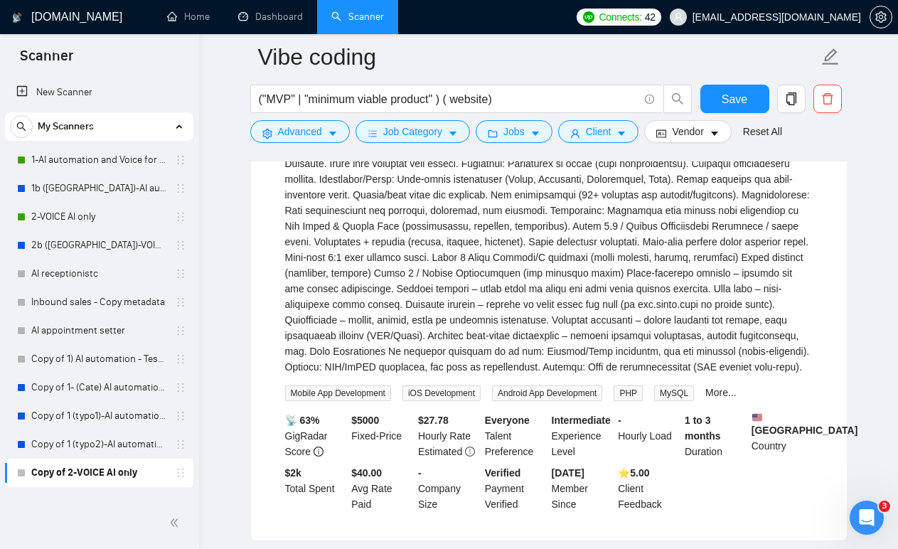
click at [440, 375] on div "I have 51 standalone blog posts that I want to turn into a free mobile app (iOS…" at bounding box center [548, 233] width 527 height 281
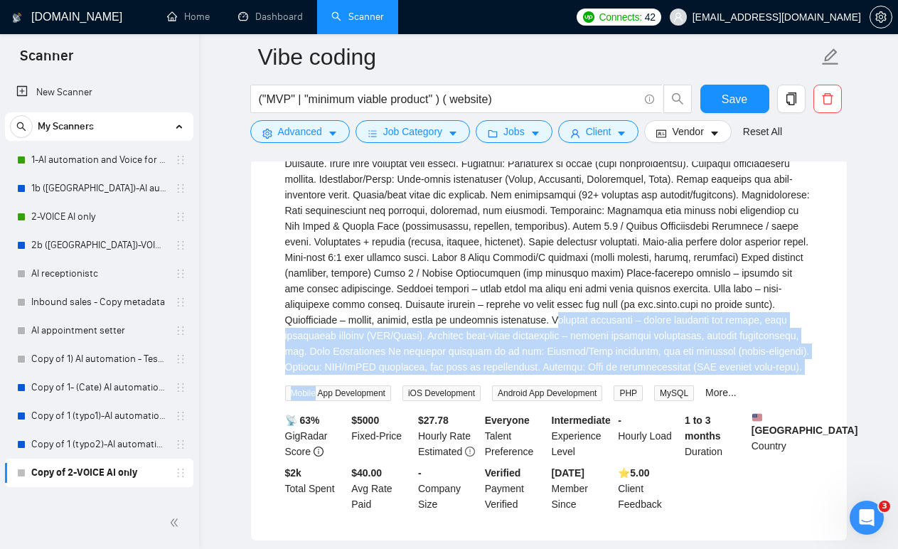
drag, startPoint x: 440, startPoint y: 376, endPoint x: 571, endPoint y: 430, distance: 142.1
click at [571, 401] on div "I have 51 standalone blog posts that I want to turn into a free mobile app (iOS…" at bounding box center [548, 247] width 527 height 308
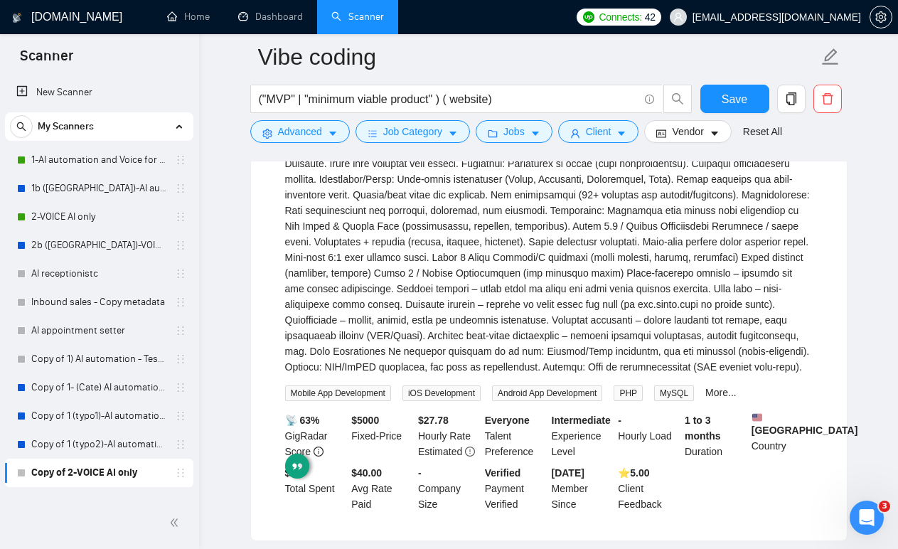
click at [442, 364] on div "I have 51 standalone blog posts that I want to turn into a free mobile app (iOS…" at bounding box center [548, 233] width 527 height 281
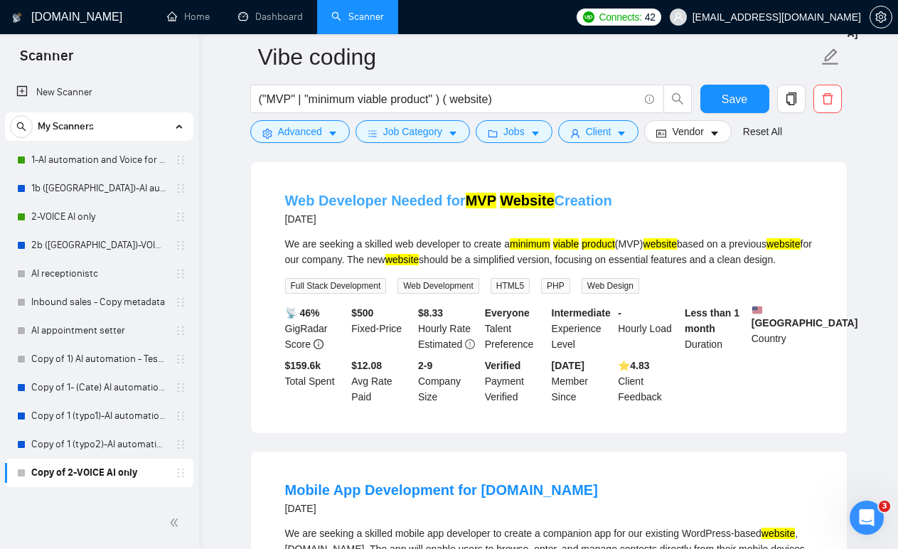
scroll to position [3605, 0]
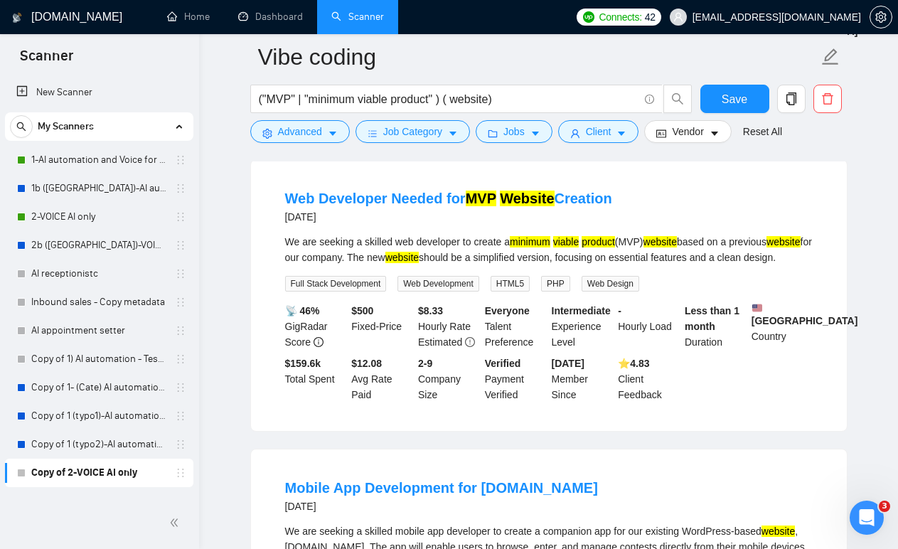
click at [413, 265] on div "We are seeking a skilled web developer to create a minimum viable product (MVP)…" at bounding box center [548, 249] width 527 height 31
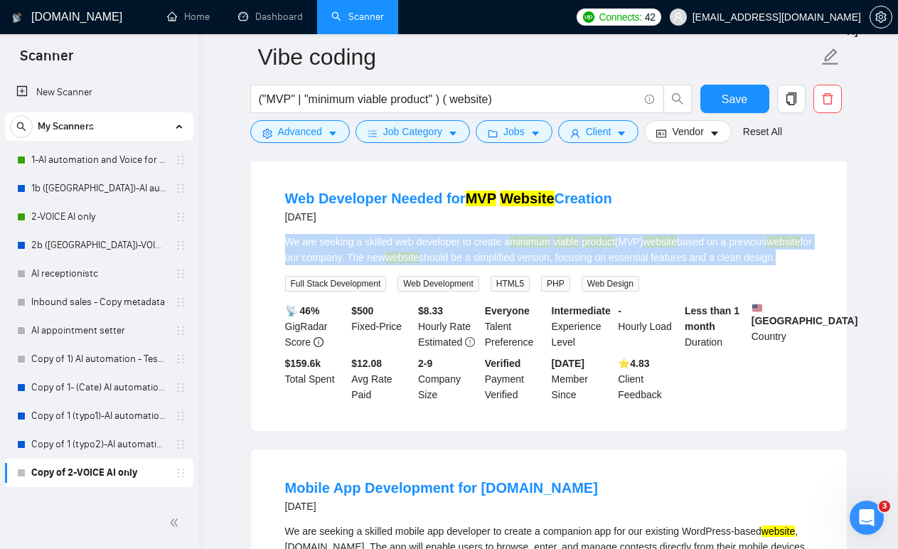
click at [413, 265] on div "We are seeking a skilled web developer to create a minimum viable product (MVP)…" at bounding box center [548, 249] width 527 height 31
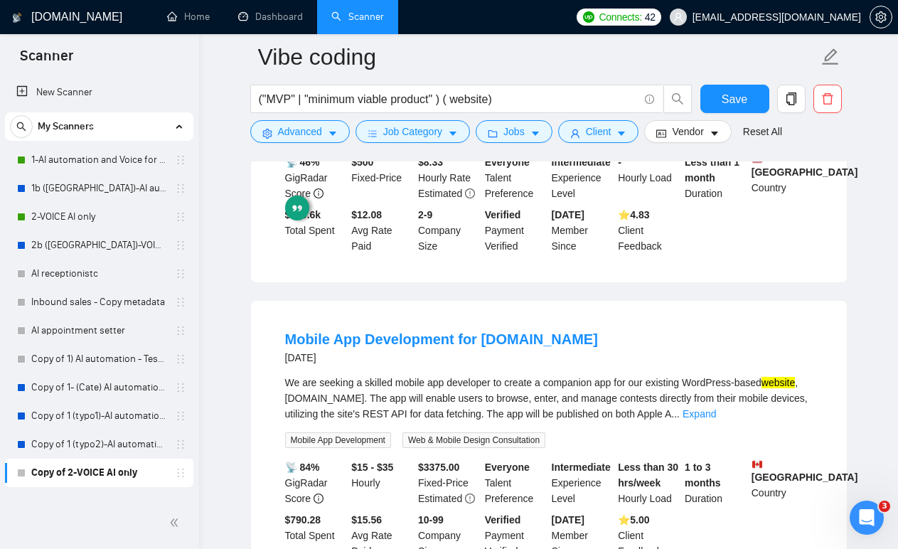
scroll to position [3656, 0]
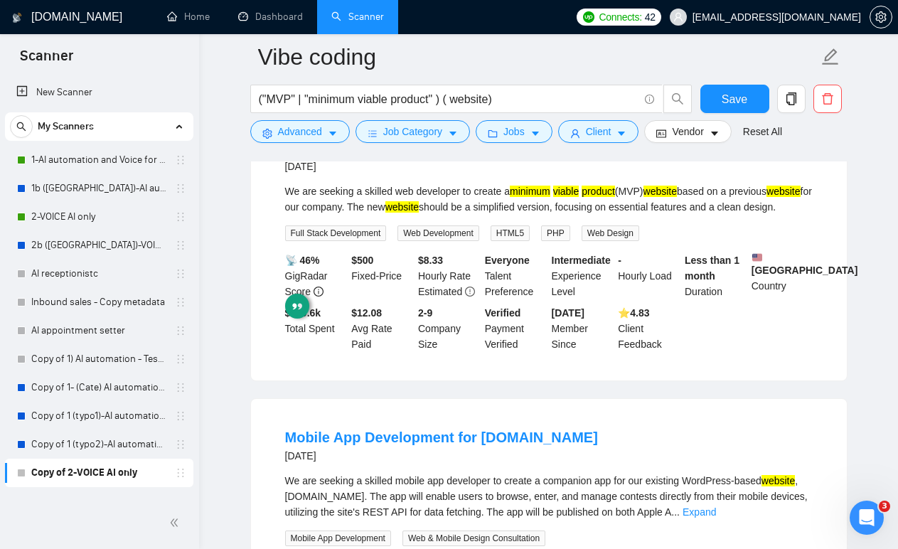
click at [419, 212] on mark "website" at bounding box center [401, 206] width 33 height 11
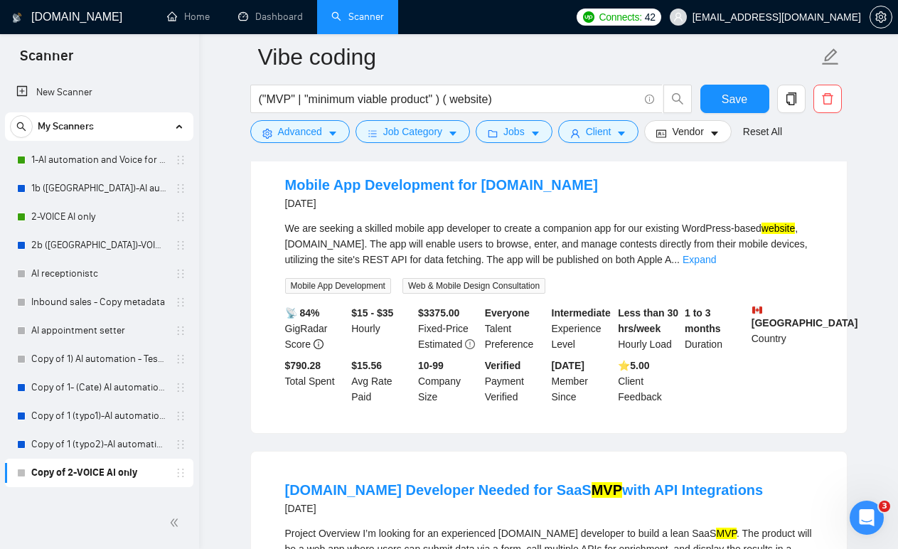
scroll to position [3910, 0]
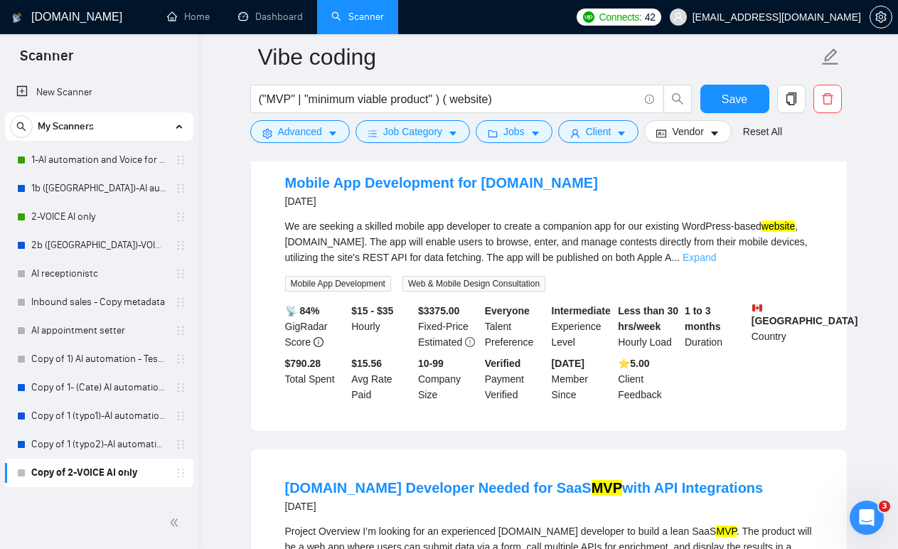
click at [716, 263] on link "Expand" at bounding box center [698, 257] width 33 height 11
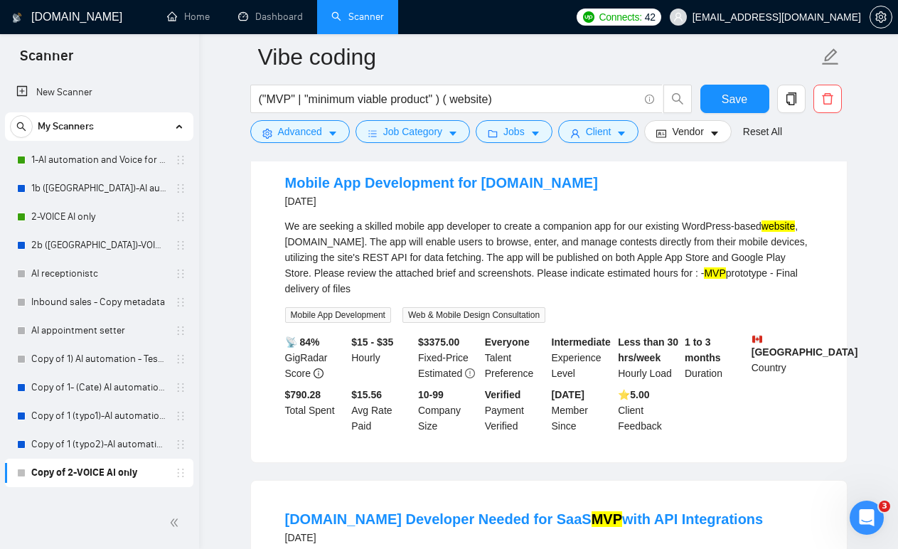
drag, startPoint x: 482, startPoint y: 334, endPoint x: 514, endPoint y: 388, distance: 62.8
click at [513, 323] on div "We are seeking a skilled mobile app developer to create a companion app for our…" at bounding box center [548, 270] width 527 height 104
click at [512, 296] on div "We are seeking a skilled mobile app developer to create a companion app for our…" at bounding box center [548, 257] width 527 height 78
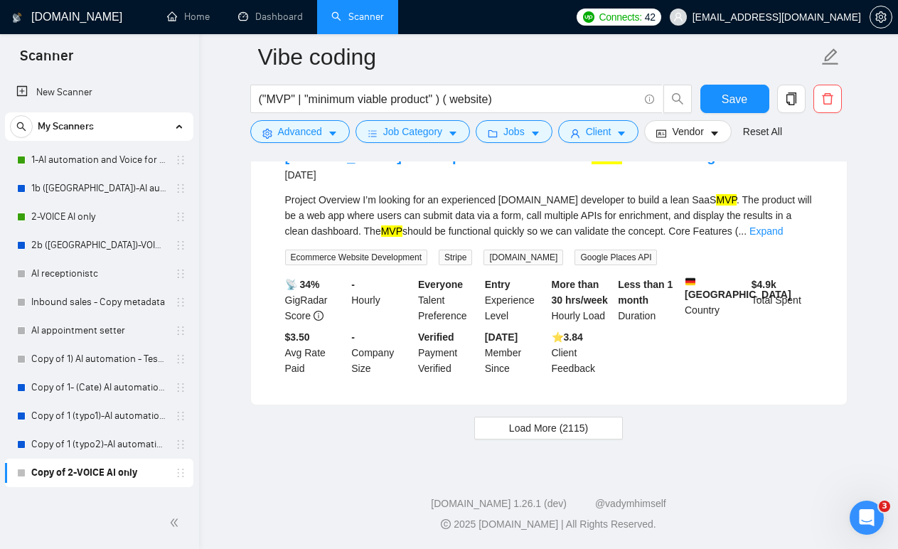
scroll to position [4357, 0]
click at [548, 421] on span "Load More (2115)" at bounding box center [548, 428] width 79 height 16
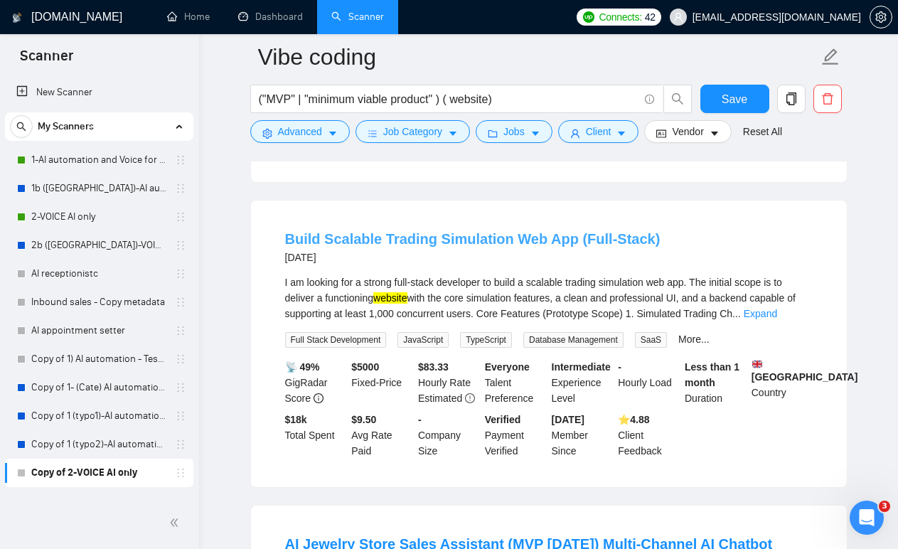
scroll to position [4548, 0]
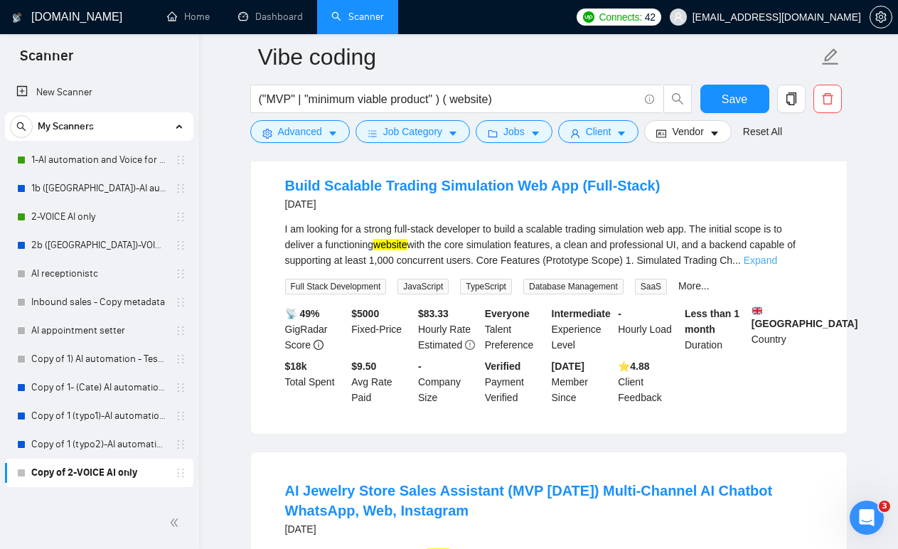
click at [777, 266] on link "Expand" at bounding box center [759, 259] width 33 height 11
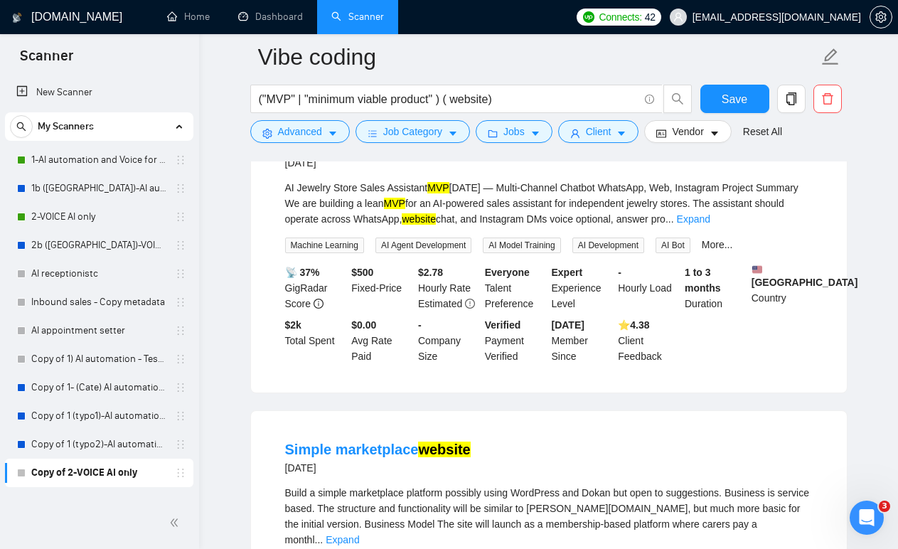
scroll to position [5111, 0]
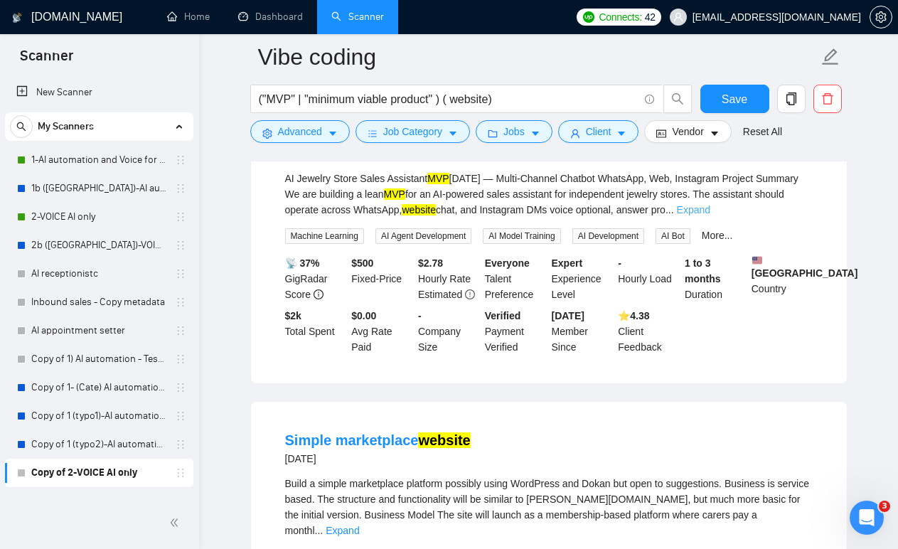
click at [710, 215] on link "Expand" at bounding box center [693, 209] width 33 height 11
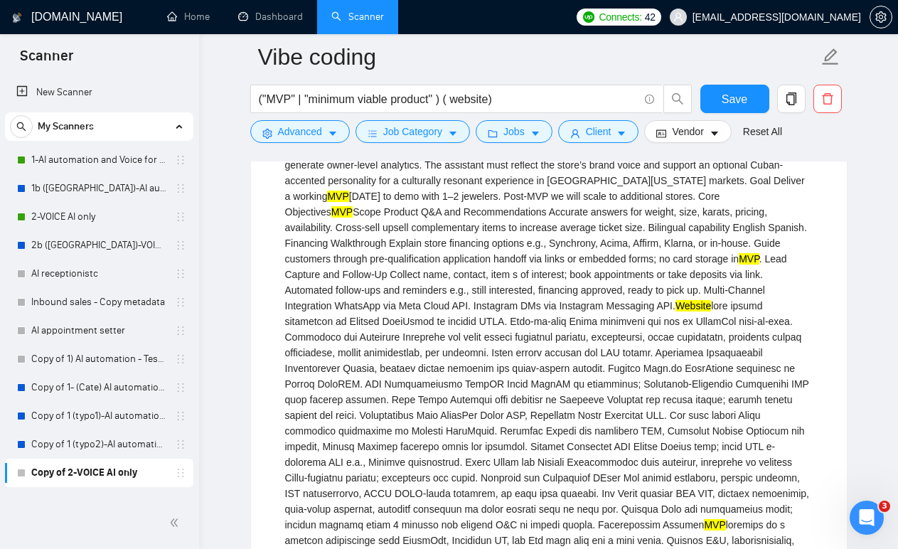
scroll to position [5185, 0]
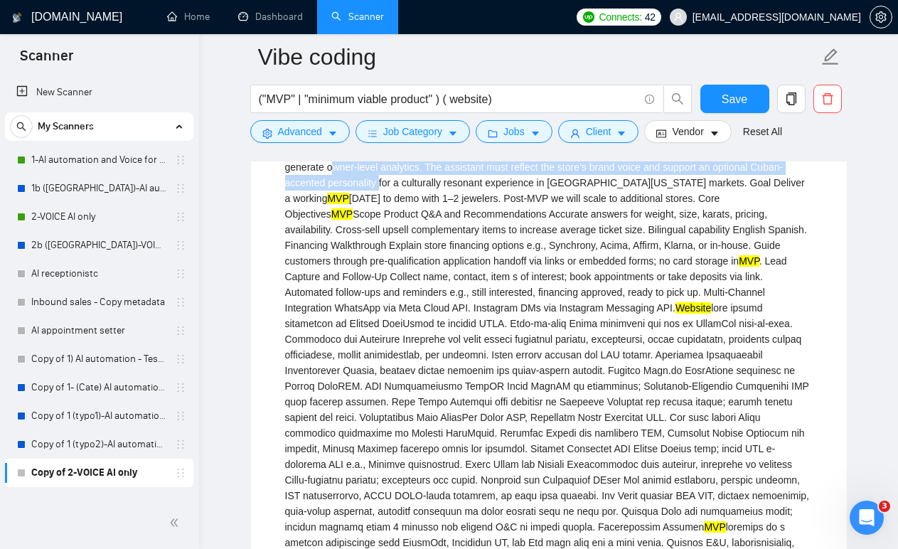
drag, startPoint x: 469, startPoint y: 279, endPoint x: 475, endPoint y: 293, distance: 14.7
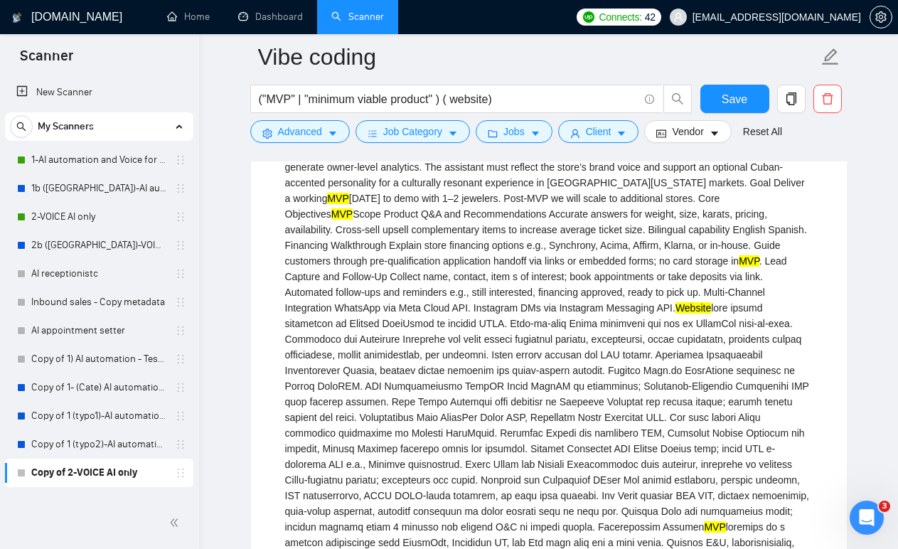
click at [435, 141] on mark "website" at bounding box center [418, 135] width 33 height 11
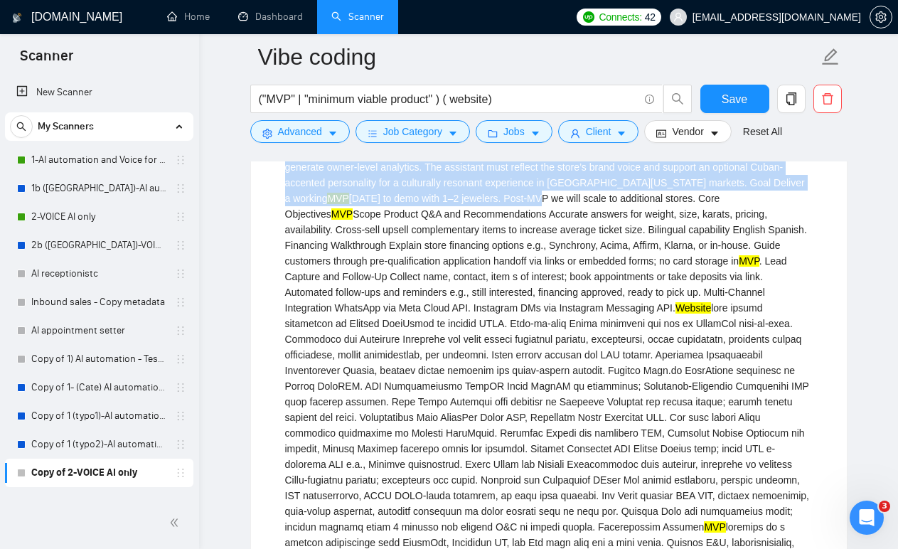
drag, startPoint x: 509, startPoint y: 250, endPoint x: 552, endPoint y: 304, distance: 69.3
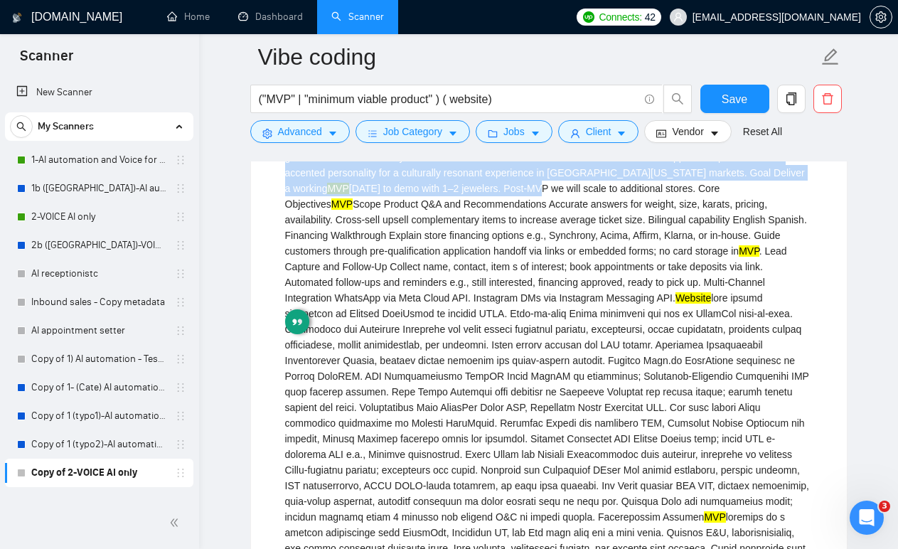
scroll to position [5200, 0]
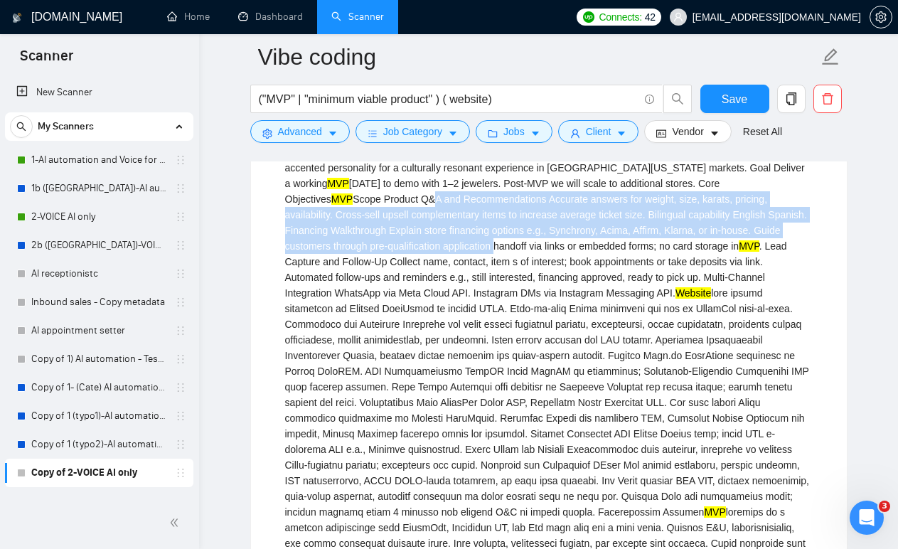
drag, startPoint x: 441, startPoint y: 310, endPoint x: 527, endPoint y: 380, distance: 111.7
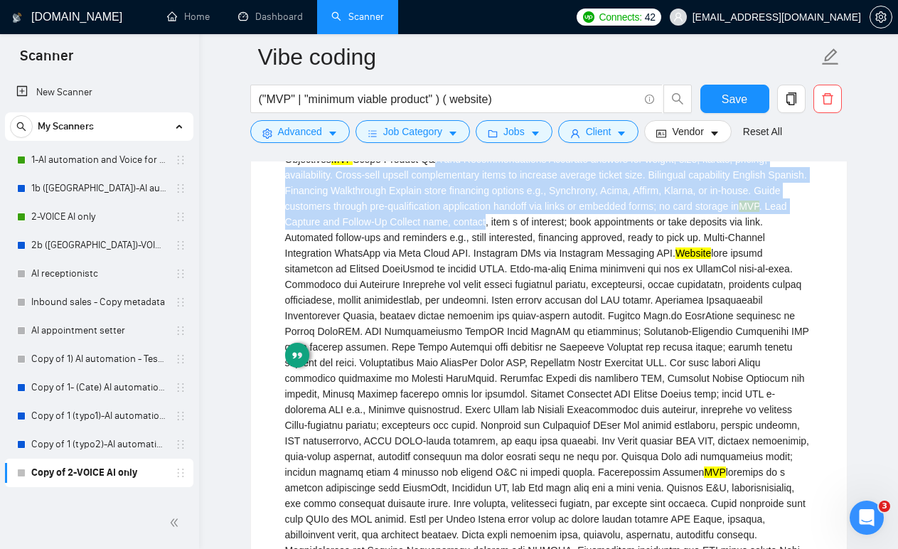
scroll to position [5282, 0]
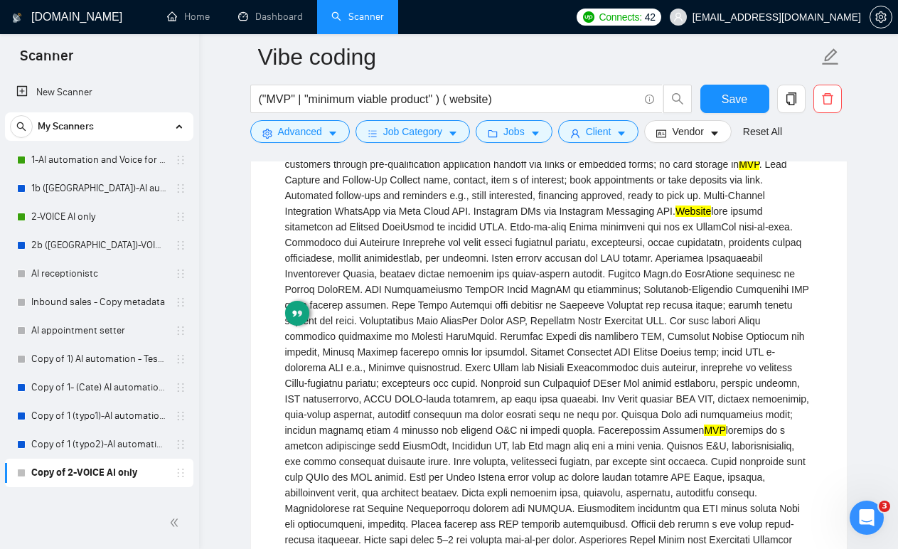
click at [527, 354] on div "AI Jewelry Store Sales Assistant MVP in 4 Weeks — Multi-Channel Chatbot WhatsAp…" at bounding box center [548, 492] width 527 height 985
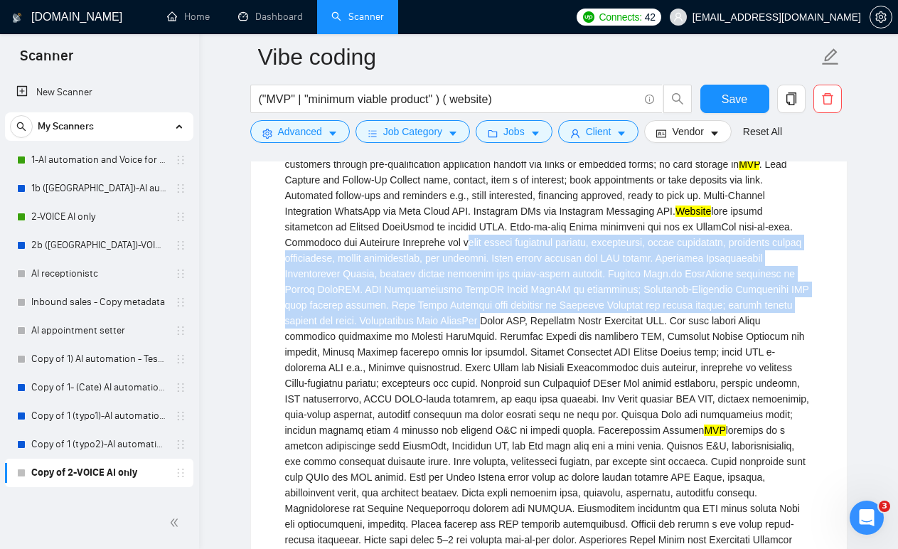
drag, startPoint x: 527, startPoint y: 354, endPoint x: 539, endPoint y: 448, distance: 94.5
click at [539, 448] on div "AI Jewelry Store Sales Assistant MVP in 4 Weeks — Multi-Channel Chatbot WhatsAp…" at bounding box center [548, 492] width 527 height 985
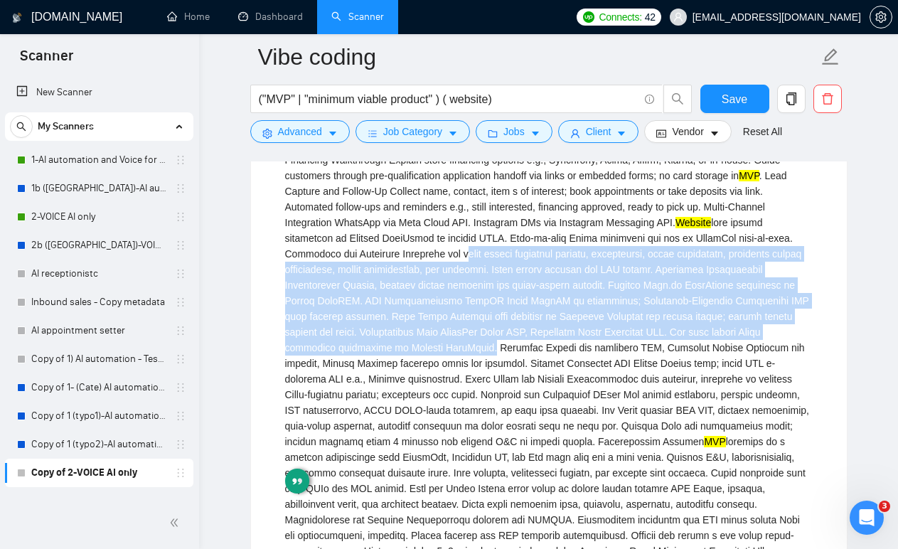
scroll to position [5265, 0]
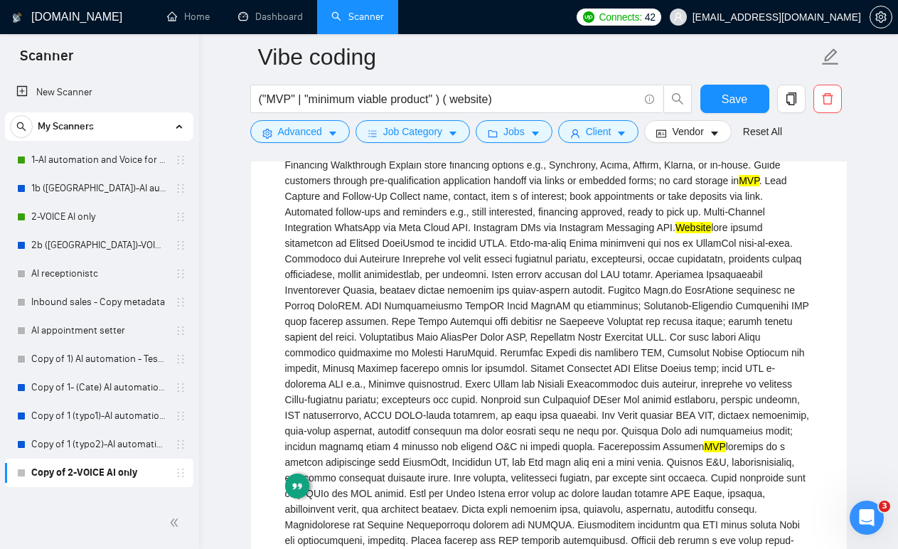
click at [480, 285] on div "AI Jewelry Store Sales Assistant MVP in 4 Weeks — Multi-Channel Chatbot WhatsAp…" at bounding box center [548, 508] width 527 height 985
drag, startPoint x: 480, startPoint y: 285, endPoint x: 498, endPoint y: 334, distance: 52.2
click at [483, 309] on div "AI Jewelry Store Sales Assistant MVP in 4 Weeks — Multi-Channel Chatbot WhatsAp…" at bounding box center [548, 508] width 527 height 985
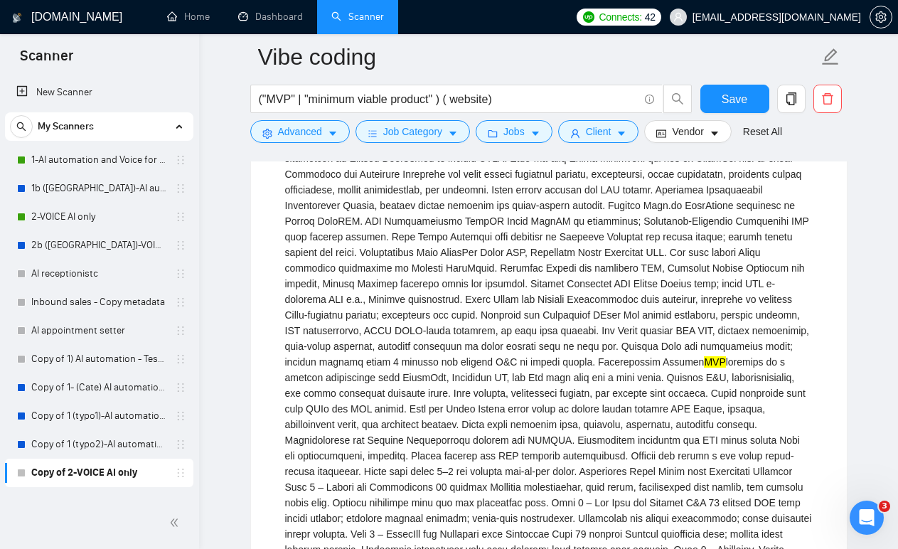
scroll to position [5351, 0]
drag, startPoint x: 495, startPoint y: 338, endPoint x: 498, endPoint y: 383, distance: 45.6
click at [496, 372] on div "AI Jewelry Store Sales Assistant MVP in 4 Weeks — Multi-Channel Chatbot WhatsAp…" at bounding box center [548, 423] width 527 height 985
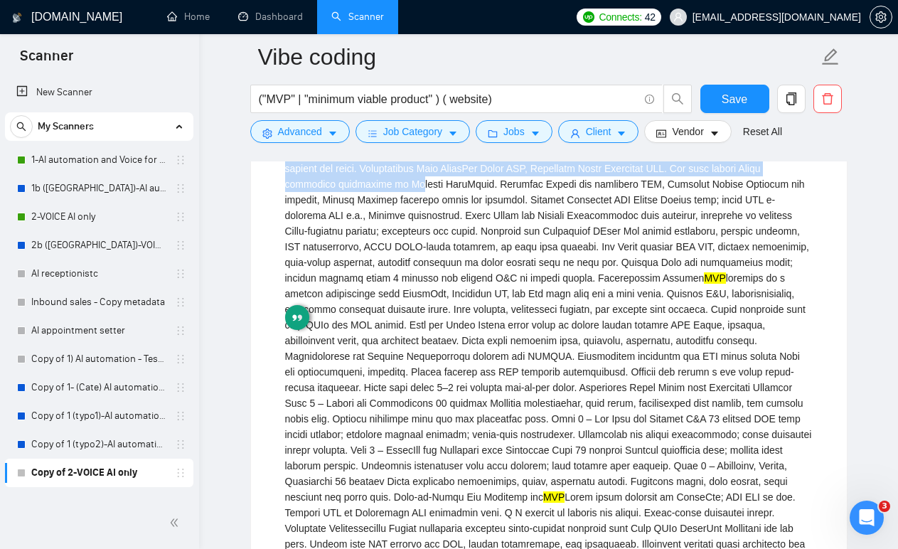
scroll to position [5435, 0]
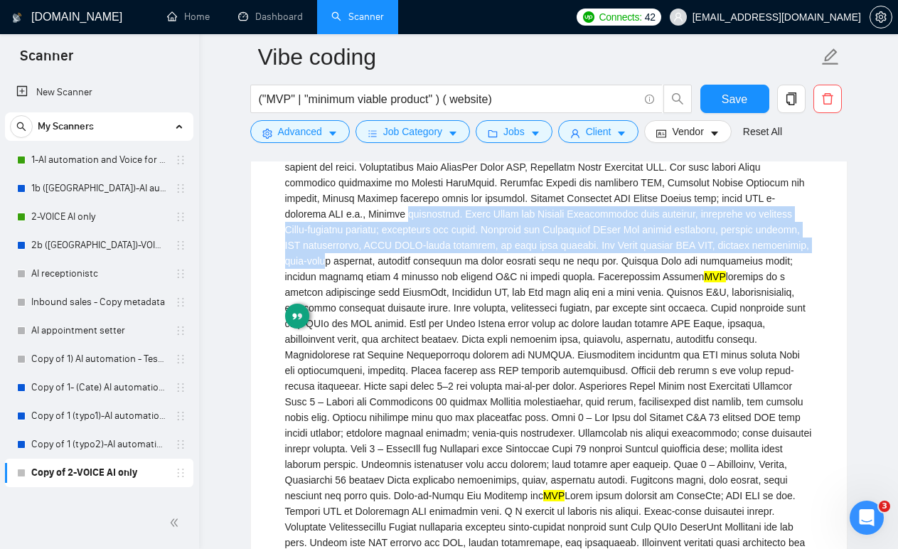
drag, startPoint x: 498, startPoint y: 369, endPoint x: 492, endPoint y: 321, distance: 48.7
click at [492, 321] on div "AI Jewelry Store Sales Assistant MVP in 4 Weeks — Multi-Channel Chatbot WhatsAp…" at bounding box center [548, 338] width 527 height 985
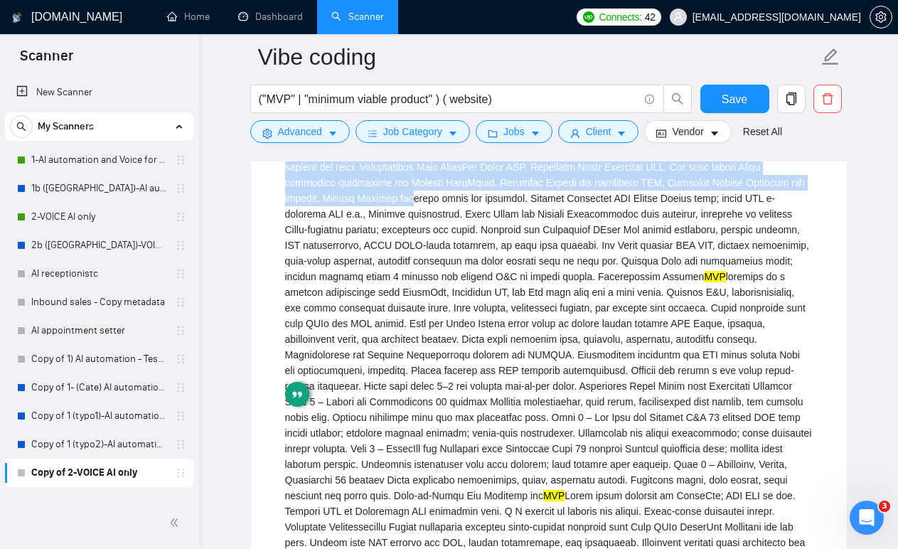
drag, startPoint x: 497, startPoint y: 248, endPoint x: 497, endPoint y: 312, distance: 64.0
click at [497, 312] on div "AI Jewelry Store Sales Assistant MVP in 4 Weeks — Multi-Channel Chatbot WhatsAp…" at bounding box center [548, 338] width 527 height 985
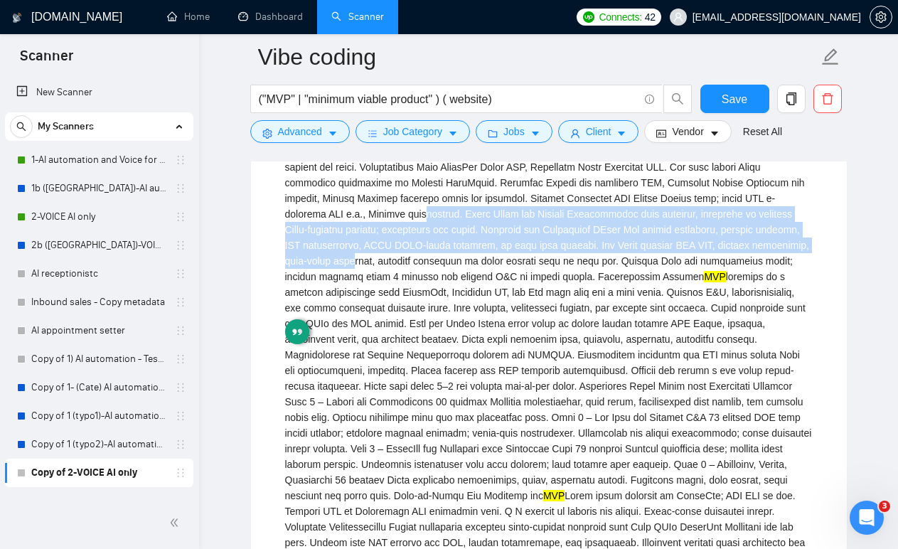
drag, startPoint x: 524, startPoint y: 372, endPoint x: 502, endPoint y: 323, distance: 53.1
click at [504, 324] on div "AI Jewelry Store Sales Assistant MVP in 4 Weeks — Multi-Channel Chatbot WhatsAp…" at bounding box center [548, 338] width 527 height 985
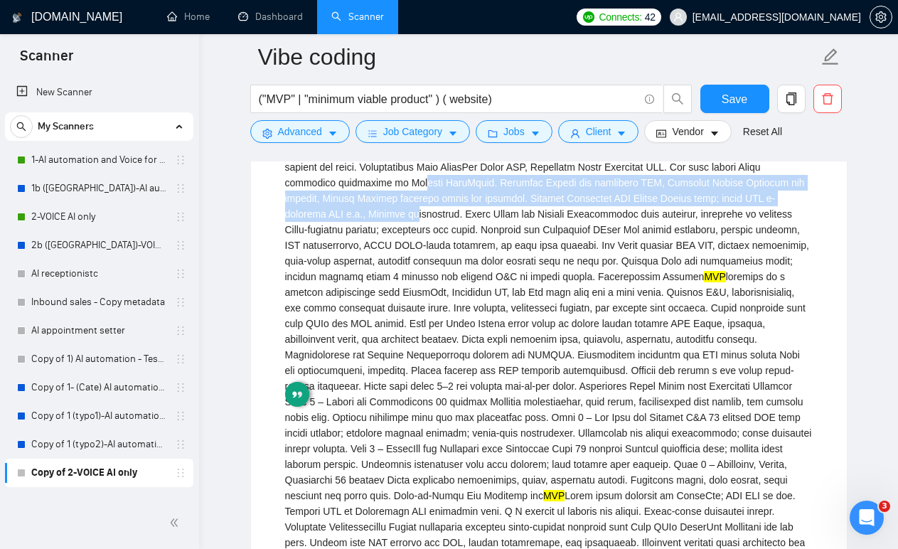
drag, startPoint x: 500, startPoint y: 290, endPoint x: 496, endPoint y: 333, distance: 43.5
click at [497, 334] on div "AI Jewelry Store Sales Assistant MVP in 4 Weeks — Multi-Channel Chatbot WhatsAp…" at bounding box center [548, 338] width 527 height 985
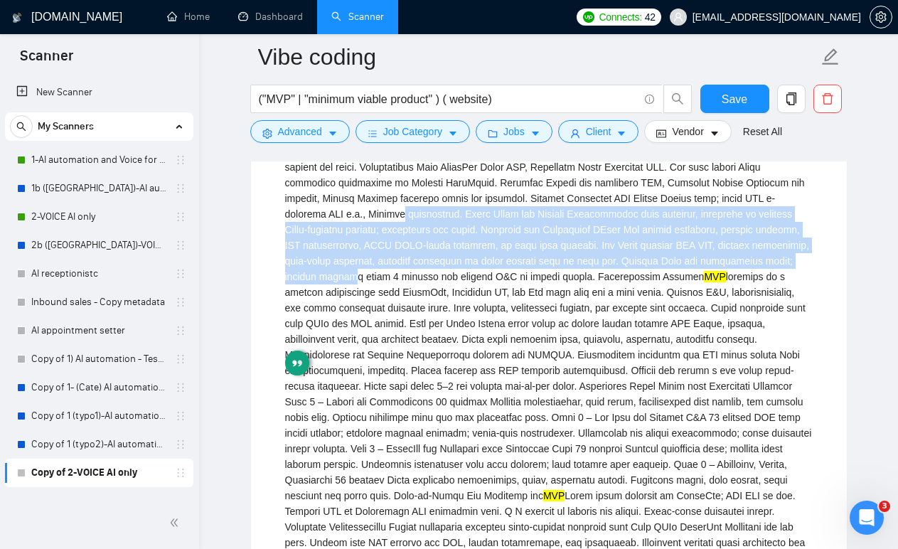
drag, startPoint x: 502, startPoint y: 384, endPoint x: 480, endPoint y: 325, distance: 63.6
click at [481, 325] on div "AI Jewelry Store Sales Assistant MVP in 4 Weeks — Multi-Channel Chatbot WhatsAp…" at bounding box center [548, 338] width 527 height 985
click at [480, 325] on div "AI Jewelry Store Sales Assistant MVP in 4 Weeks — Multi-Channel Chatbot WhatsAp…" at bounding box center [548, 338] width 527 height 985
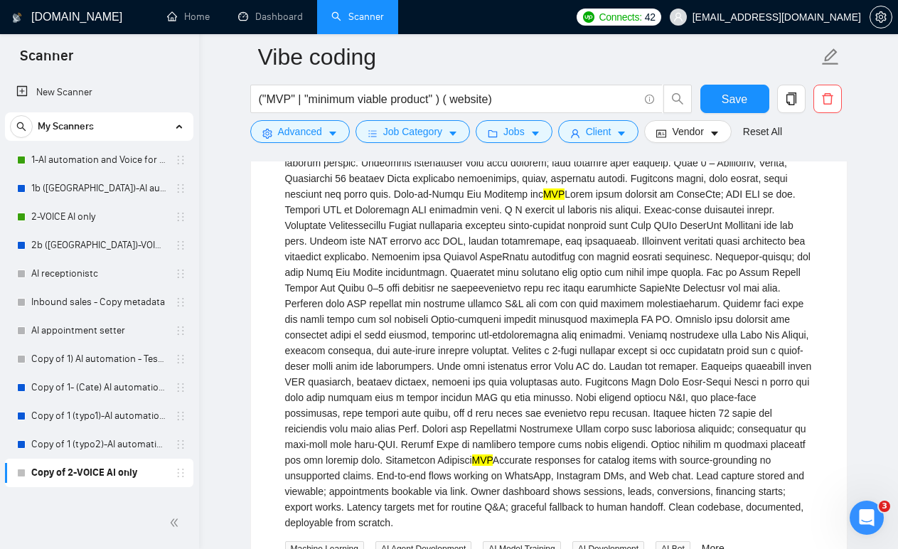
scroll to position [5738, 0]
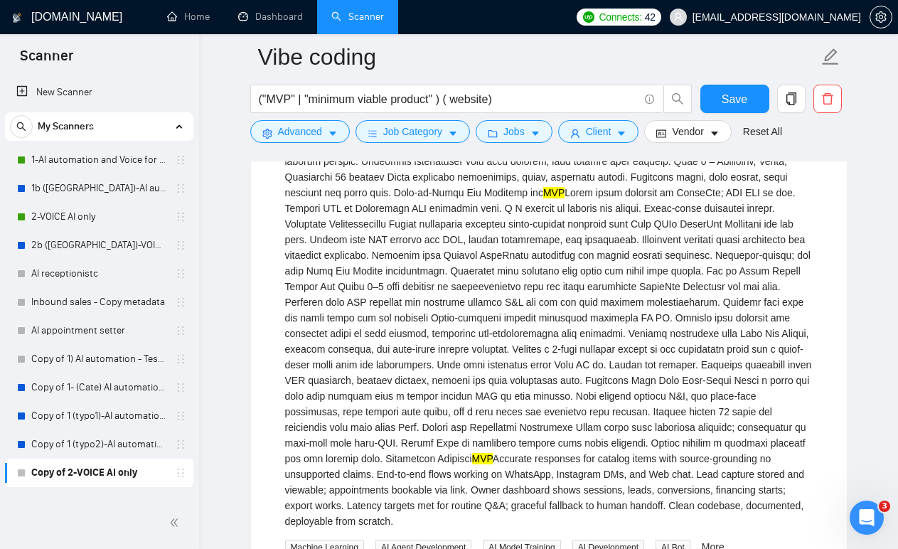
click at [755, 318] on div "AI Jewelry Store Sales Assistant MVP in 4 Weeks — Multi-Channel Chatbot WhatsAp…" at bounding box center [548, 36] width 527 height 985
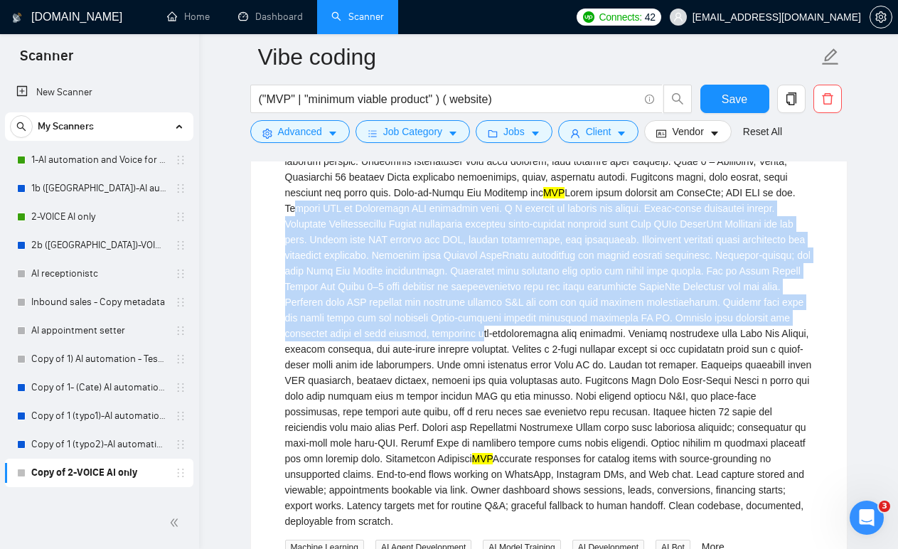
drag, startPoint x: 755, startPoint y: 318, endPoint x: 577, endPoint y: 465, distance: 230.7
click at [577, 465] on div "AI Jewelry Store Sales Assistant MVP in 4 Weeks — Multi-Channel Chatbot WhatsAp…" at bounding box center [548, 36] width 527 height 985
click at [515, 399] on div "AI Jewelry Store Sales Assistant MVP in 4 Weeks — Multi-Channel Chatbot WhatsAp…" at bounding box center [548, 36] width 527 height 985
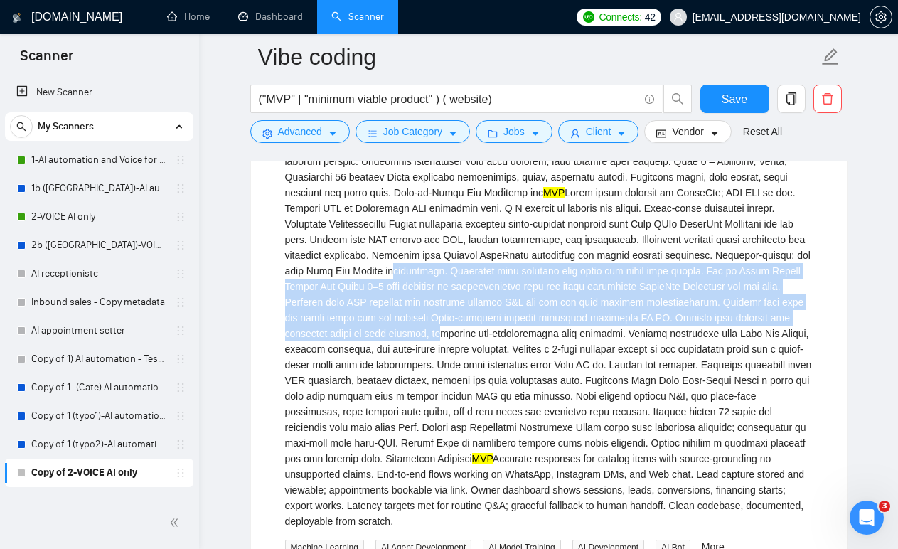
drag, startPoint x: 515, startPoint y: 399, endPoint x: 567, endPoint y: 468, distance: 85.7
click at [566, 468] on div "AI Jewelry Store Sales Assistant MVP in 4 Weeks — Multi-Channel Chatbot WhatsAp…" at bounding box center [548, 36] width 527 height 985
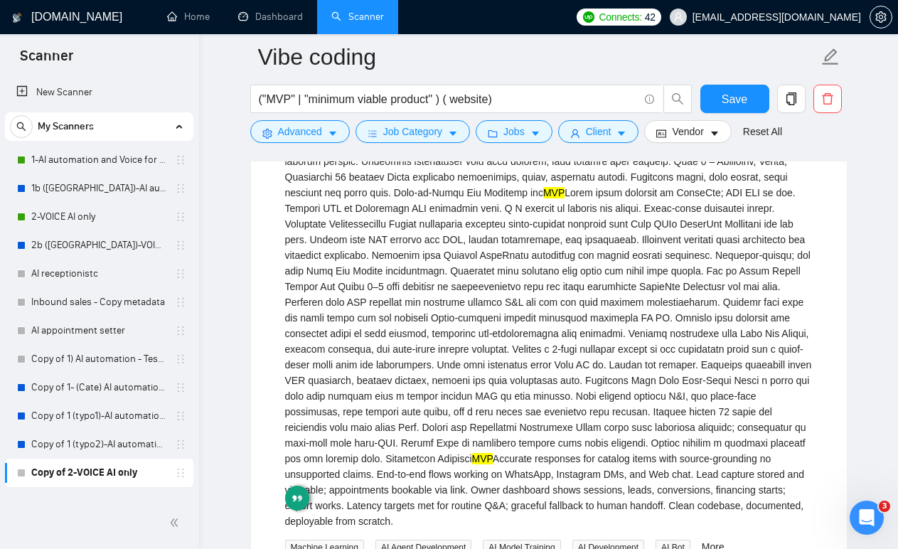
click at [544, 448] on div "AI Jewelry Store Sales Assistant MVP in 4 Weeks — Multi-Channel Chatbot WhatsAp…" at bounding box center [548, 36] width 527 height 985
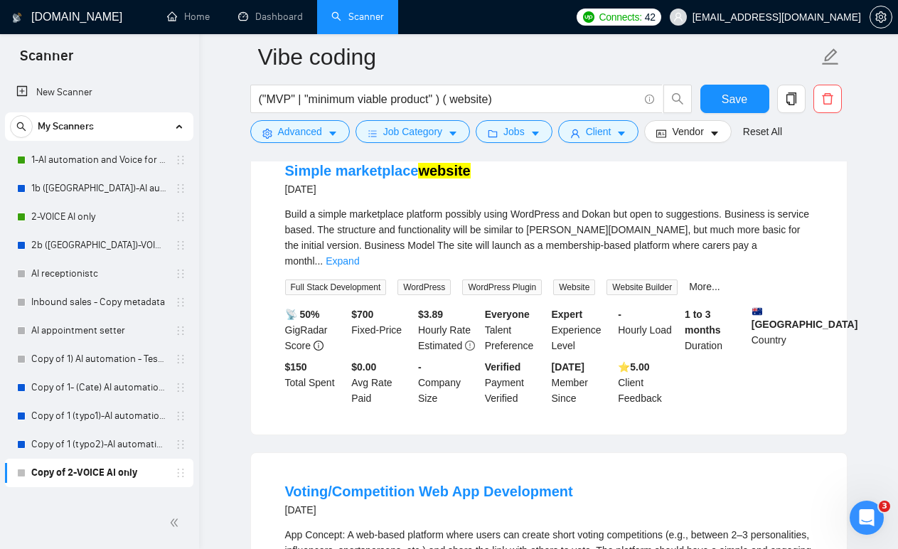
scroll to position [6358, 0]
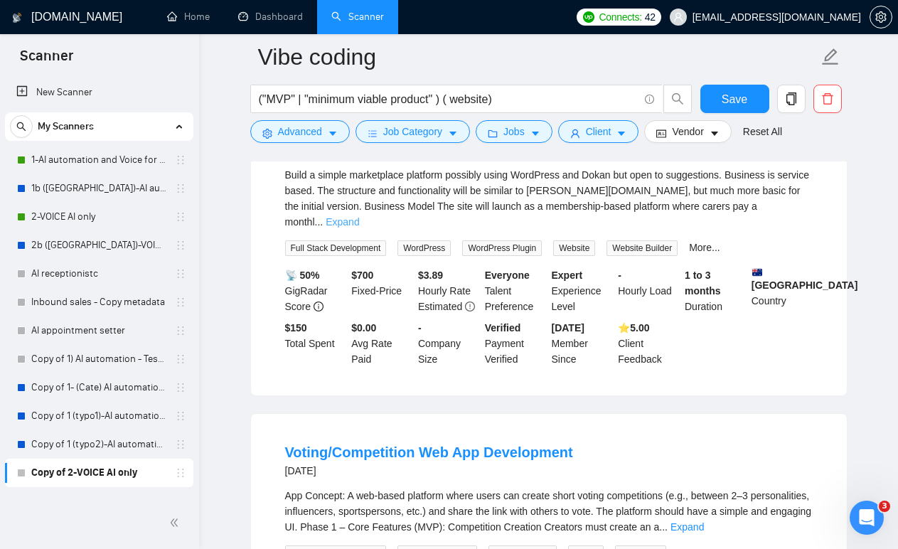
click at [359, 227] on link "Expand" at bounding box center [341, 221] width 33 height 11
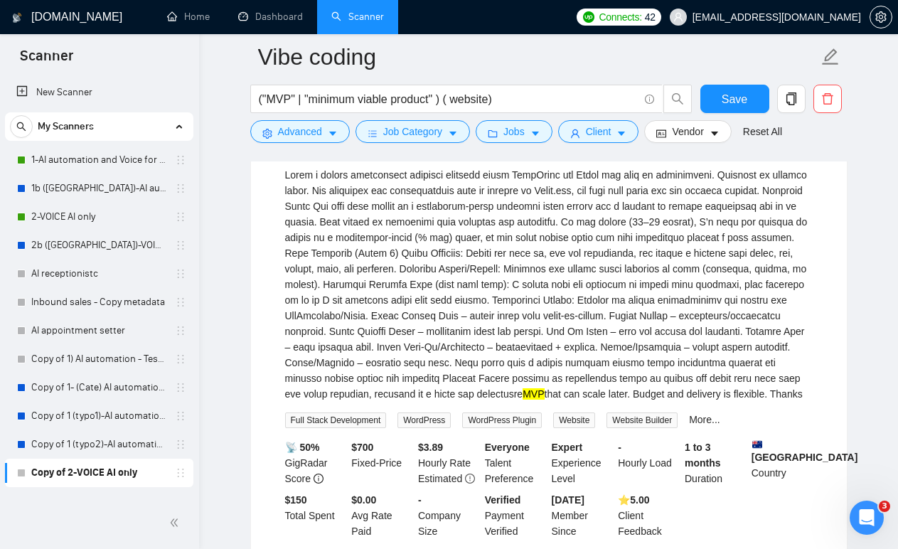
click at [509, 402] on div "MVP that can scale later. Budget and delivery is flexible. Thanks" at bounding box center [548, 284] width 527 height 235
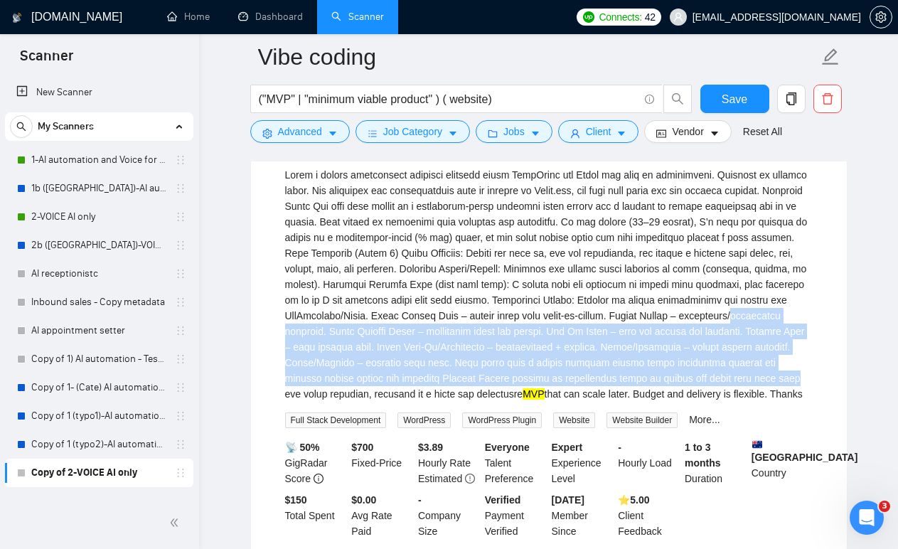
drag, startPoint x: 509, startPoint y: 448, endPoint x: 614, endPoint y: 524, distance: 129.4
click at [613, 402] on div "MVP that can scale later. Budget and delivery is flexible. Thanks" at bounding box center [548, 284] width 527 height 235
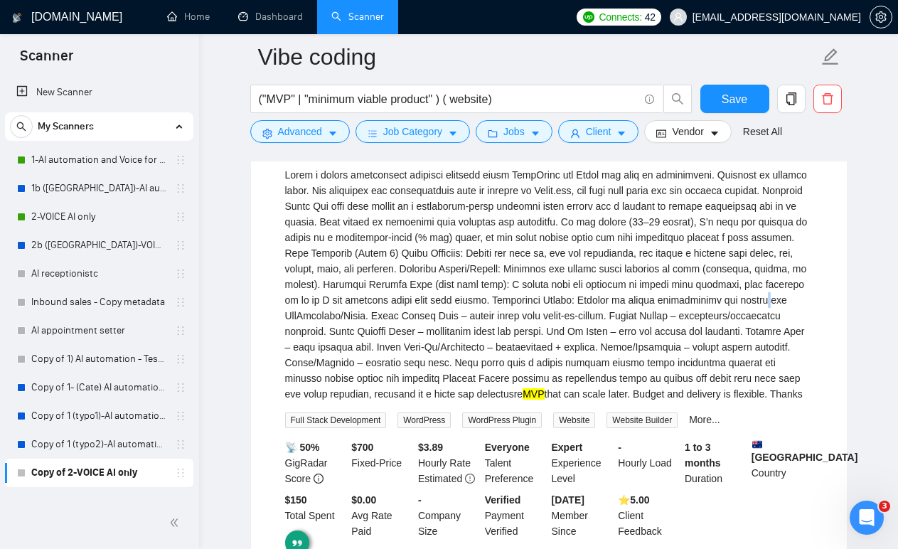
click at [510, 402] on div "MVP that can scale later. Budget and delivery is flexible. Thanks" at bounding box center [548, 284] width 527 height 235
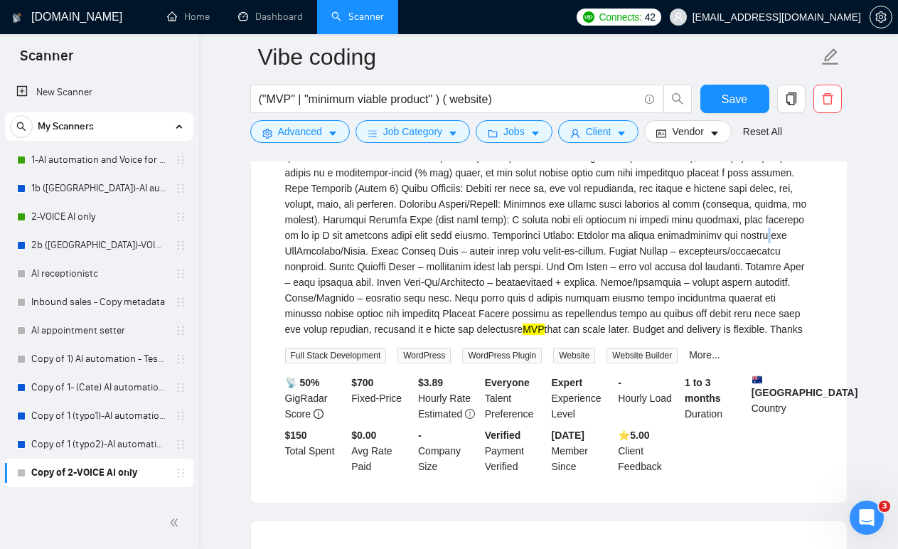
scroll to position [6476, 0]
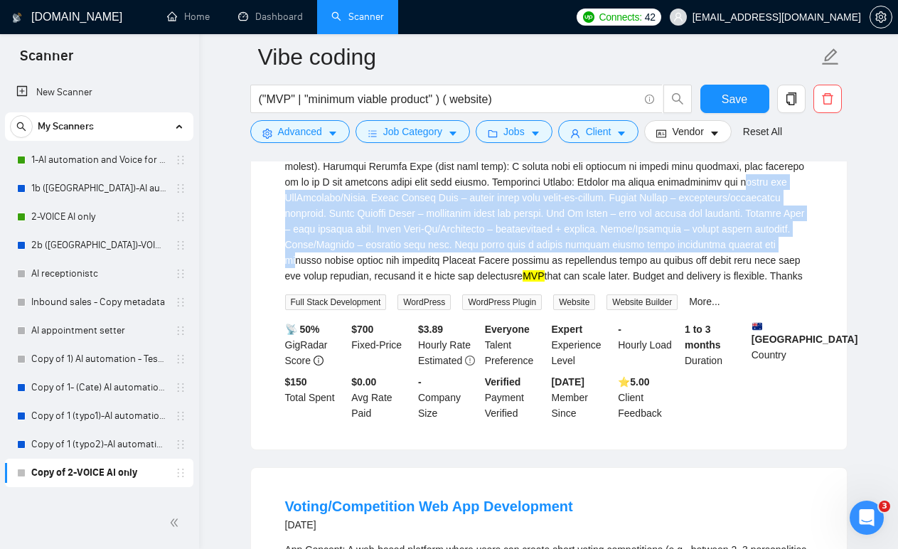
drag, startPoint x: 487, startPoint y: 319, endPoint x: 621, endPoint y: 404, distance: 159.1
click at [621, 284] on div "MVP that can scale later. Budget and delivery is flexible. Thanks" at bounding box center [548, 166] width 527 height 235
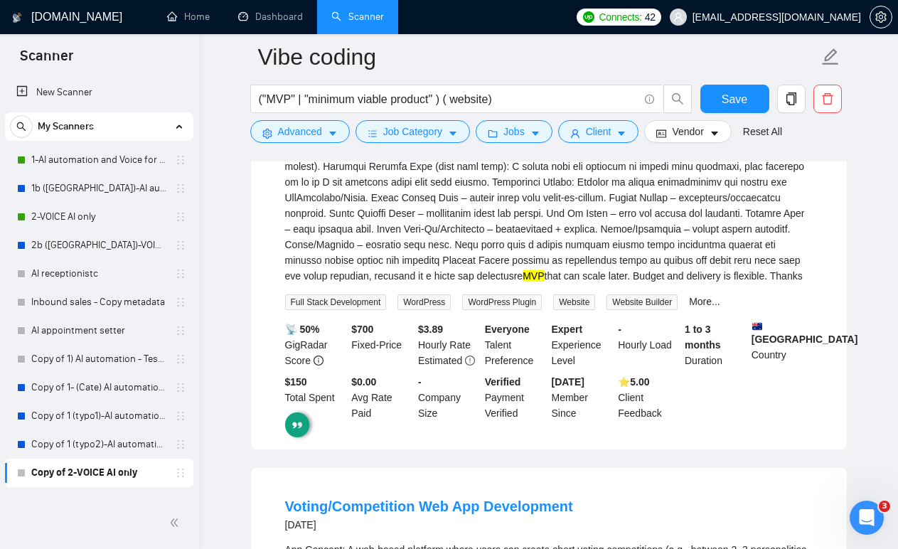
click at [608, 284] on div "MVP that can scale later. Budget and delivery is flexible. Thanks" at bounding box center [548, 166] width 527 height 235
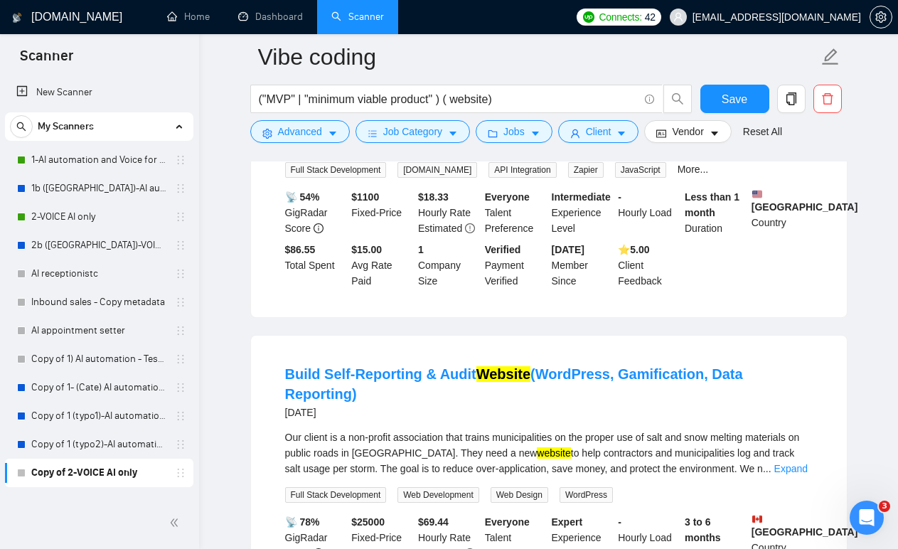
scroll to position [6916, 0]
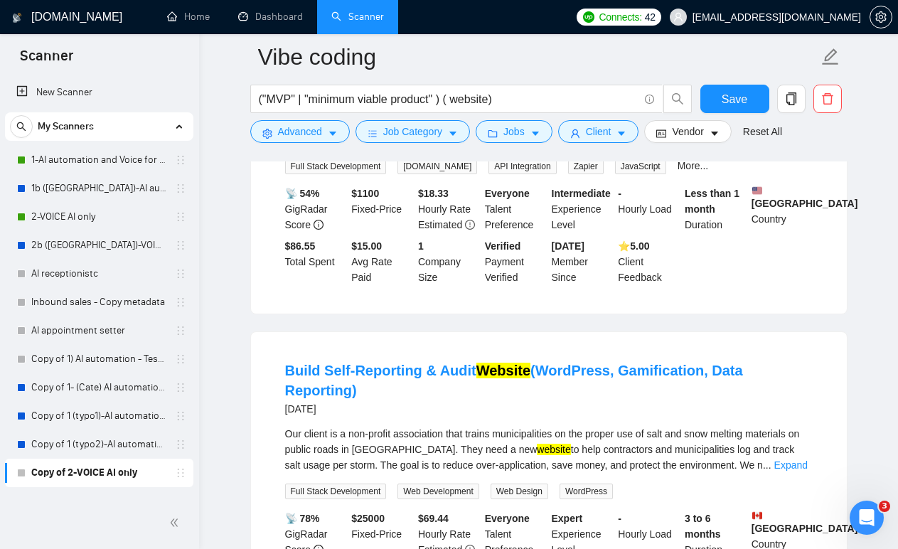
click at [704, 146] on link "Expand" at bounding box center [686, 139] width 33 height 11
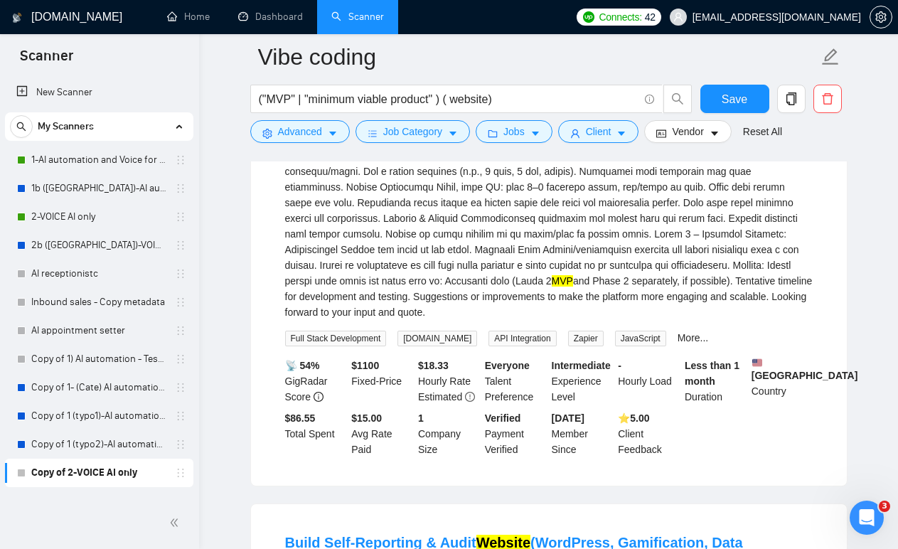
click at [495, 320] on div "MVP and Phase 2 separately, if possible). Tentative timeline for development an…" at bounding box center [548, 210] width 527 height 219
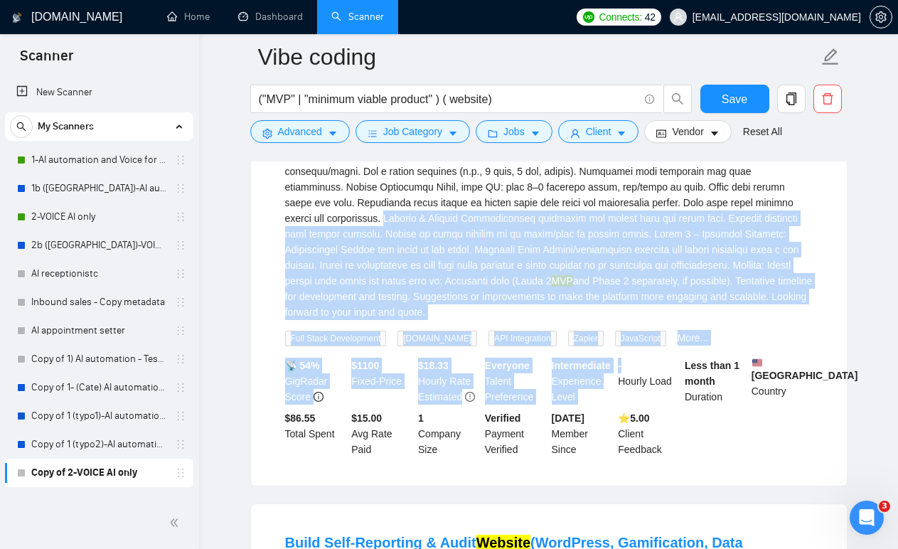
drag, startPoint x: 495, startPoint y: 357, endPoint x: 651, endPoint y: 489, distance: 204.7
click at [650, 468] on li "Voting/Competition Web App Development 4 days ago MVP and Phase 2 separately, i…" at bounding box center [548, 256] width 561 height 424
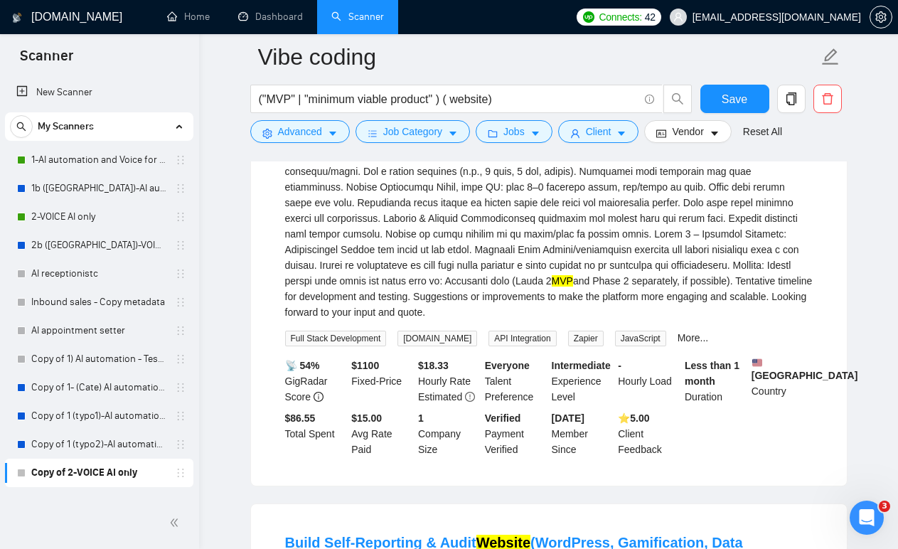
click at [571, 320] on div "MVP and Phase 2 separately, if possible). Tentative timeline for development an…" at bounding box center [548, 210] width 527 height 219
click at [269, 296] on li "Voting/Competition Web App Development 4 days ago MVP and Phase 2 separately, i…" at bounding box center [548, 256] width 561 height 424
drag, startPoint x: 269, startPoint y: 296, endPoint x: 530, endPoint y: 302, distance: 261.6
click at [530, 302] on li "Voting/Competition Web App Development 4 days ago MVP and Phase 2 separately, i…" at bounding box center [548, 256] width 561 height 424
click at [561, 296] on div "MVP and Phase 2 separately, if possible). Tentative timeline for development an…" at bounding box center [548, 210] width 527 height 219
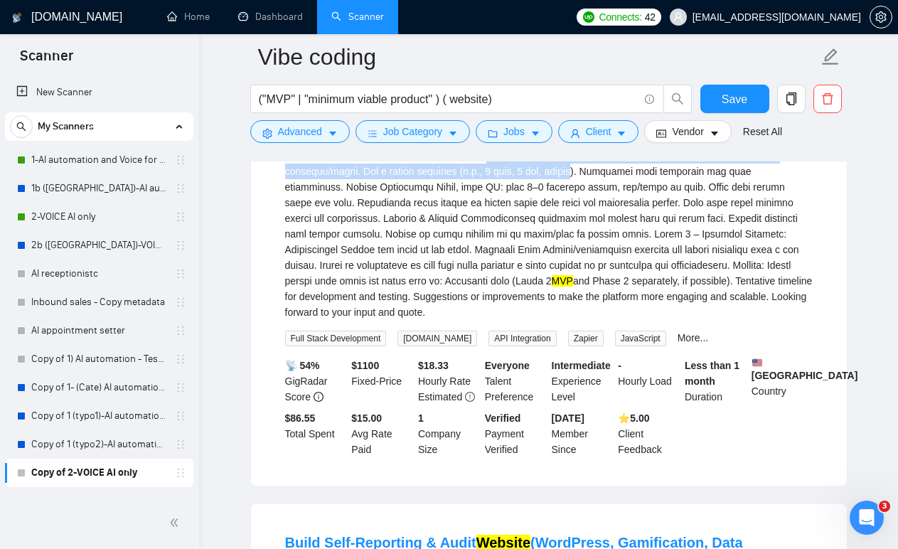
drag, startPoint x: 561, startPoint y: 296, endPoint x: 678, endPoint y: 307, distance: 117.7
click at [678, 307] on div "MVP and Phase 2 separately, if possible). Tentative timeline for development an…" at bounding box center [548, 210] width 527 height 219
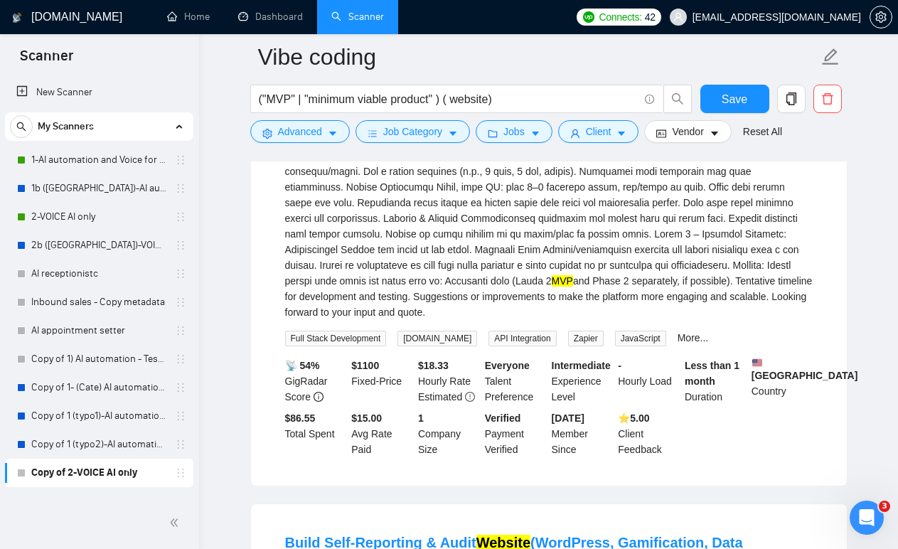
click at [716, 315] on div "MVP and Phase 2 separately, if possible). Tentative timeline for development an…" at bounding box center [548, 210] width 527 height 219
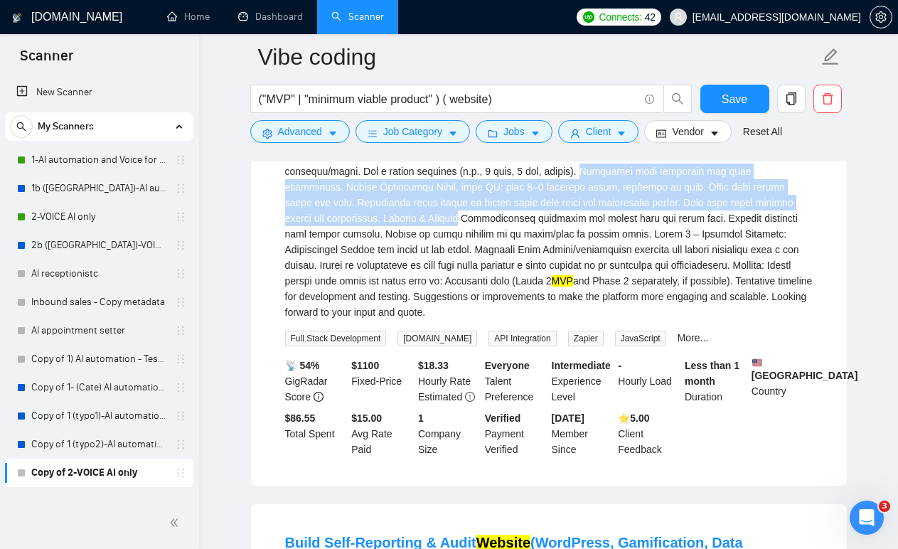
drag, startPoint x: 716, startPoint y: 315, endPoint x: 539, endPoint y: 361, distance: 183.6
click at [538, 320] on div "MVP and Phase 2 separately, if possible). Tentative timeline for development an…" at bounding box center [548, 210] width 527 height 219
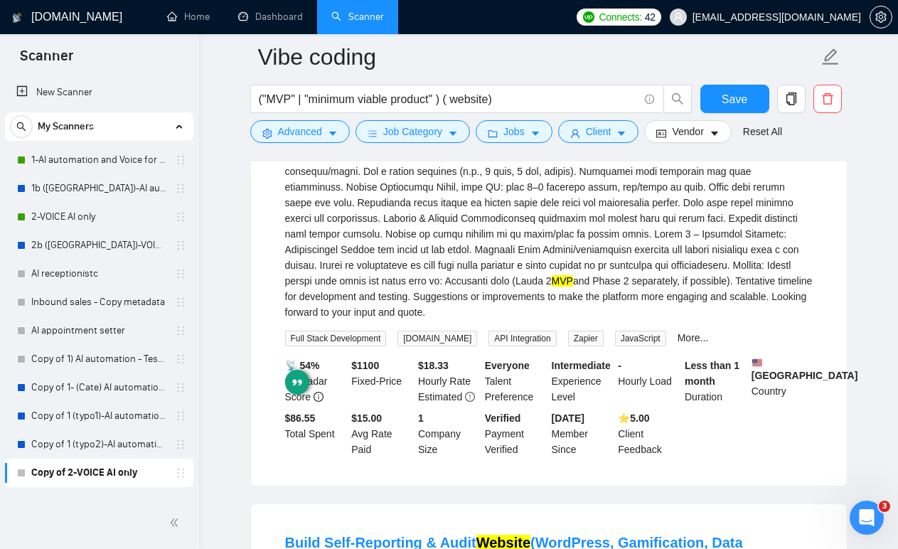
click at [488, 320] on div "MVP and Phase 2 separately, if possible). Tentative timeline for development an…" at bounding box center [548, 210] width 527 height 219
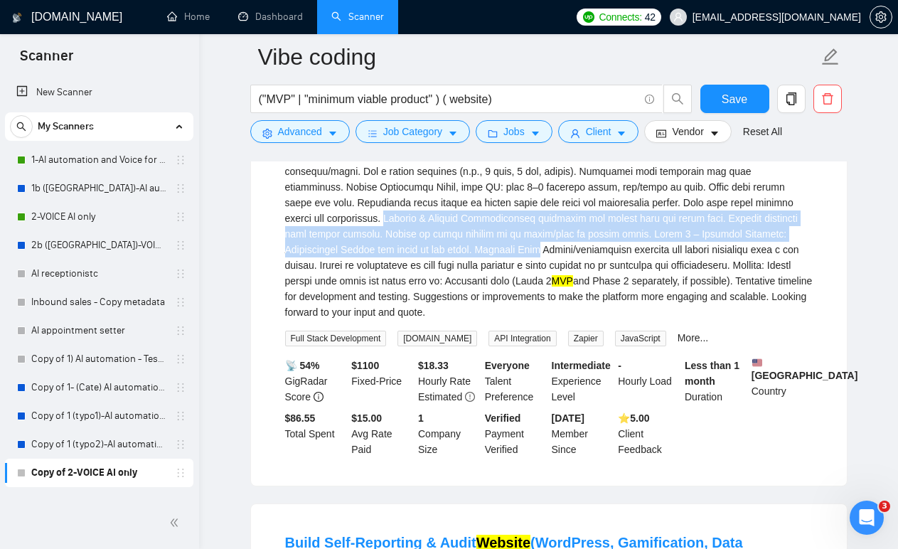
drag, startPoint x: 488, startPoint y: 357, endPoint x: 681, endPoint y: 456, distance: 217.1
click at [677, 320] on div "MVP and Phase 2 separately, if possible). Tentative timeline for development an…" at bounding box center [548, 210] width 527 height 219
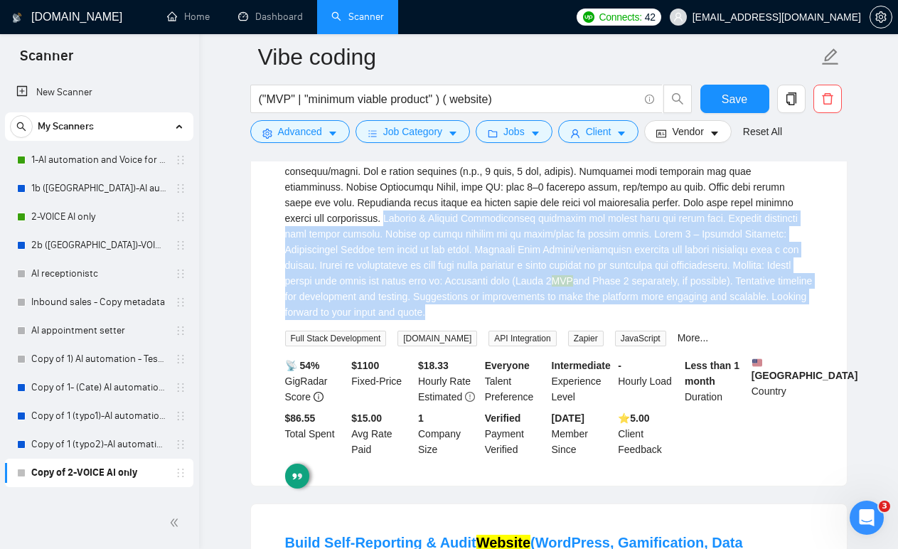
click at [546, 320] on div "MVP and Phase 2 separately, if possible). Tentative timeline for development an…" at bounding box center [548, 210] width 527 height 219
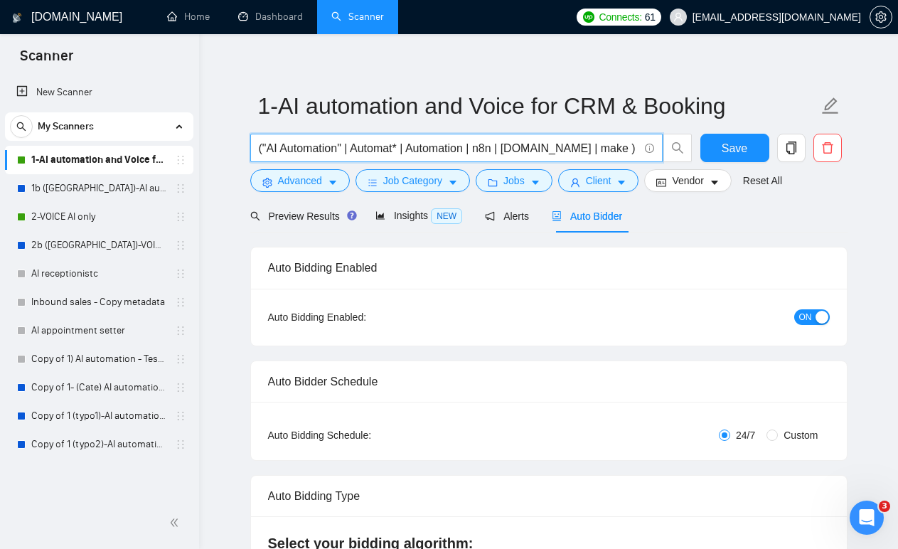
drag, startPoint x: 603, startPoint y: 150, endPoint x: 134, endPoint y: 140, distance: 468.4
click at [495, 151] on input "("AI Automation" | Automat* | Automation | n8n | [DOMAIN_NAME] | make ) ( GPT |…" at bounding box center [449, 148] width 380 height 18
drag, startPoint x: 505, startPoint y: 149, endPoint x: 602, endPoint y: 146, distance: 97.4
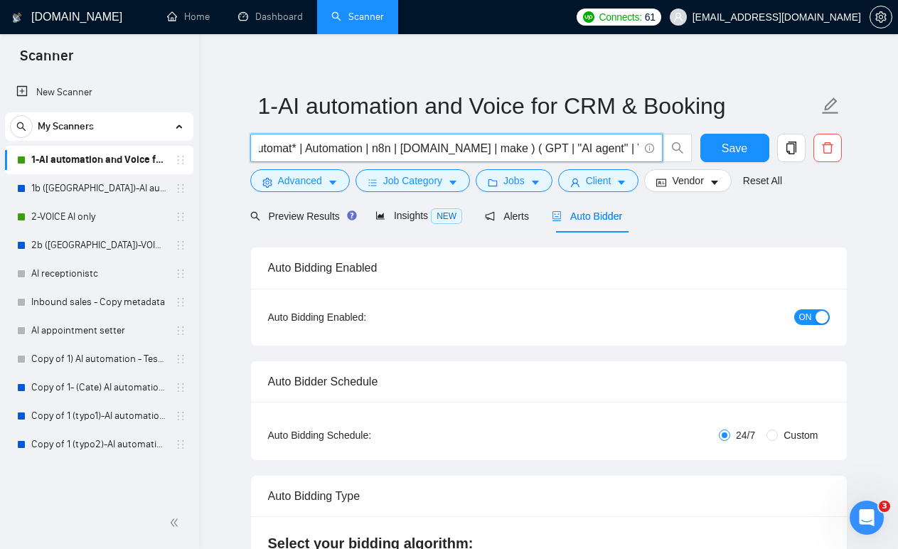
click at [602, 146] on input "("AI Automation" | Automat* | Automation | n8n | [DOMAIN_NAME] | make ) ( GPT |…" at bounding box center [449, 148] width 380 height 18
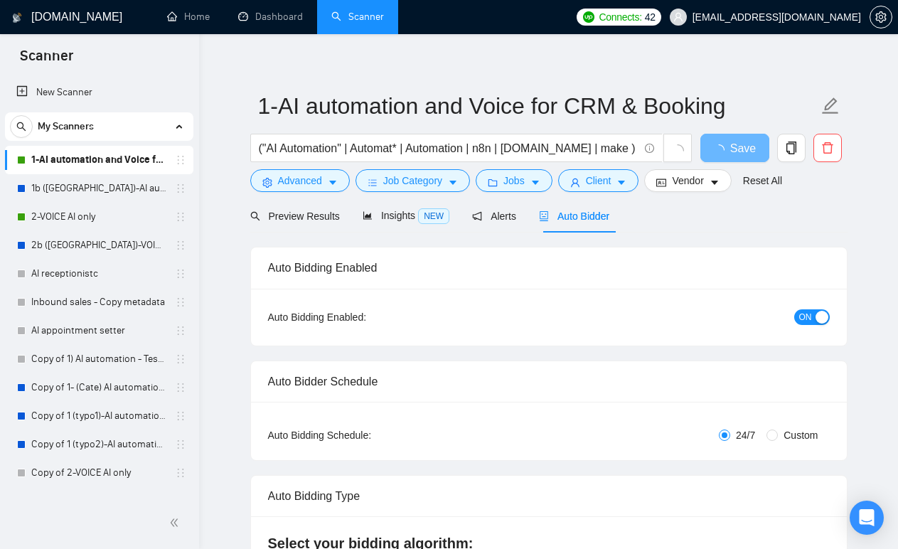
scroll to position [9, 0]
click at [122, 45] on div "Scanner" at bounding box center [99, 54] width 199 height 41
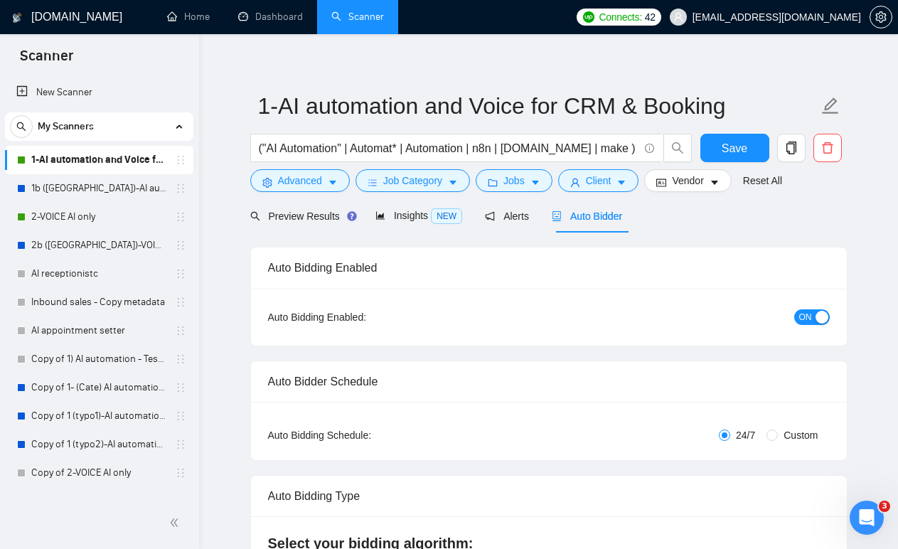
click at [534, 32] on ul "Home Dashboard Scanner" at bounding box center [358, 17] width 421 height 34
click at [533, 32] on ul "Home Dashboard Scanner" at bounding box center [358, 17] width 421 height 34
